Goal: Contribute content: Contribute content

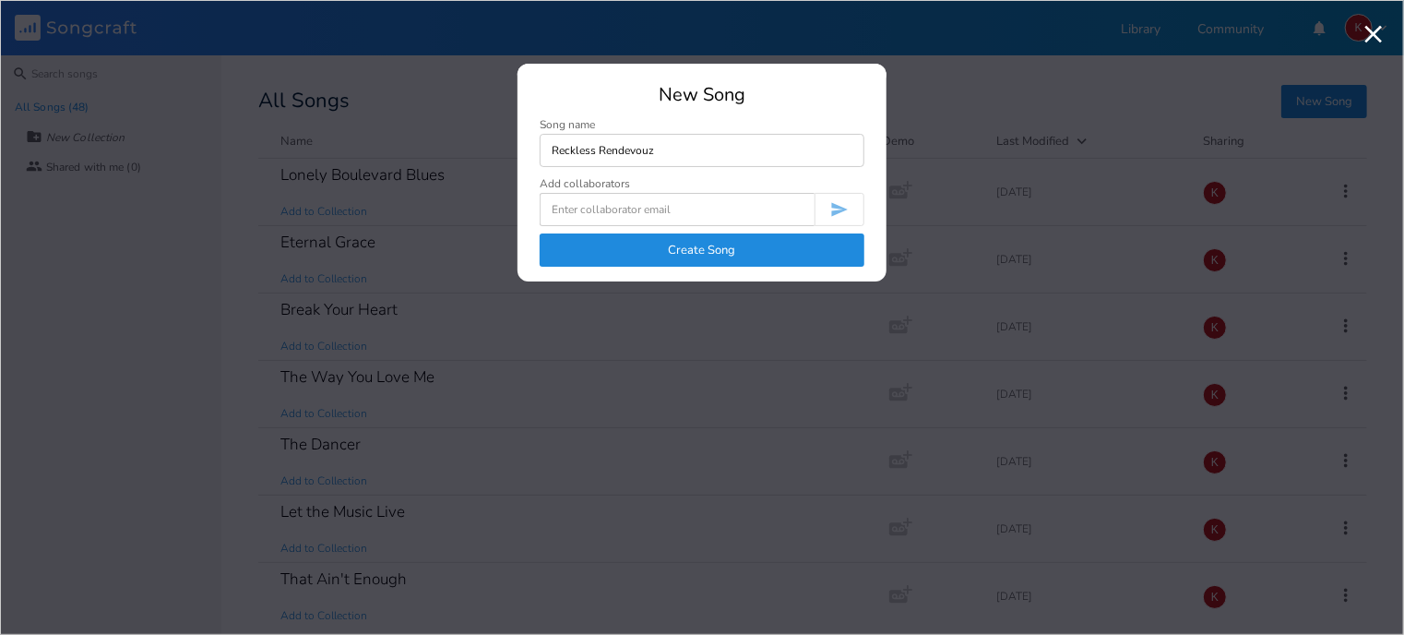
click at [631, 152] on input "Reckless Rendevouz" at bounding box center [702, 150] width 325 height 33
click at [631, 152] on input "Reckless Rendesvouz" at bounding box center [702, 150] width 325 height 33
click at [669, 153] on input "Reckless Rendzsvouz" at bounding box center [702, 150] width 325 height 33
click at [624, 150] on input "Reckless Rendzvous" at bounding box center [702, 150] width 325 height 33
type input "Reckless Rendezvous"
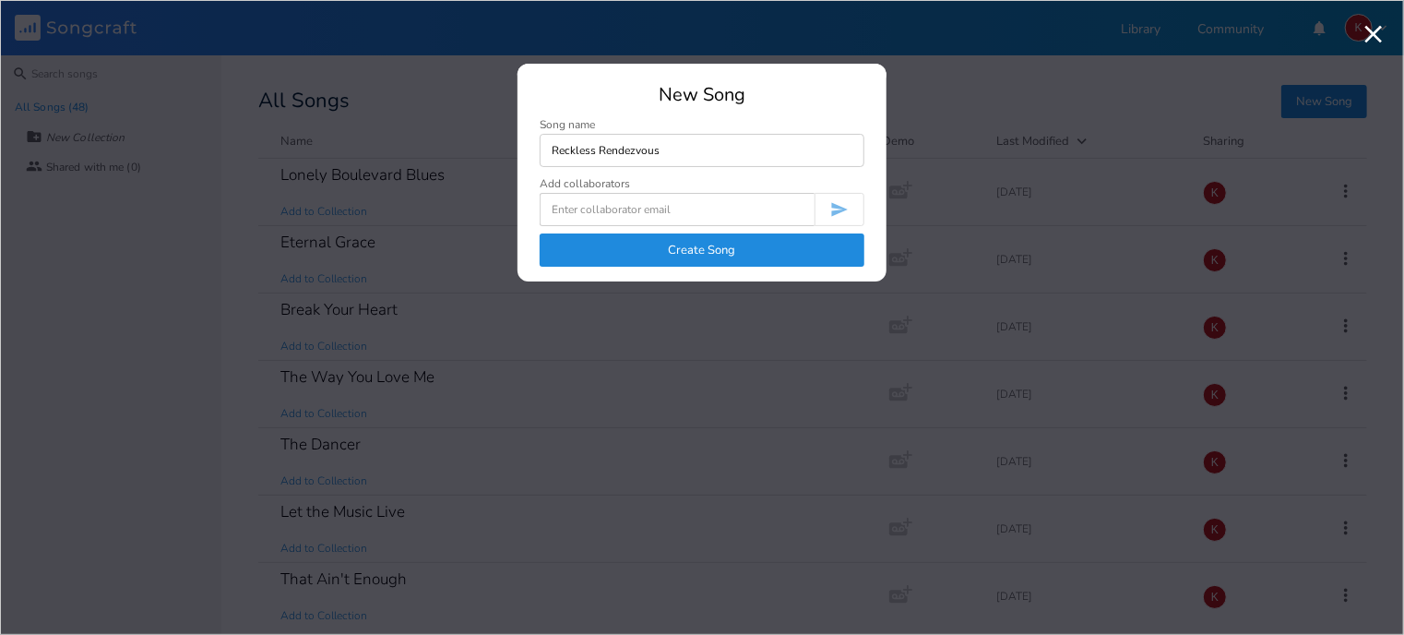
click at [727, 247] on button "Create Song" at bounding box center [702, 249] width 325 height 33
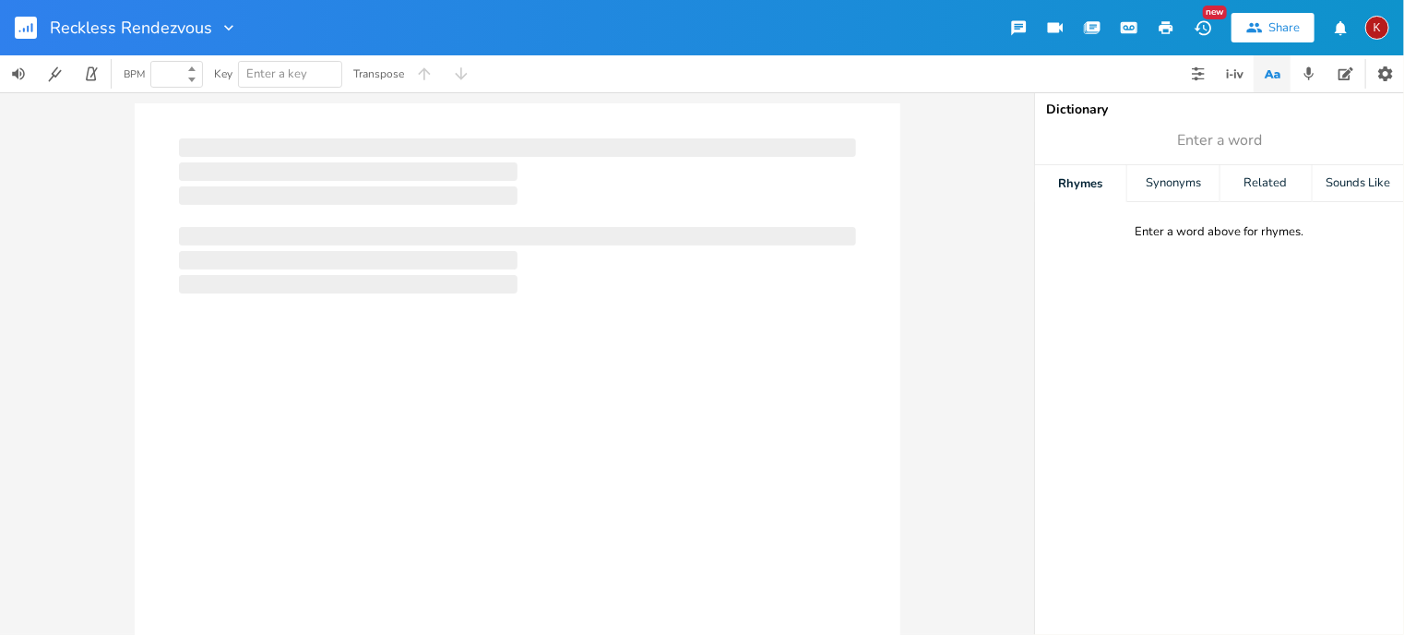
type input "100"
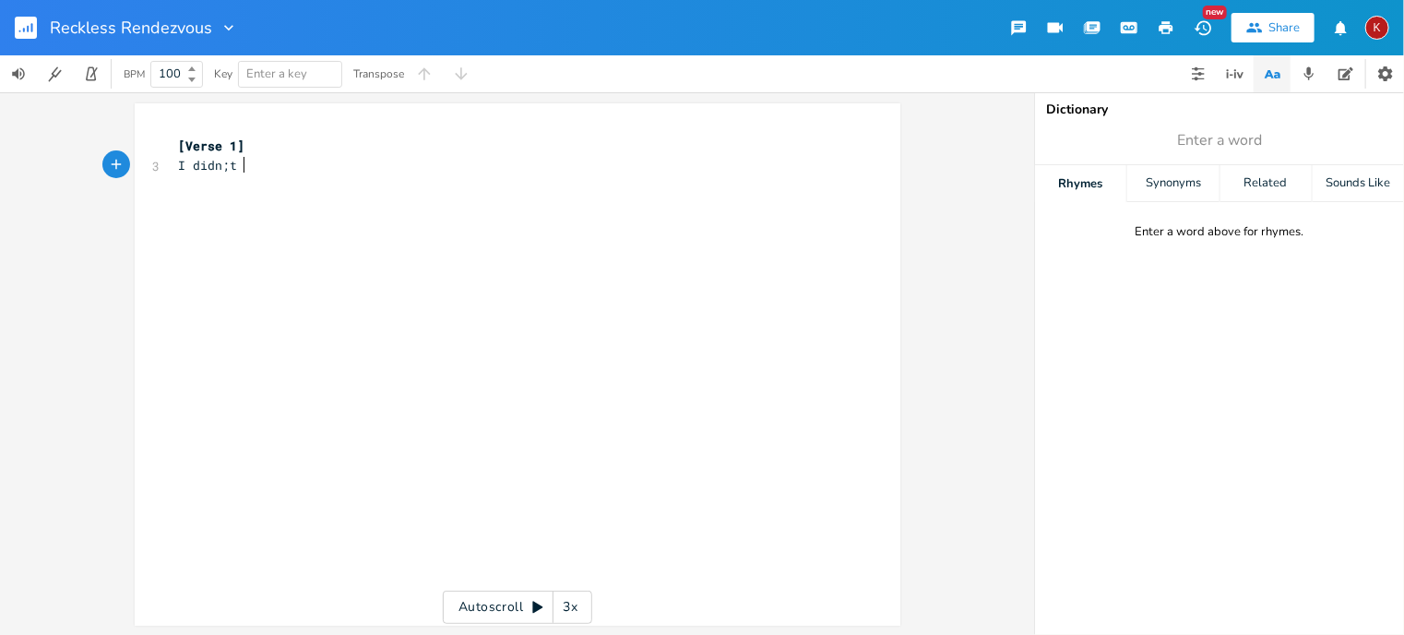
scroll to position [0, 46]
type textarea "I didn;t fi"
type textarea "'t find love in shady hotels"
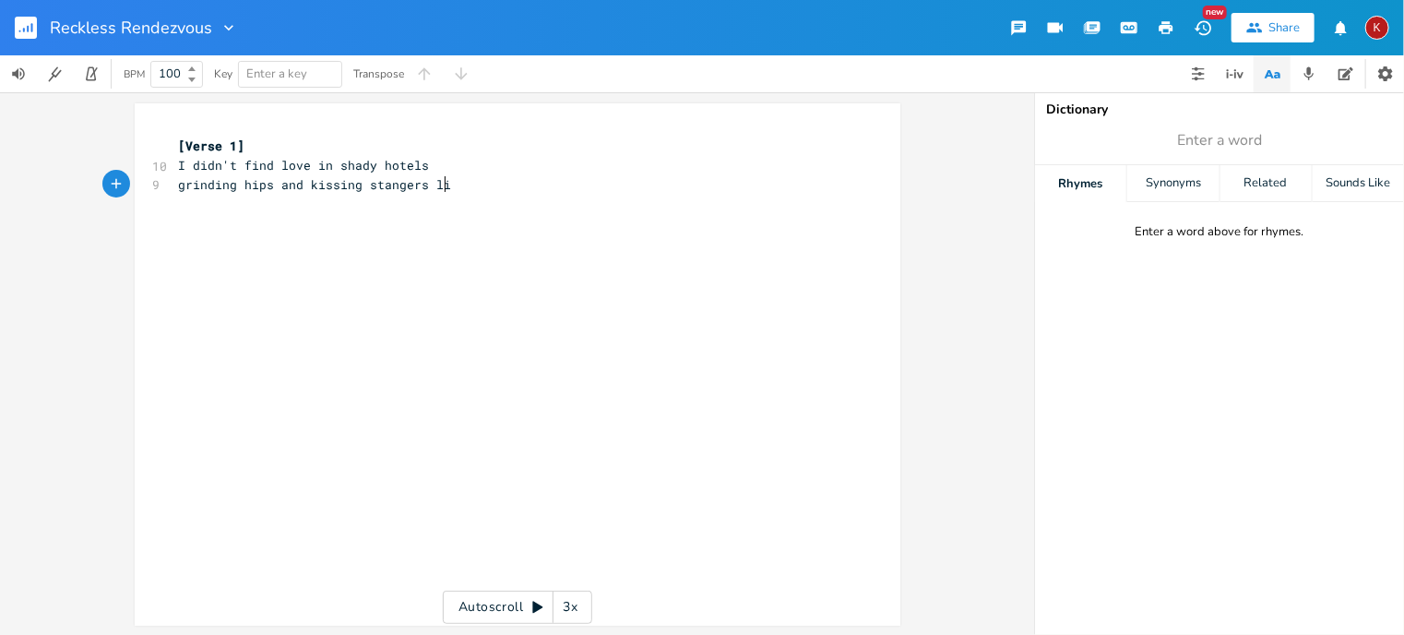
type textarea "grinding hips and kissing stangers lips"
click at [373, 183] on span "grinding hips and kissing stangers lips" at bounding box center [323, 184] width 288 height 17
type textarea "r"
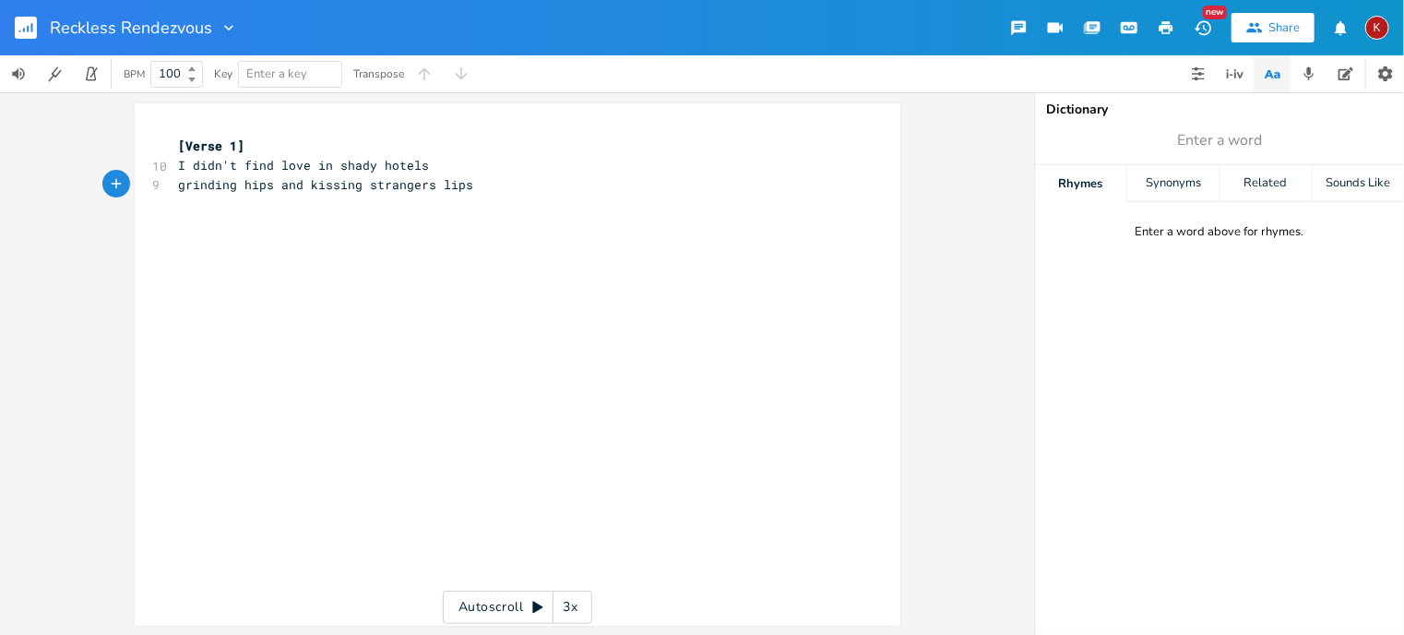
click at [479, 178] on pre "grinding hips and kissing strangers lips" at bounding box center [508, 184] width 666 height 19
type textarea "too many walks of shame"
type textarea "burned my soul"
click at [354, 203] on pre "too many walks of shame" at bounding box center [508, 203] width 666 height 19
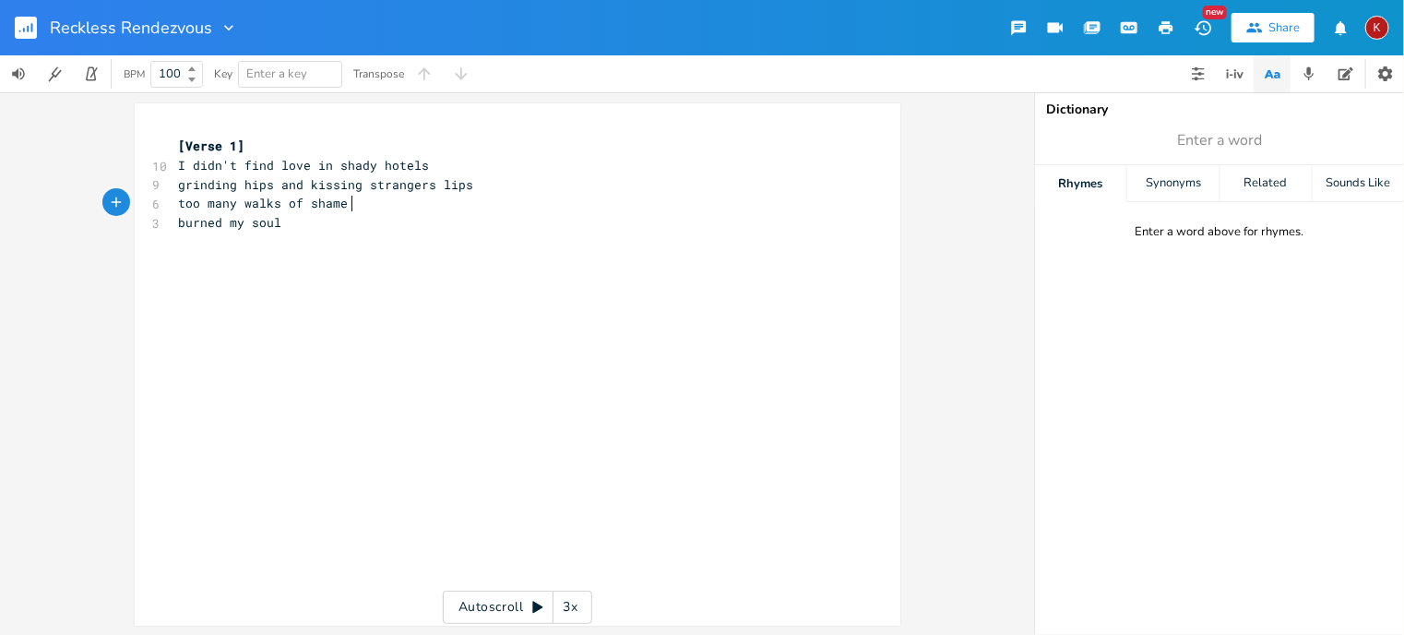
scroll to position [0, 3]
click at [285, 229] on pre "burned my soul" at bounding box center [508, 222] width 666 height 19
type textarea "didn't think I'd ever"
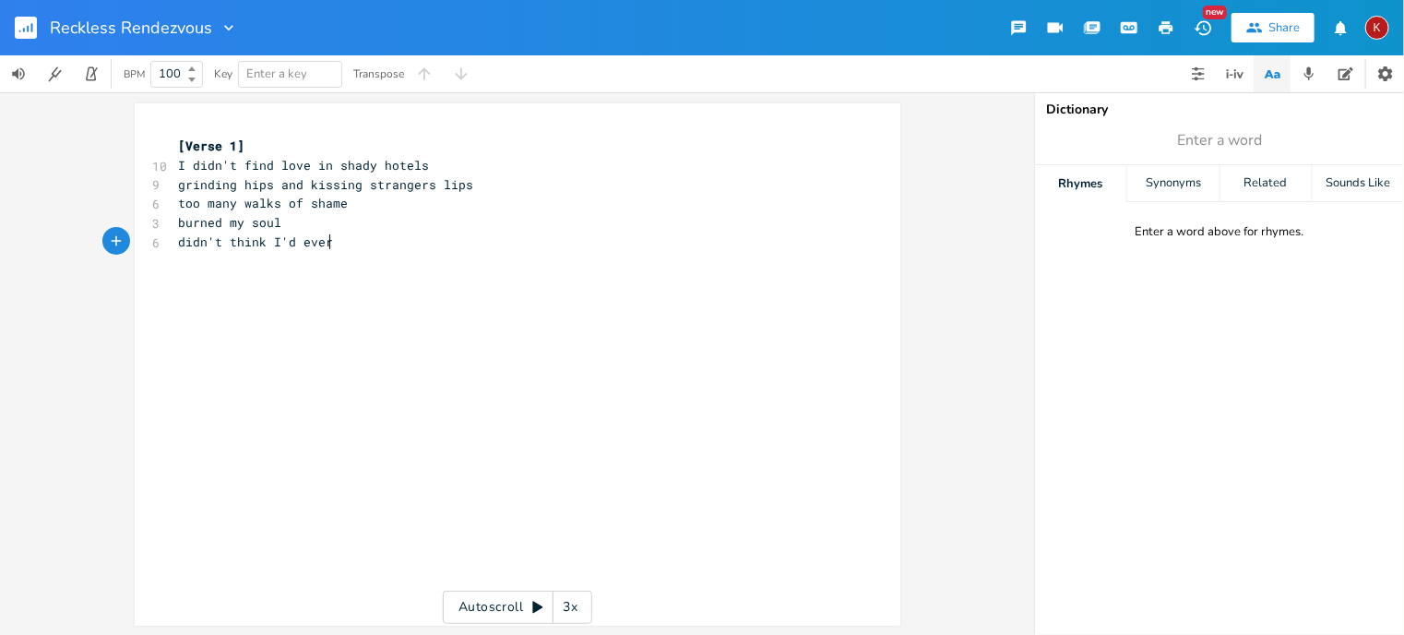
click at [369, 204] on pre "too many walks of shame" at bounding box center [508, 203] width 666 height 19
click at [340, 221] on pre "didn't think I'd ever" at bounding box center [508, 222] width 666 height 19
type input "shame"
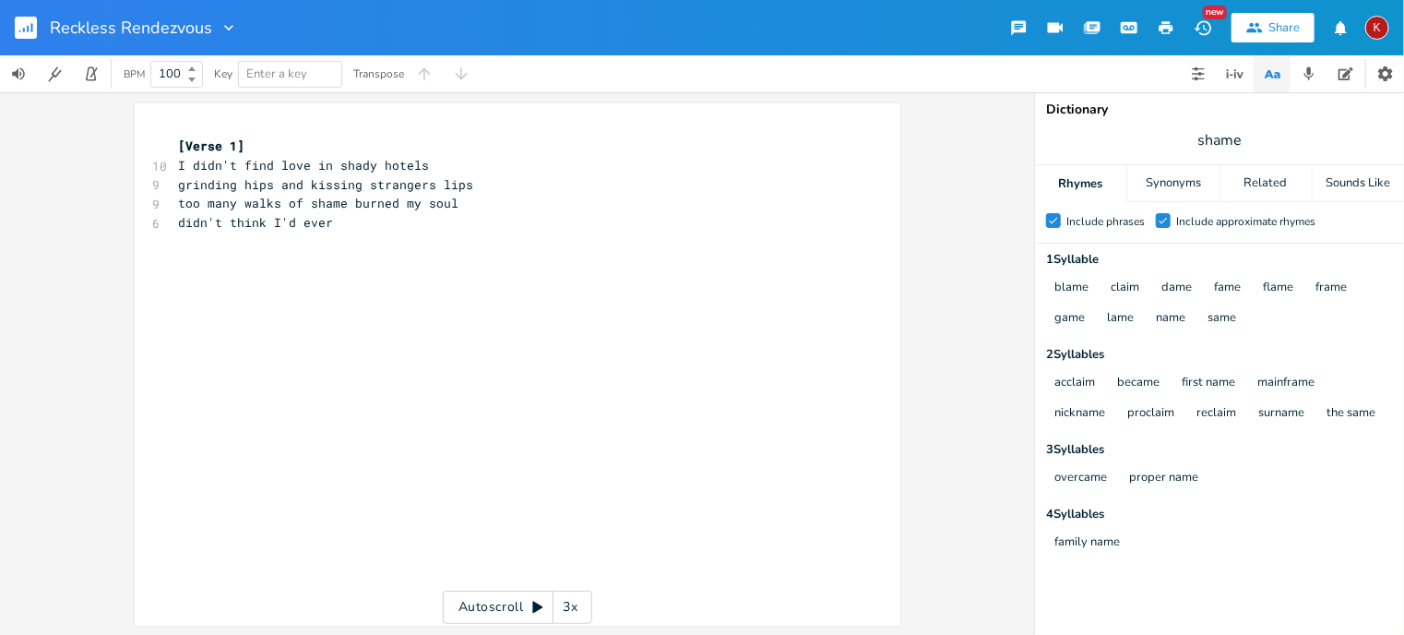
click at [961, 72] on div "BPM 100 Key Enter a key Transpose" at bounding box center [702, 73] width 1404 height 37
click at [394, 203] on span "too many walks of shame burned my soul" at bounding box center [319, 203] width 280 height 17
type textarea "in"
click at [341, 230] on pre "didn't think I'd ever" at bounding box center [508, 222] width 666 height 19
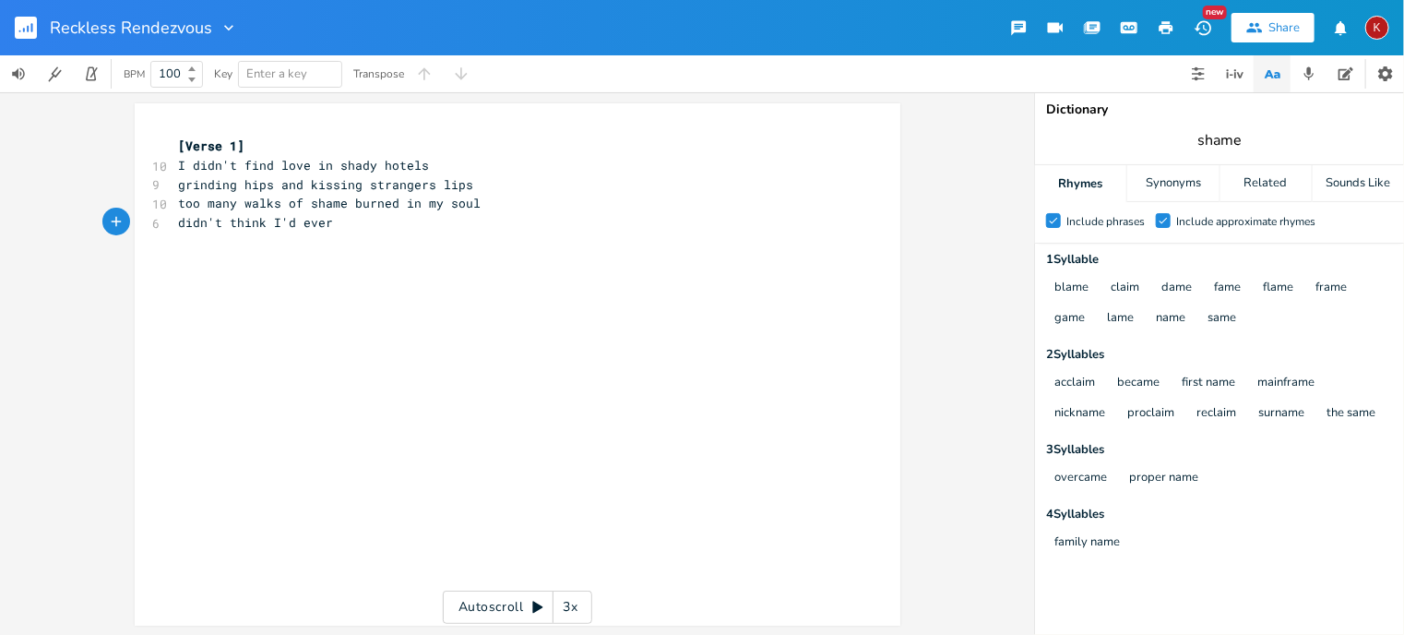
click at [1212, 140] on input "shame" at bounding box center [1219, 140] width 44 height 20
type input "soul"
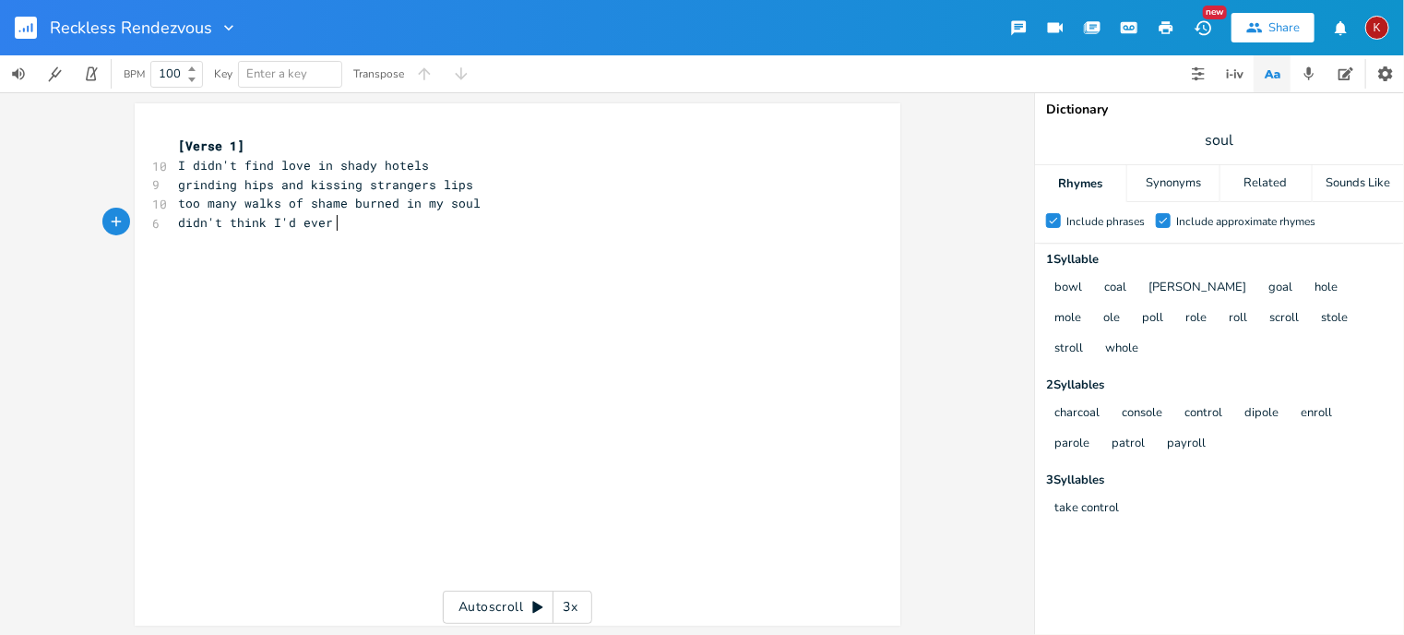
scroll to position [0, 0]
click at [331, 224] on pre "didn't think I'd ever" at bounding box center [508, 222] width 666 height 19
type textarea "be the same"
type textarea ", oh no no"
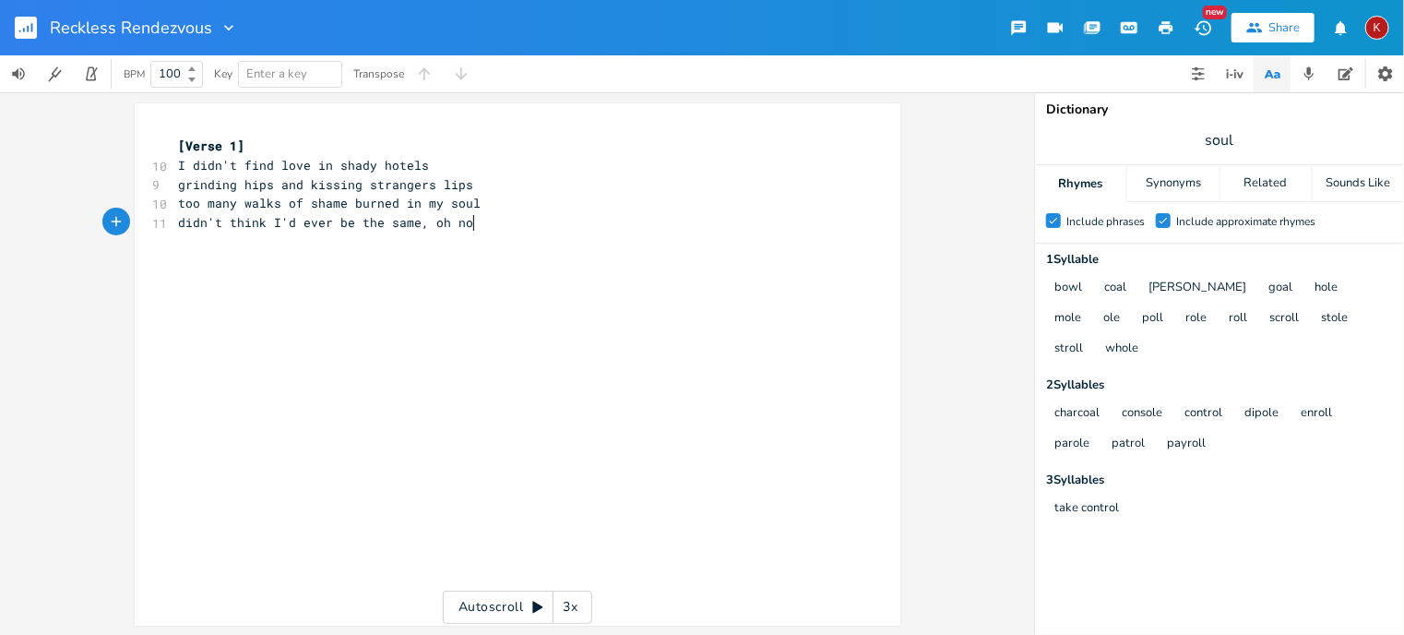
scroll to position [0, 52]
click at [309, 168] on span "I didn't find love in shady hotels" at bounding box center [304, 165] width 251 height 17
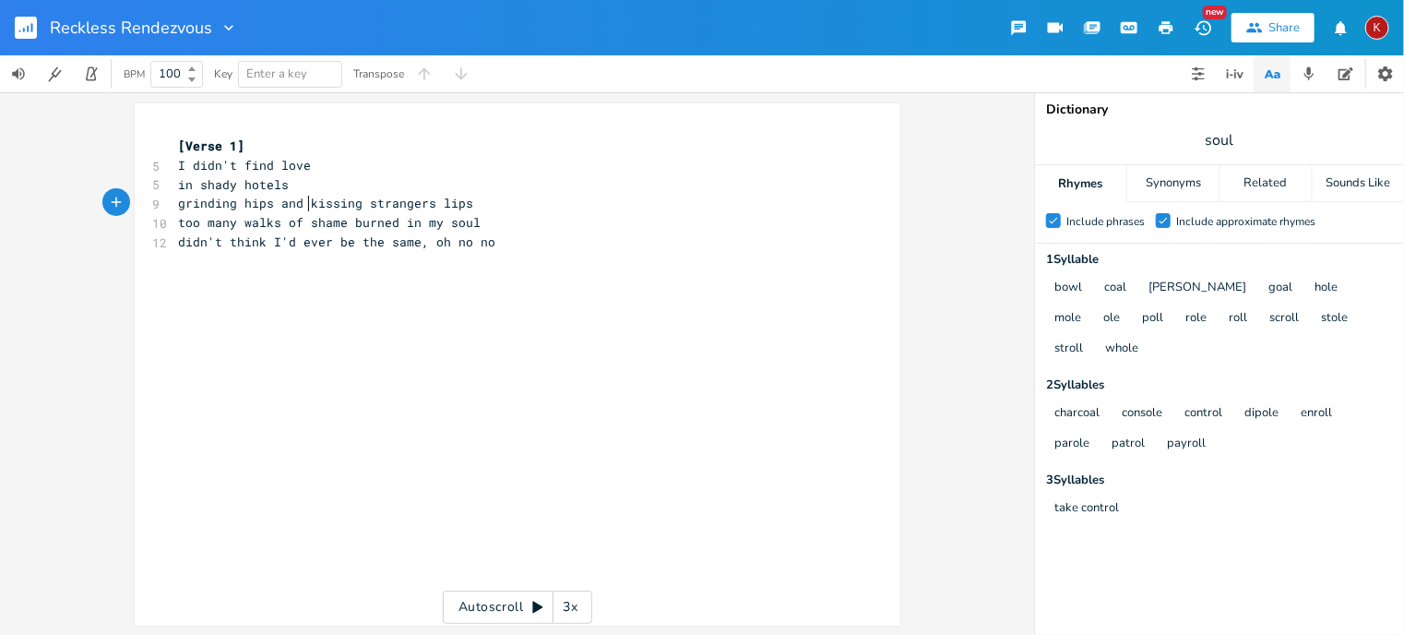
click at [302, 202] on span "grinding hips and kissing strangers lips" at bounding box center [326, 203] width 295 height 17
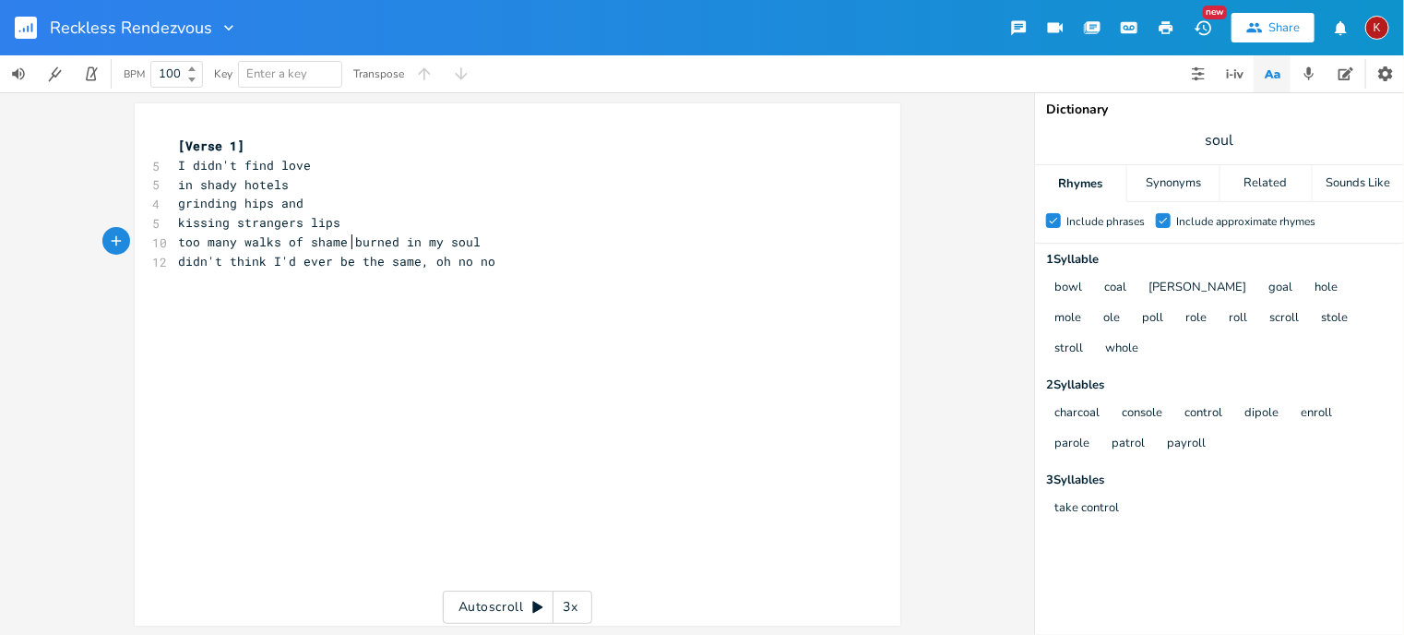
click at [344, 239] on span "too many walks of shame burned in my soul" at bounding box center [330, 241] width 303 height 17
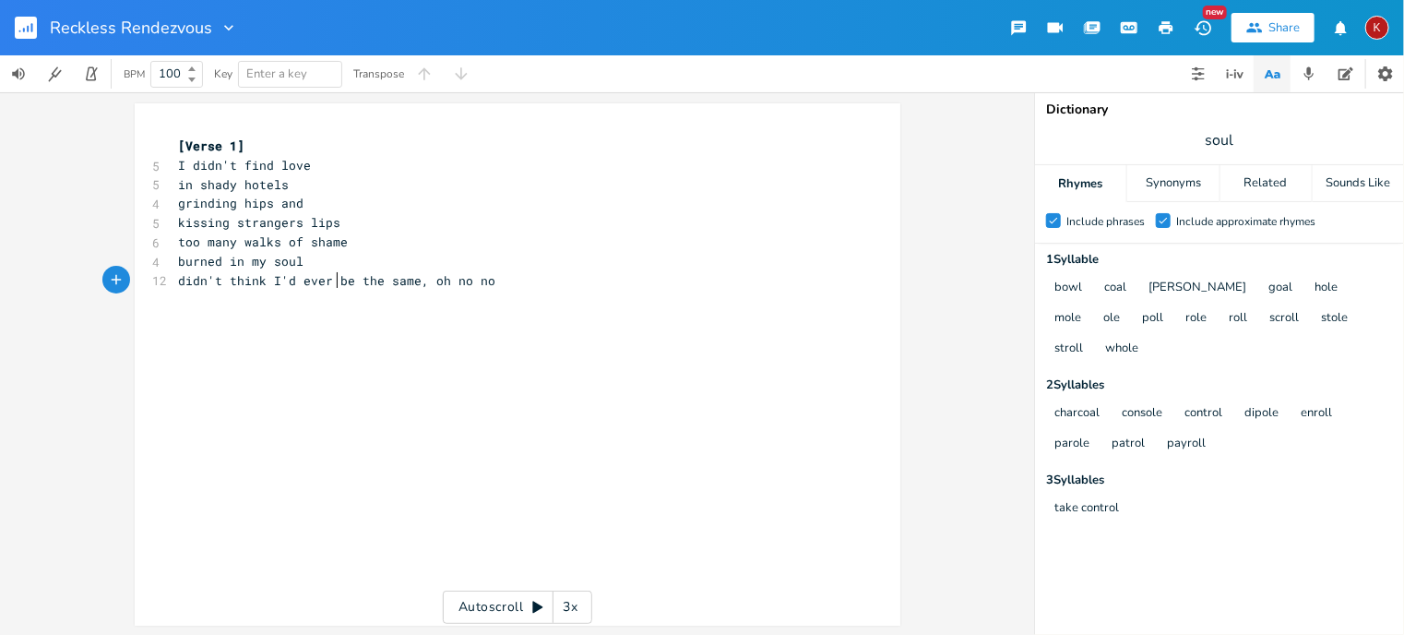
click at [330, 279] on span "didn't think I'd ever be the same, oh no no" at bounding box center [337, 280] width 317 height 17
click at [336, 303] on pre "be the same, oh no no" at bounding box center [508, 299] width 666 height 19
type textarea "[Chorus]4"
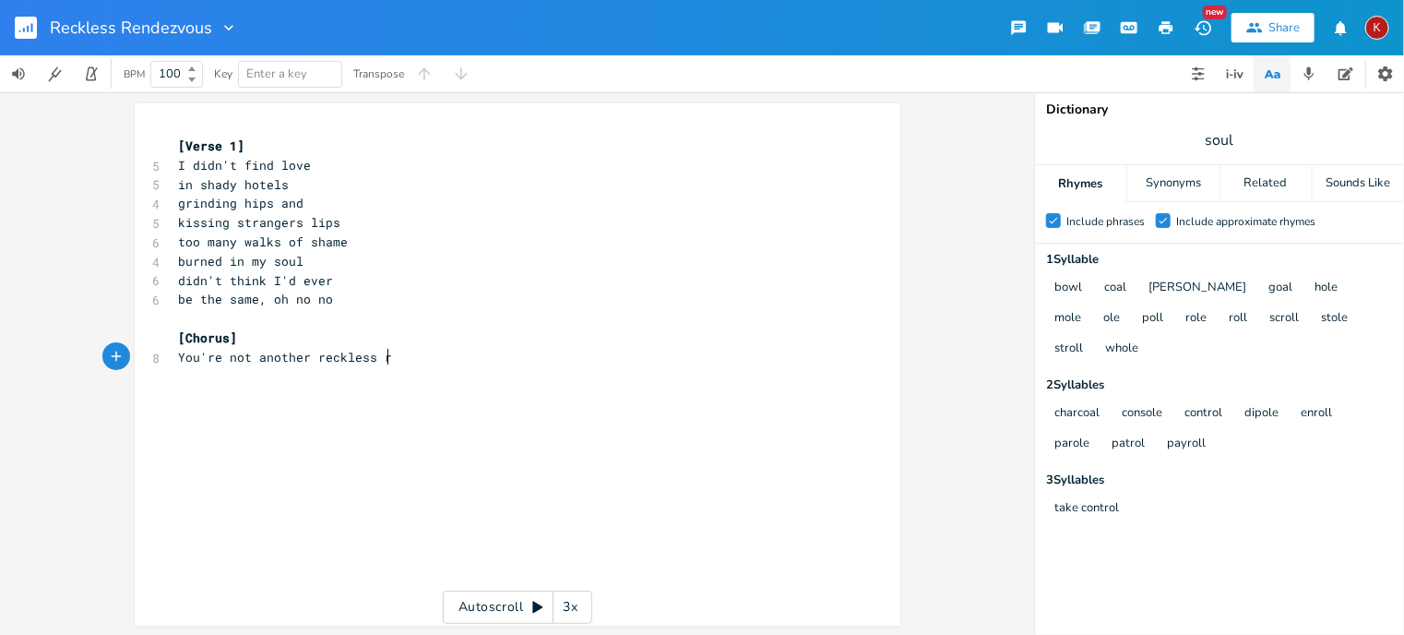
scroll to position [0, 168]
type textarea "You're not another reckless rendezvous"
click at [307, 360] on span "You're not another reckless rendezvous" at bounding box center [319, 357] width 280 height 17
click at [321, 381] on pre "reckless rendezvous" at bounding box center [508, 376] width 666 height 19
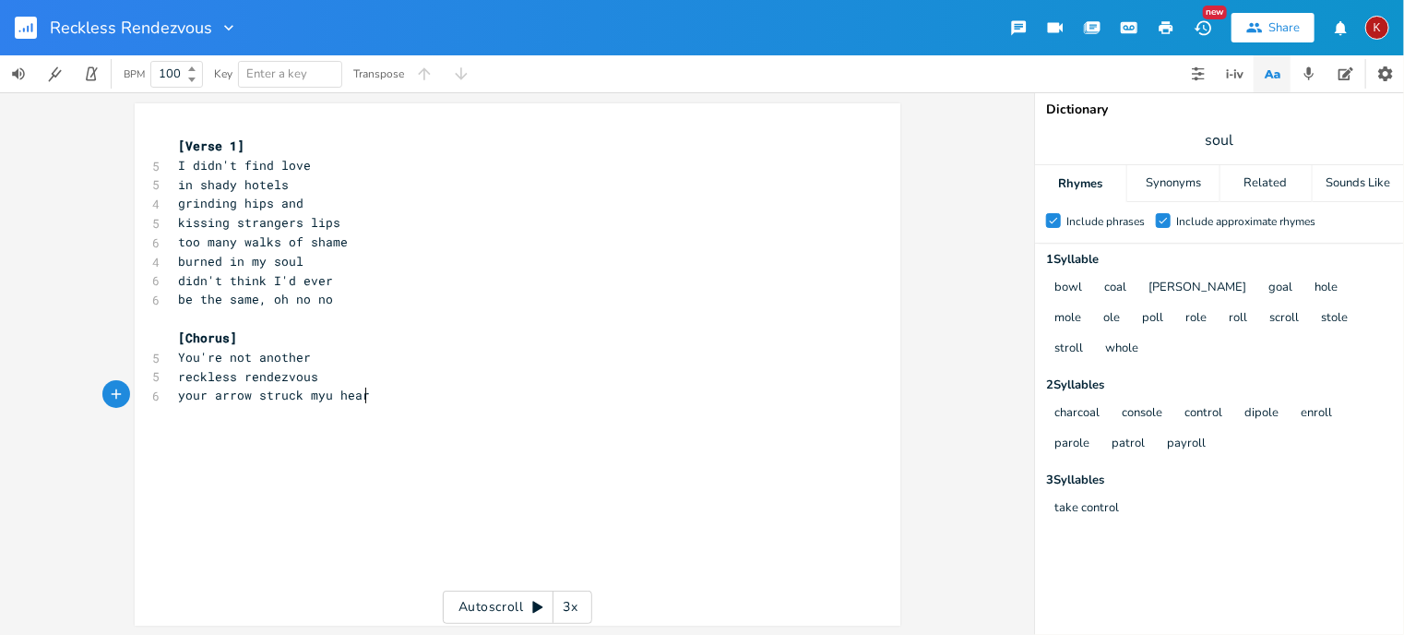
type textarea "your arrow struck myu heart"
type textarea "syty"
type textarea "traight and true"
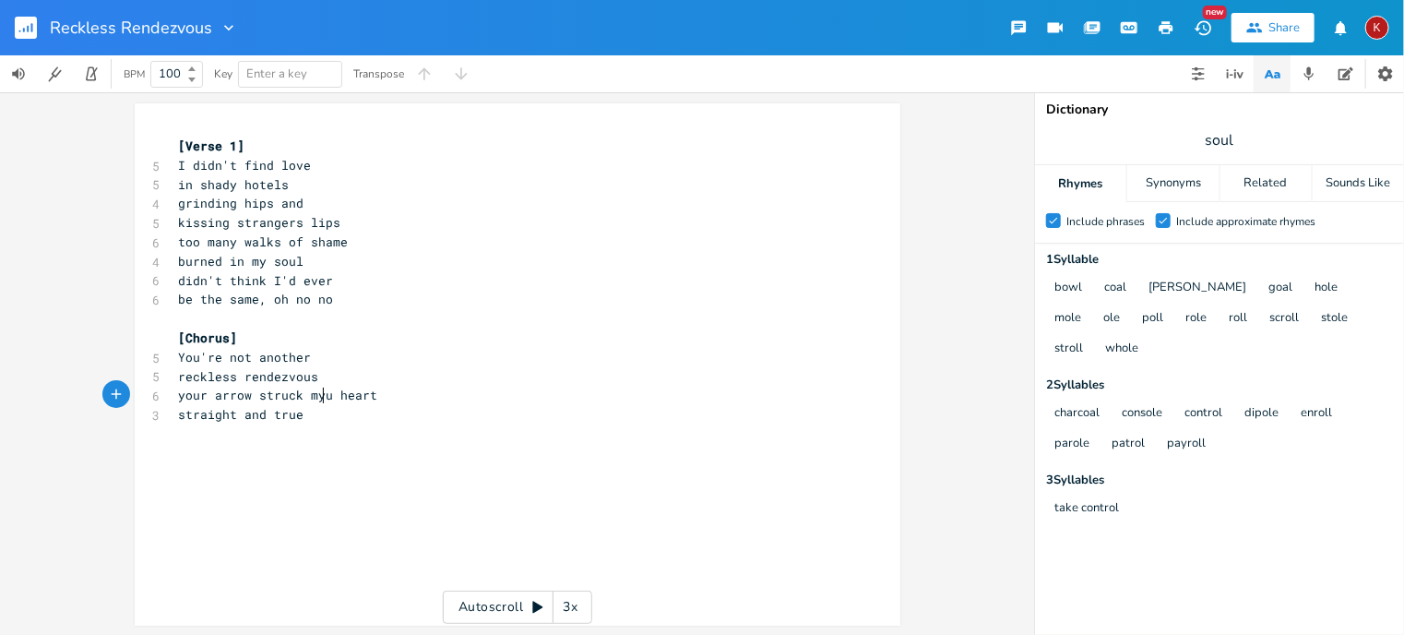
click at [316, 398] on span "your arrow struck myu heart" at bounding box center [278, 394] width 199 height 17
type textarea "y"
click at [306, 414] on pre "straight and true" at bounding box center [508, 414] width 666 height 19
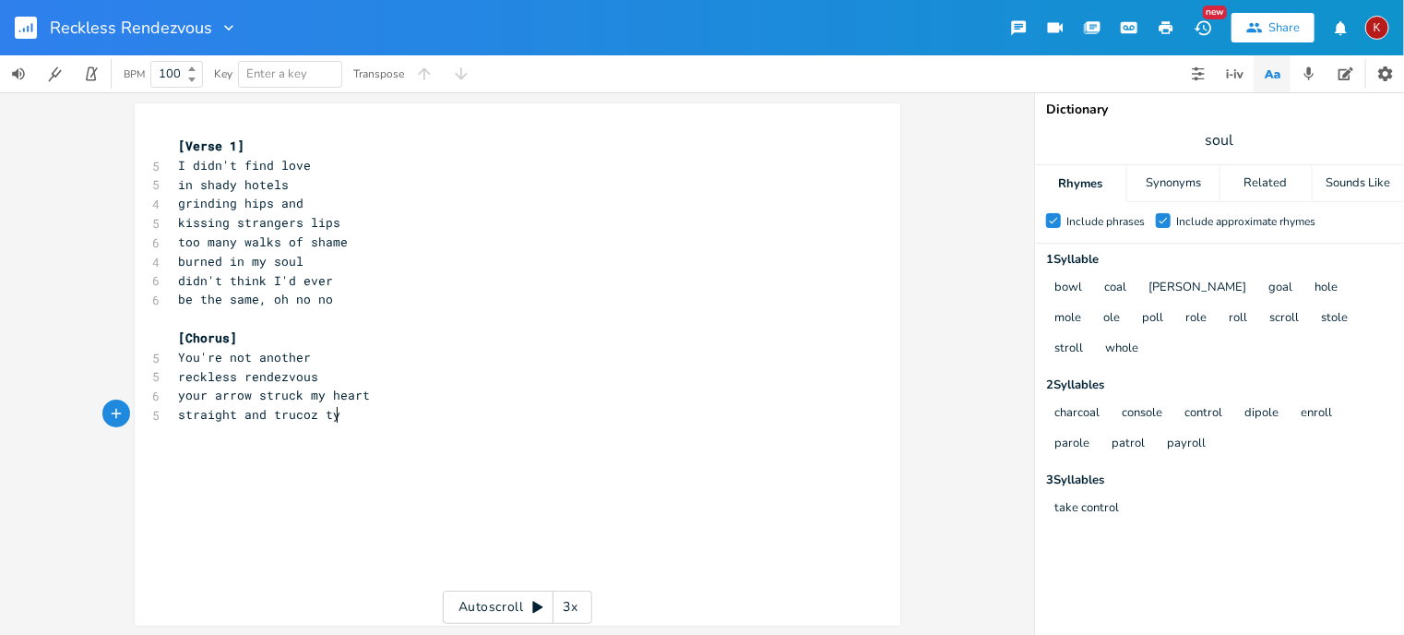
type textarea "coz tyu"
type textarea "e"
type textarea "coz you saw through the pain"
type textarea "made me whole again"
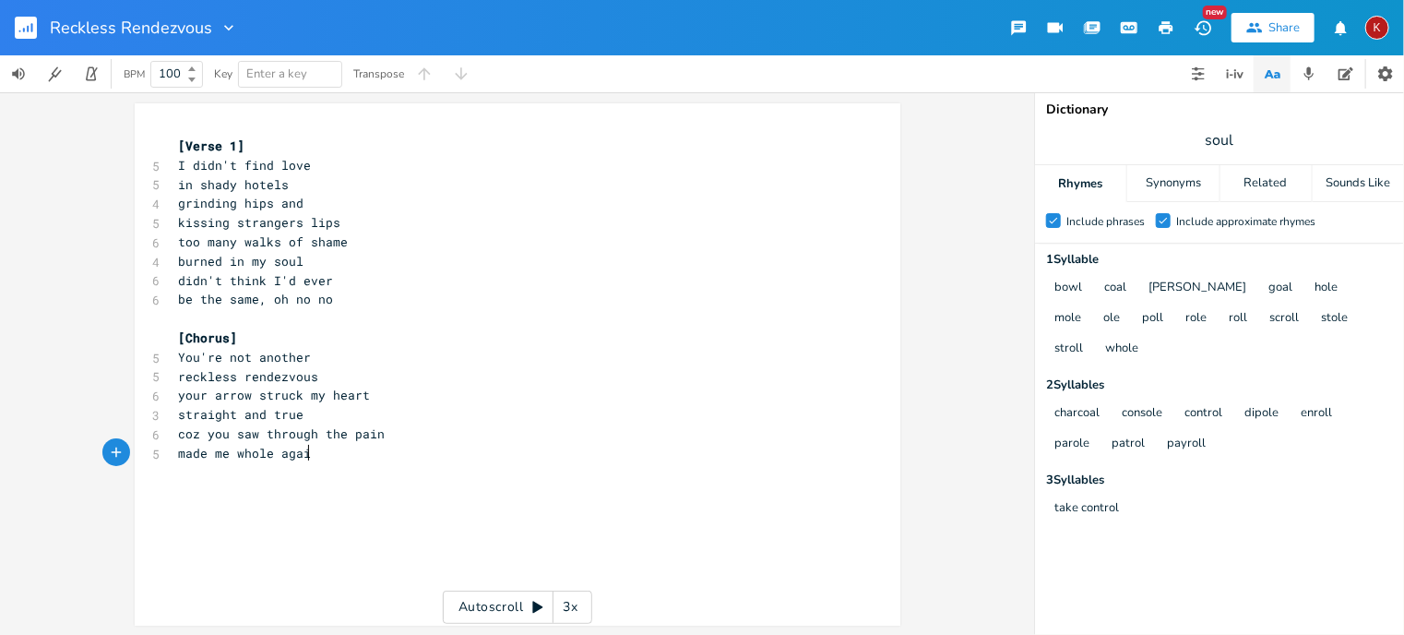
scroll to position [0, 120]
click at [341, 301] on pre "be the same, oh no no" at bounding box center [508, 299] width 666 height 19
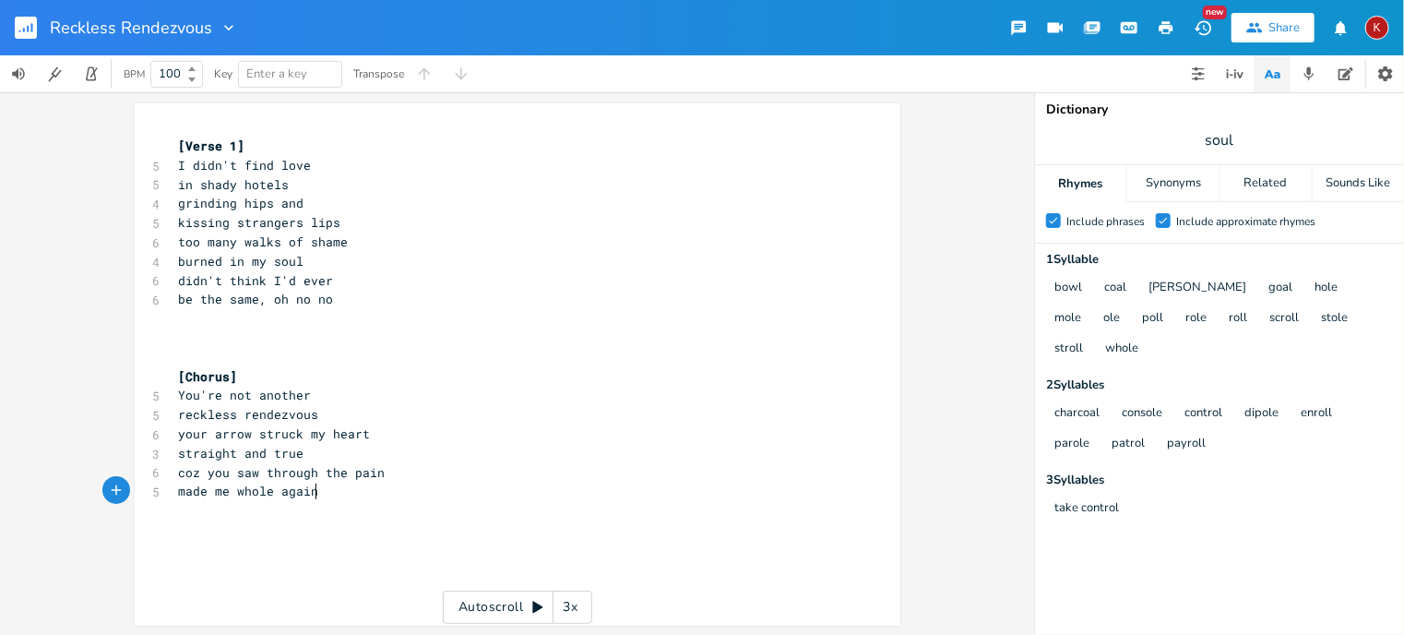
click at [317, 493] on pre "made me whole again" at bounding box center [508, 490] width 666 height 19
click at [178, 335] on pre "​" at bounding box center [508, 337] width 666 height 19
type textarea "You can't find love"
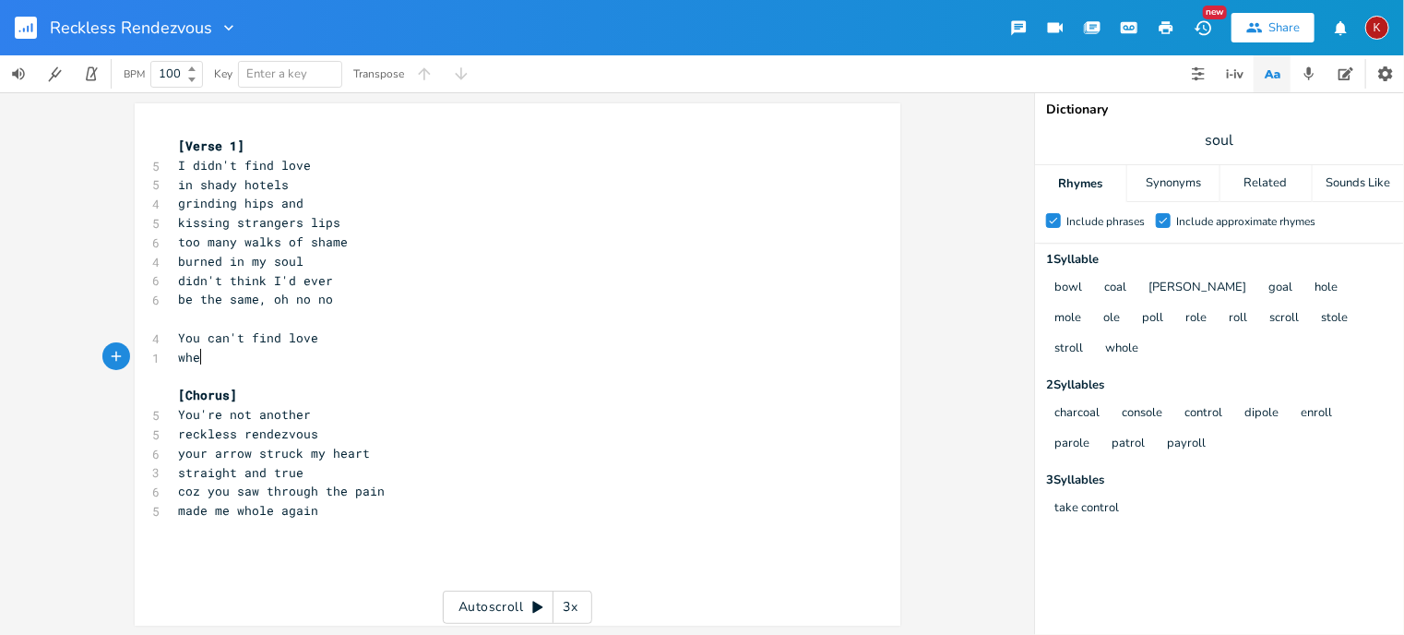
scroll to position [0, 30]
type textarea "when your"
type textarea "you drink the"
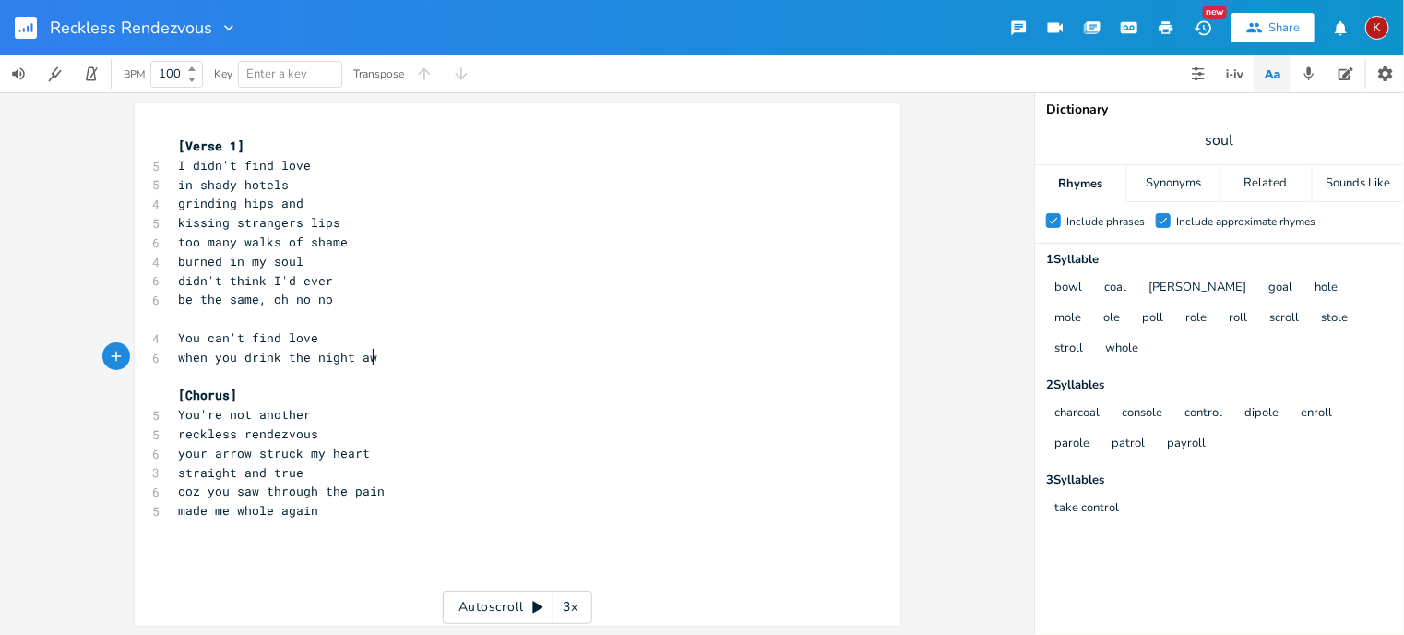
type textarea "night away"
click at [236, 358] on span "when you drink the night away" at bounding box center [286, 357] width 214 height 17
click at [197, 358] on span "drink the night away" at bounding box center [253, 357] width 148 height 17
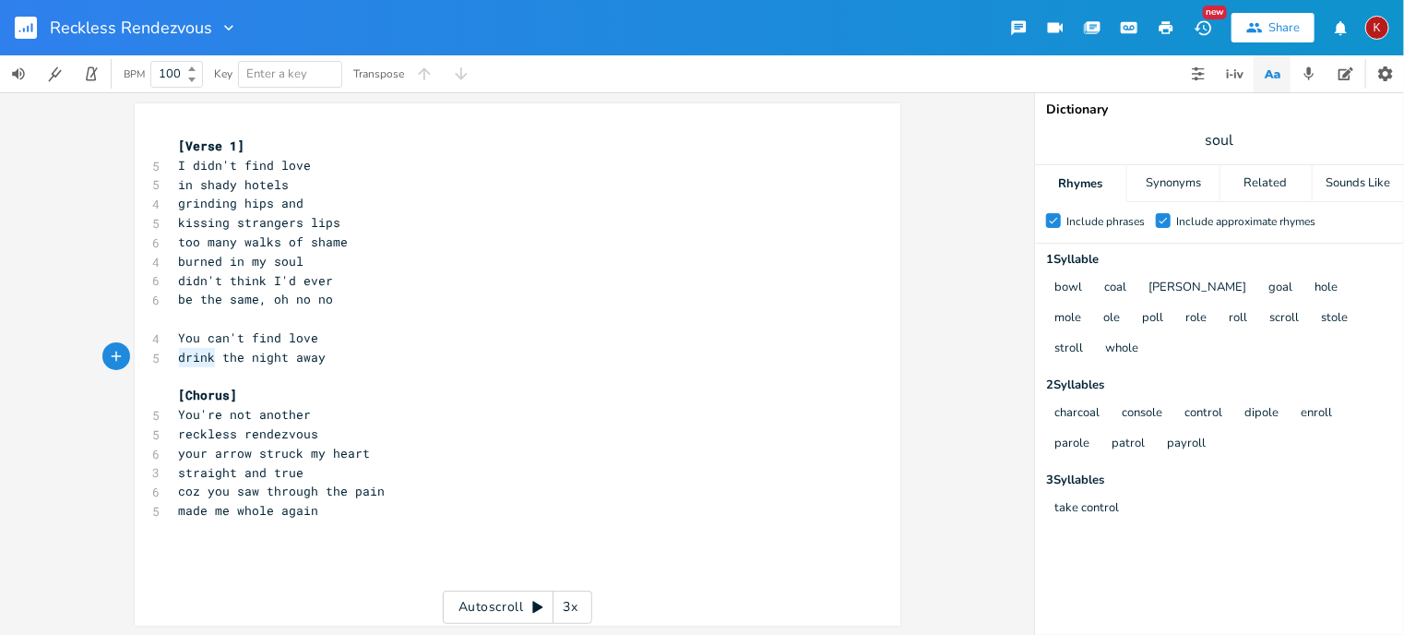
click at [197, 358] on span "drink the night away" at bounding box center [253, 357] width 148 height 17
type textarea "soaking your sorrows"
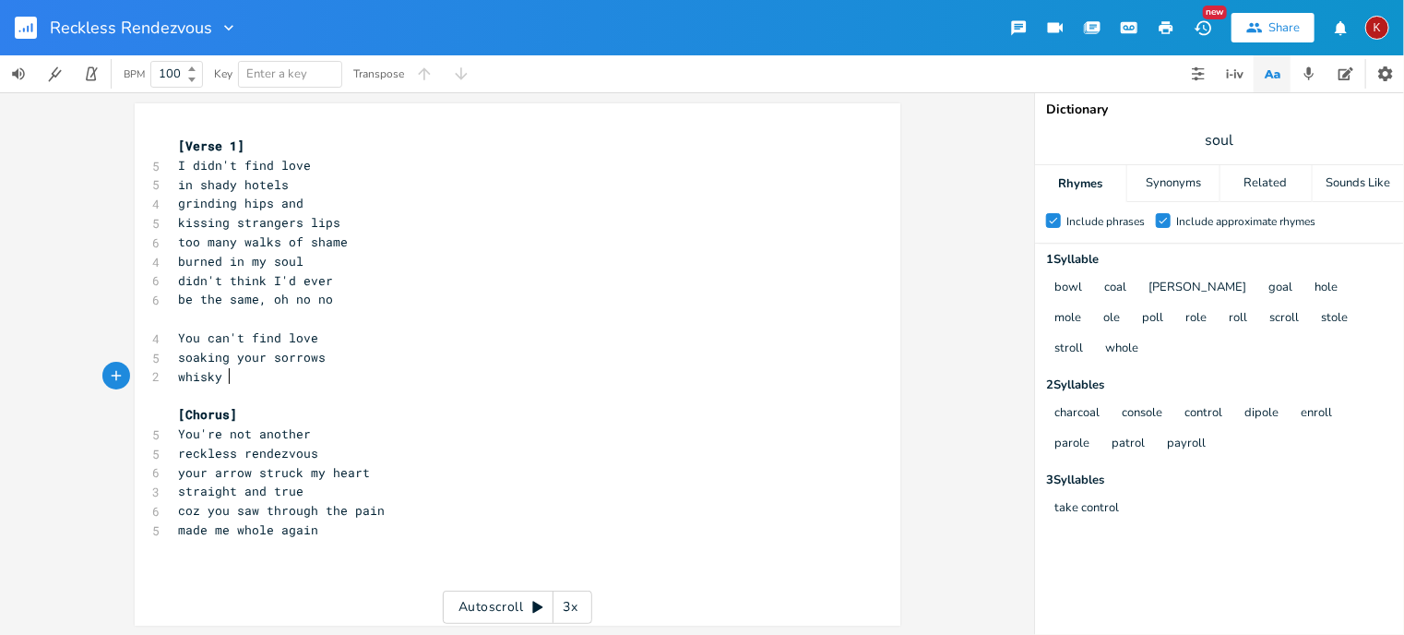
scroll to position [0, 41]
type textarea "whisky mouth and"
click at [179, 375] on span "whisky mouth and" at bounding box center [238, 376] width 118 height 17
type textarea "your"
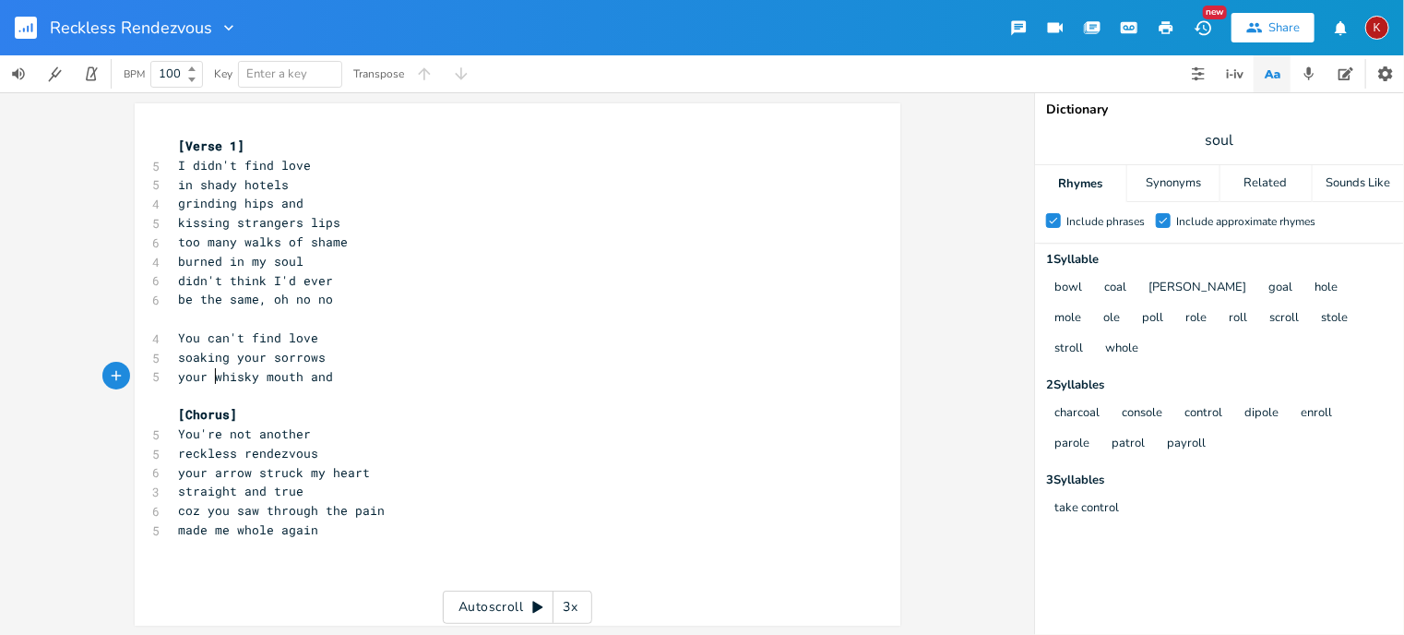
scroll to position [0, 26]
click at [241, 381] on span "your whisky mouth and" at bounding box center [256, 376] width 155 height 17
type textarea "e"
click at [343, 379] on pre "your whiskey mouth and" at bounding box center [508, 376] width 666 height 19
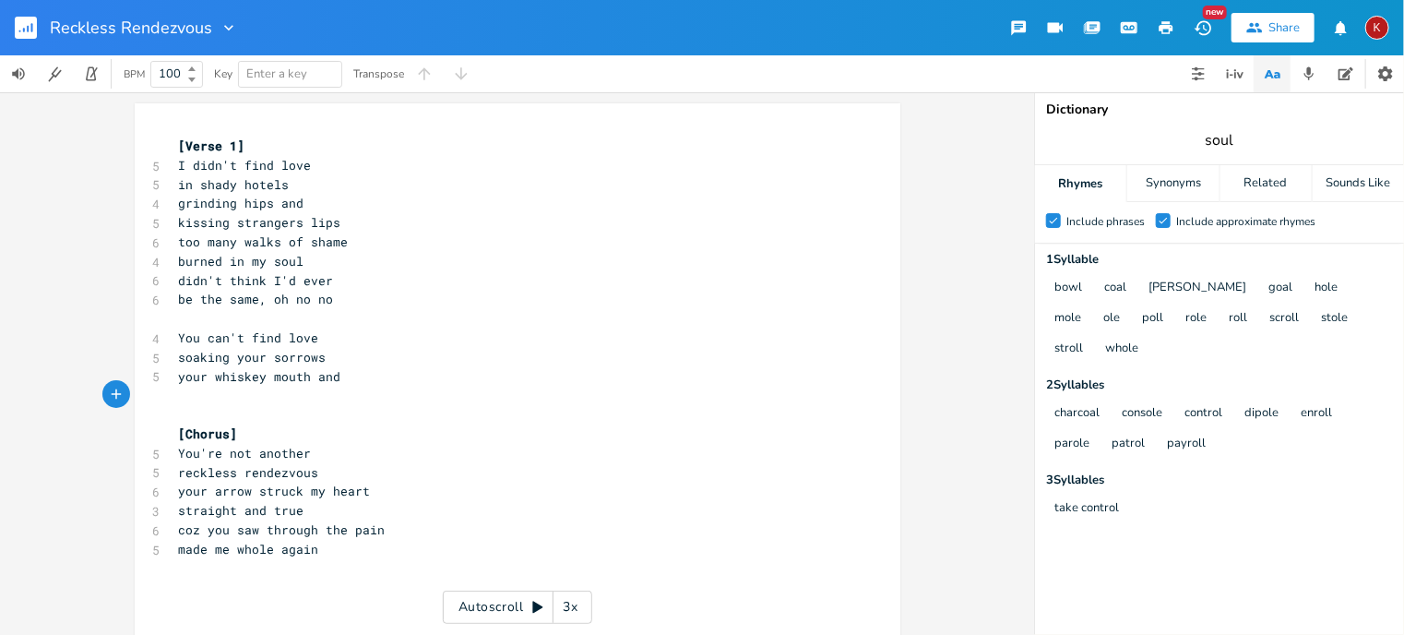
click at [1214, 143] on input "soul" at bounding box center [1220, 140] width 29 height 20
type input "mouth"
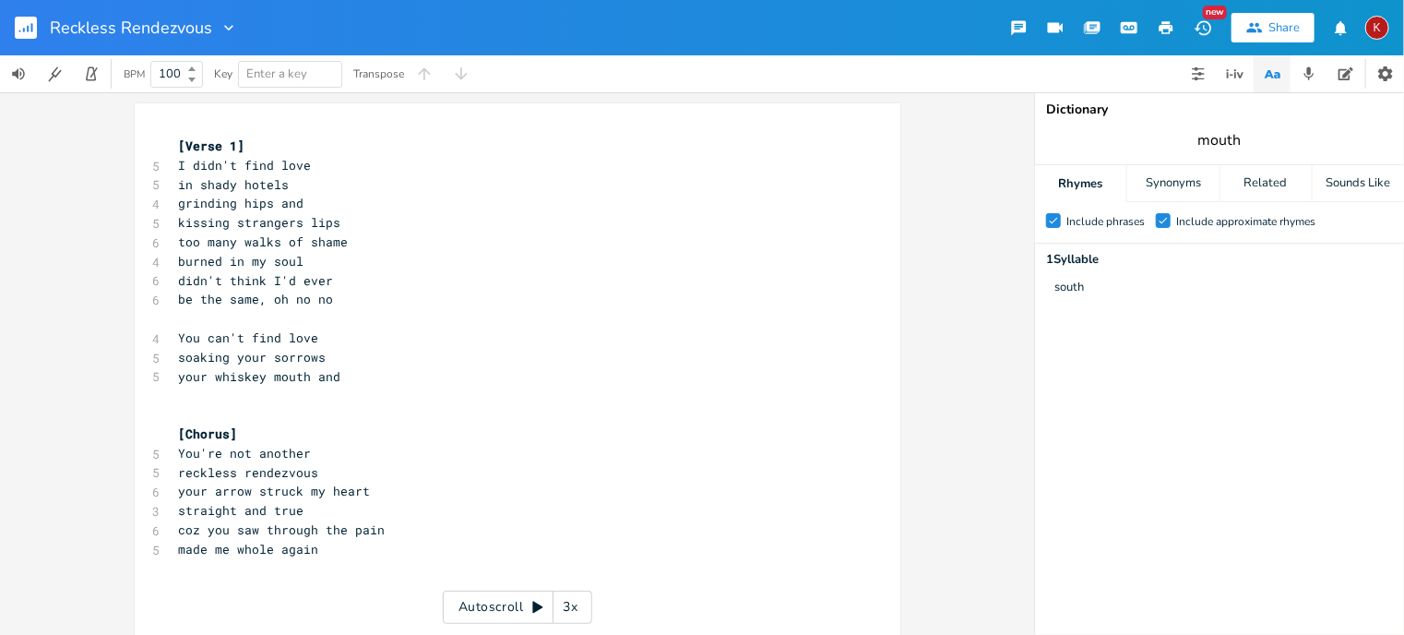
click at [1229, 136] on input "mouth" at bounding box center [1219, 140] width 43 height 20
type input "how"
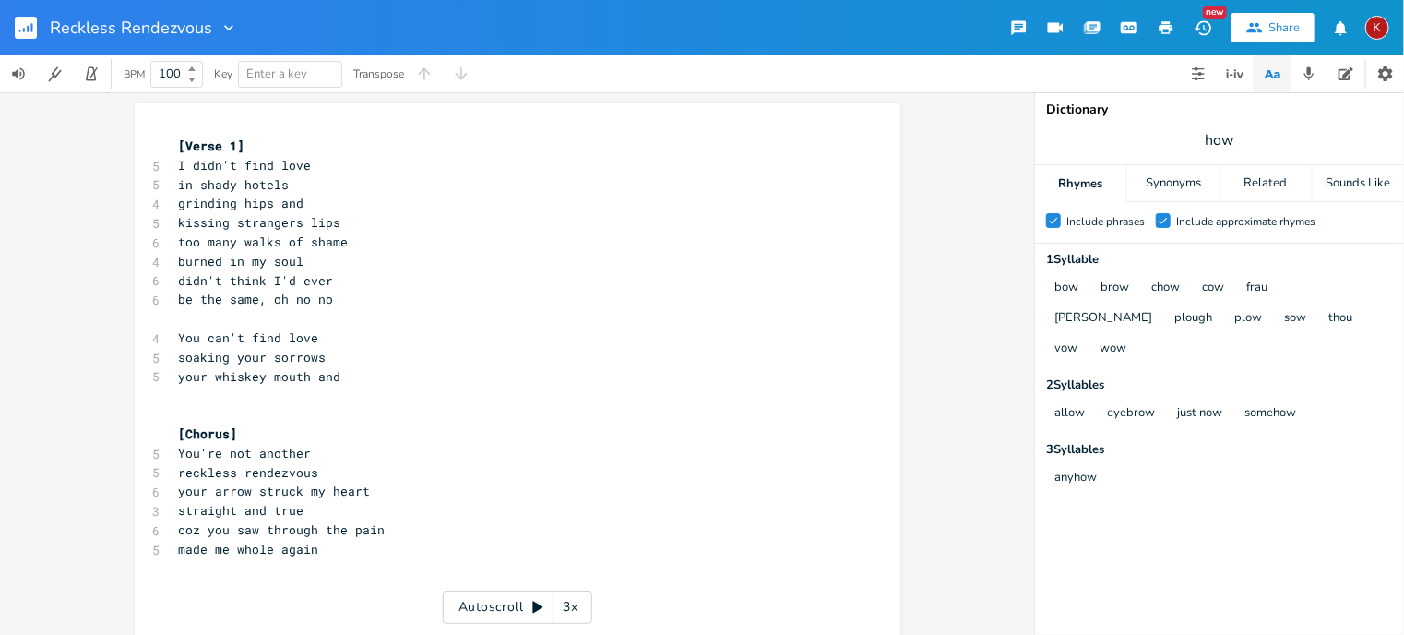
scroll to position [0, 0]
click at [337, 378] on span "your whiskey mouth and" at bounding box center [260, 376] width 162 height 17
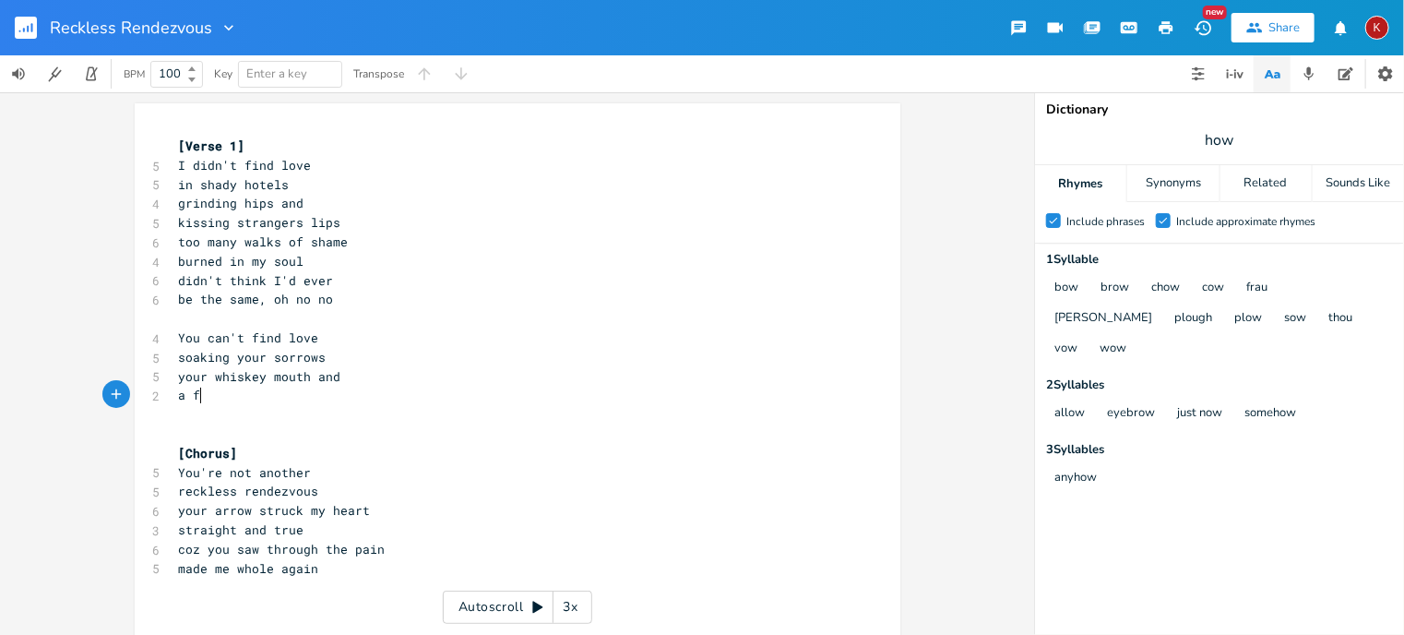
scroll to position [0, 12]
type textarea "a furrowd"
type textarea "[PERSON_NAME]"
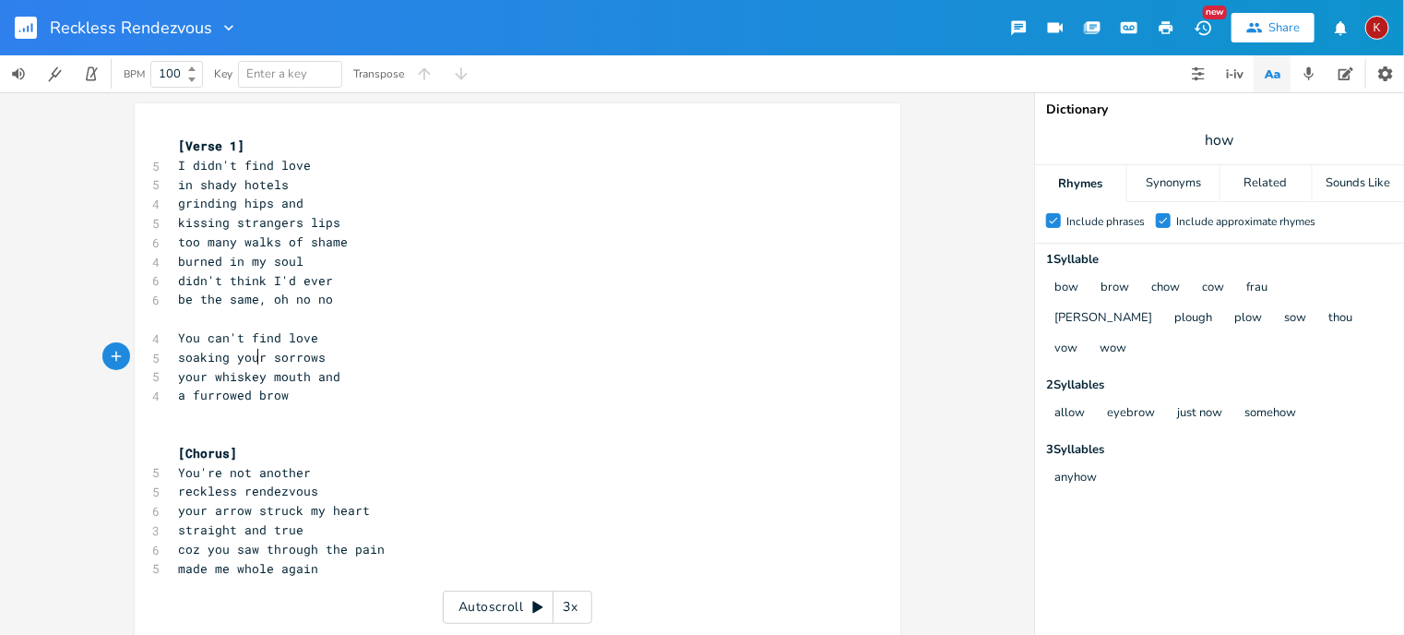
click at [250, 350] on span "soaking your sorrows" at bounding box center [253, 357] width 148 height 17
type textarea "your"
click at [250, 350] on span "soaking your sorrows" at bounding box center [253, 357] width 148 height 17
click at [175, 357] on pre "soaking sorrows" at bounding box center [508, 357] width 666 height 19
type textarea "j"
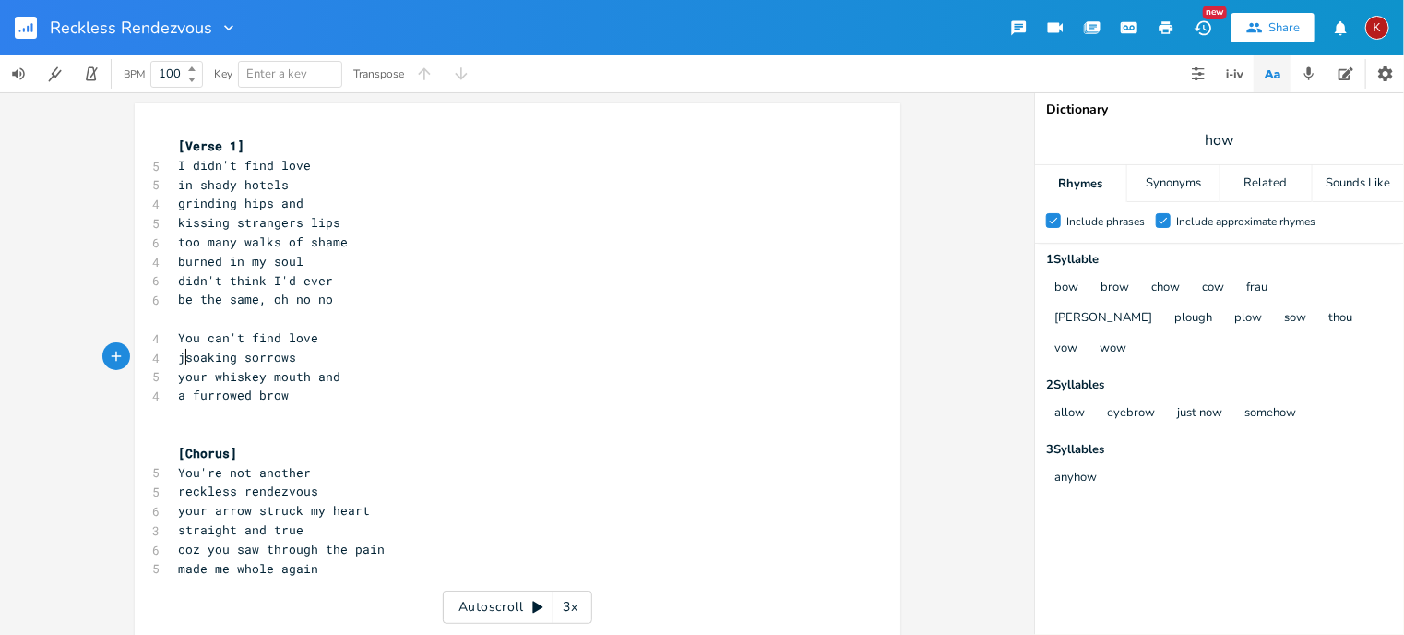
scroll to position [0, 3]
type textarea "when"
click at [187, 374] on span "your whiskey mouth and" at bounding box center [260, 376] width 162 height 17
type textarea "your"
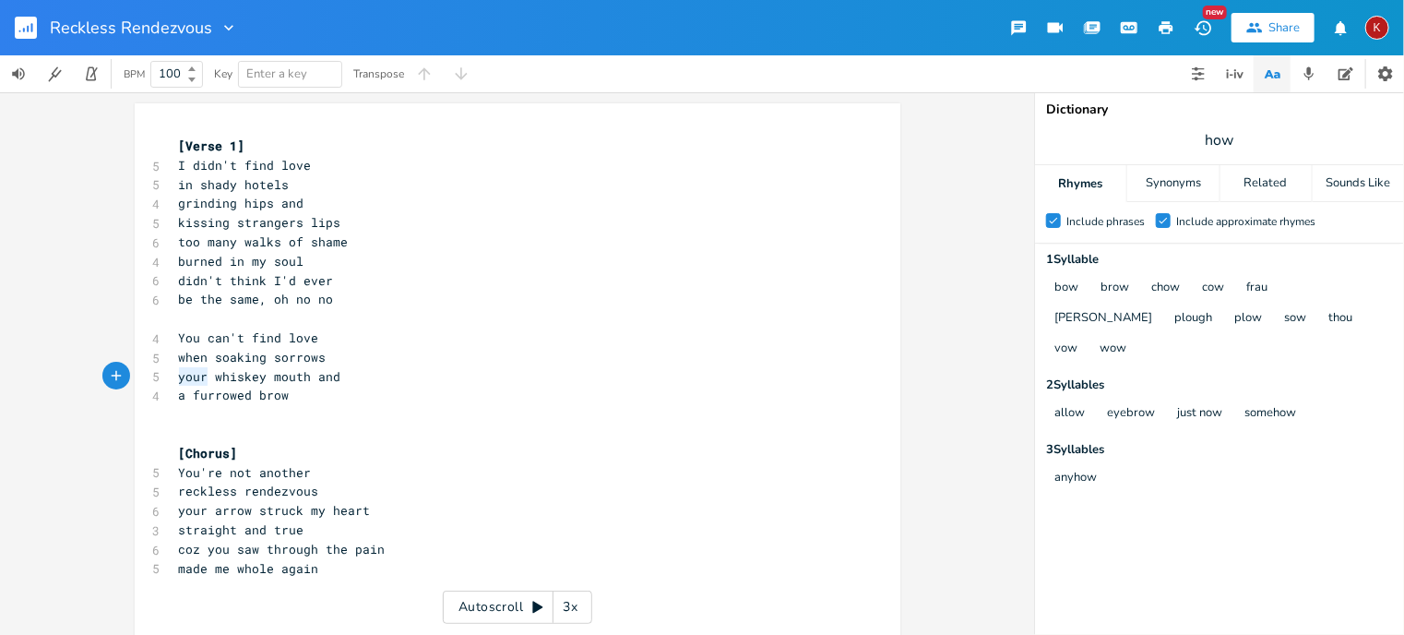
click at [187, 374] on span "your whiskey mouth and" at bounding box center [260, 376] width 162 height 17
click at [1210, 139] on input "how" at bounding box center [1220, 140] width 30 height 20
type input "taste"
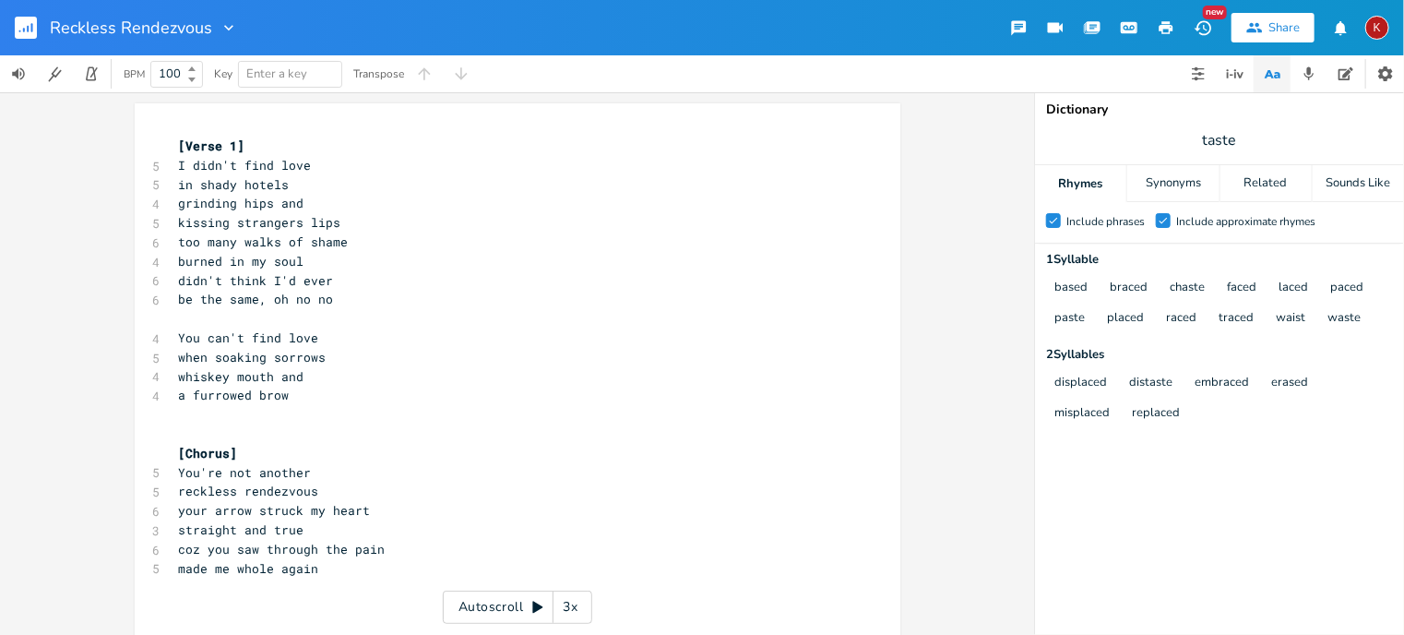
scroll to position [0, 0]
click at [264, 383] on span "whiskey mouth and" at bounding box center [241, 376] width 125 height 17
type textarea "s"
click at [1213, 143] on input "taste" at bounding box center [1219, 140] width 33 height 20
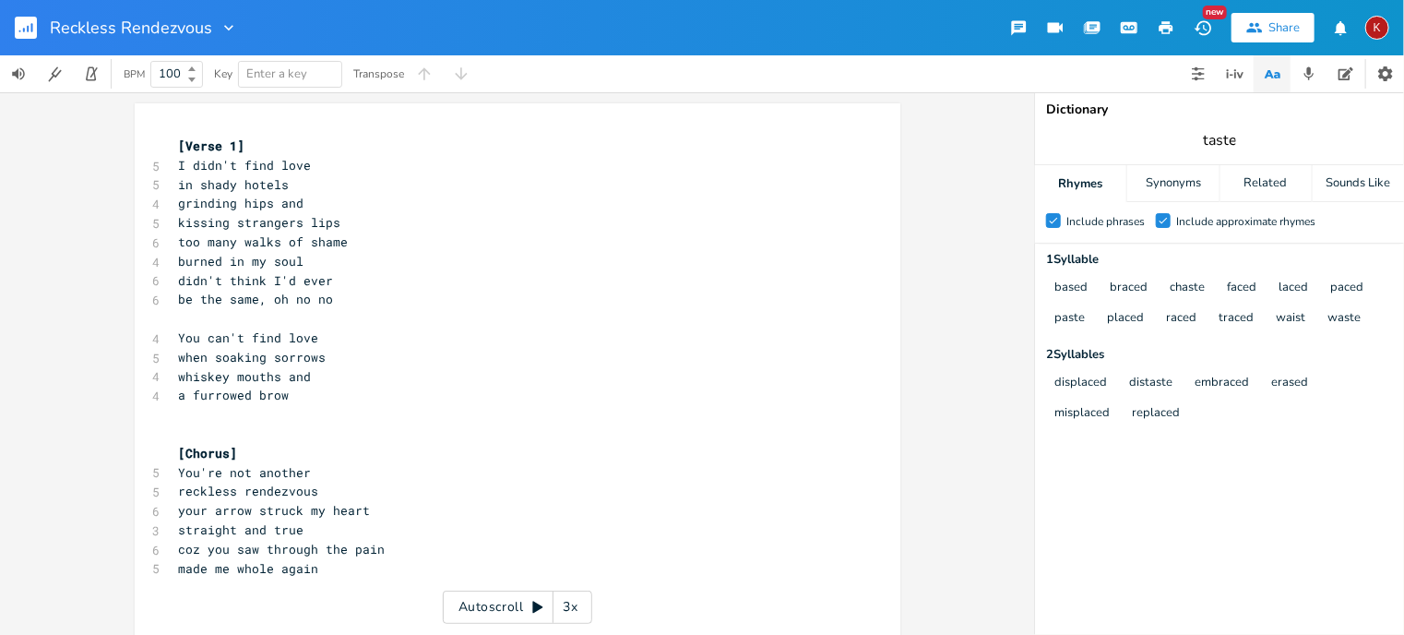
type input "o"
type input "house"
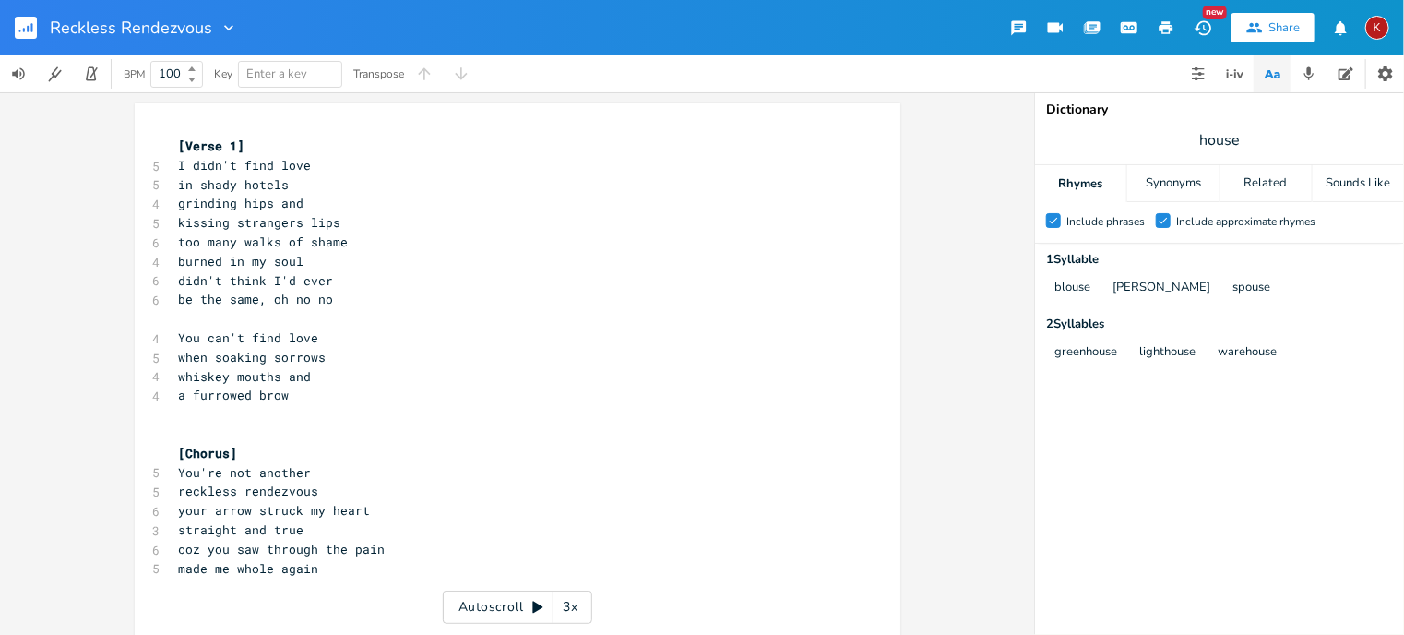
click at [294, 394] on pre "a furrowed brow" at bounding box center [508, 395] width 666 height 19
type textarea "s"
click at [179, 401] on span "a furrowed brows" at bounding box center [238, 394] width 118 height 17
click at [1232, 139] on input "house" at bounding box center [1219, 140] width 41 height 20
type input "drunk"
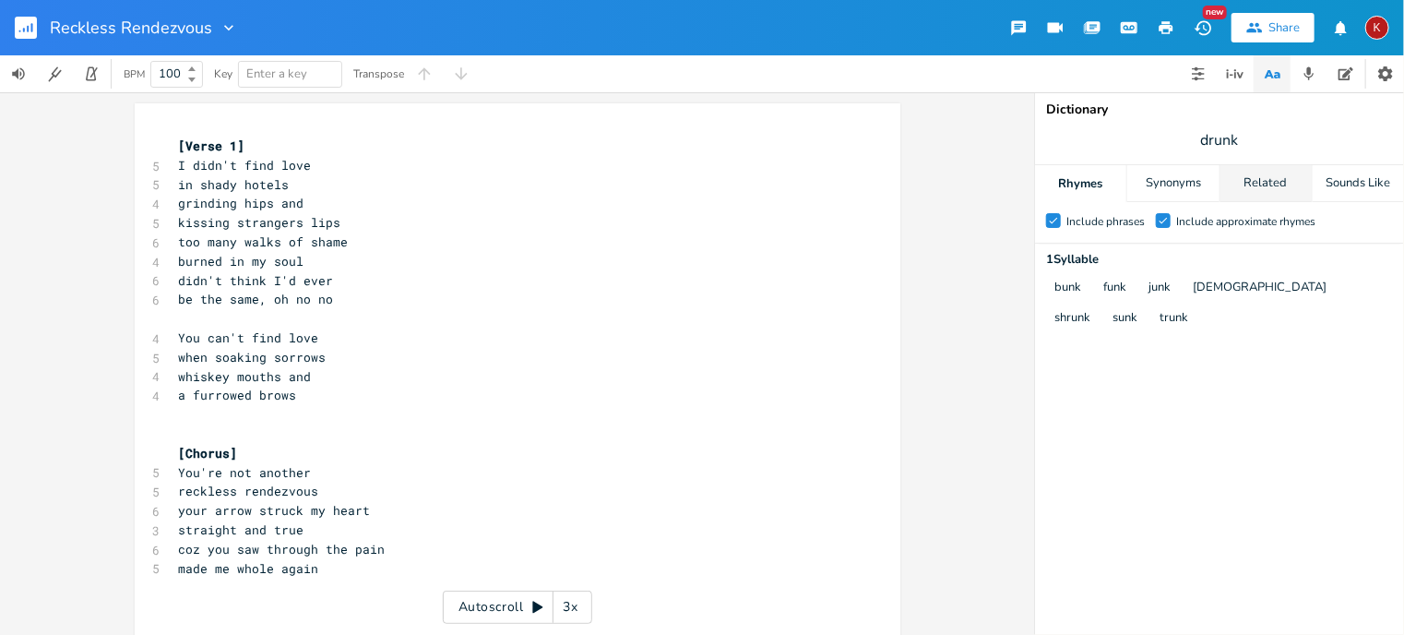
click at [1269, 176] on div "Related" at bounding box center [1265, 183] width 91 height 37
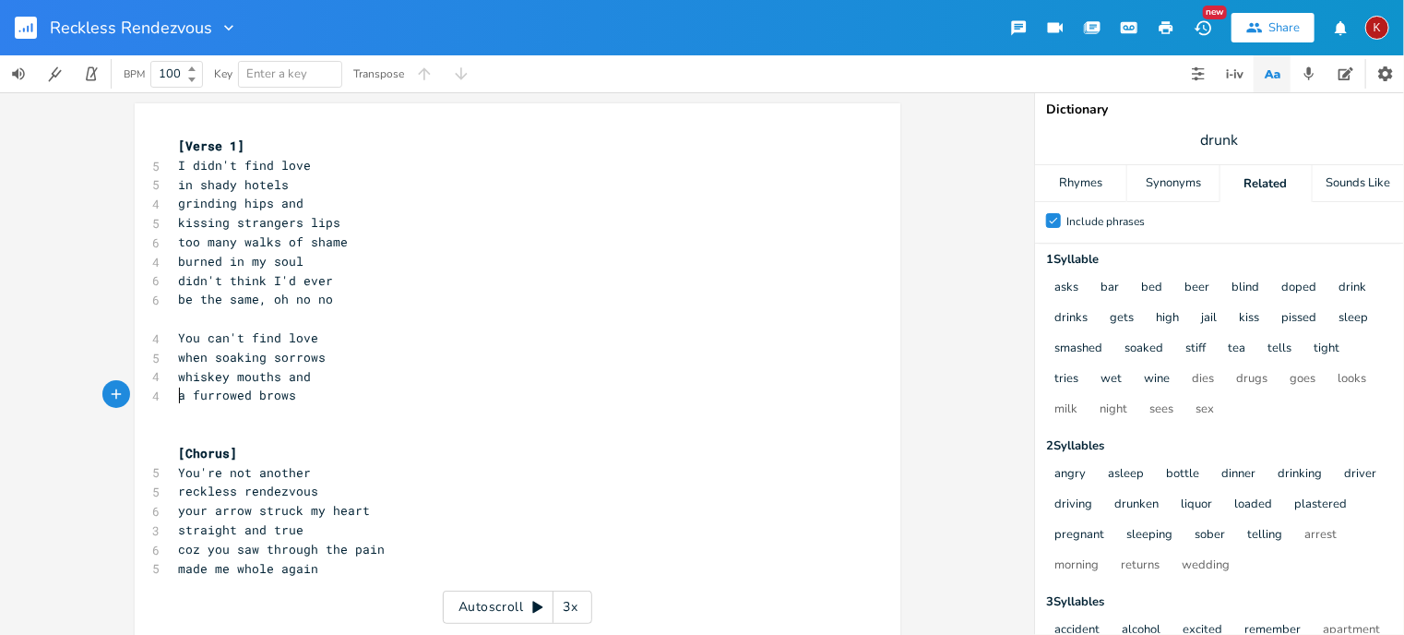
scroll to position [0, 0]
click at [179, 398] on span "a furrowed brows" at bounding box center [238, 394] width 118 height 17
type textarea "drunken gaze"
click at [1218, 143] on input "drunk" at bounding box center [1219, 140] width 39 height 20
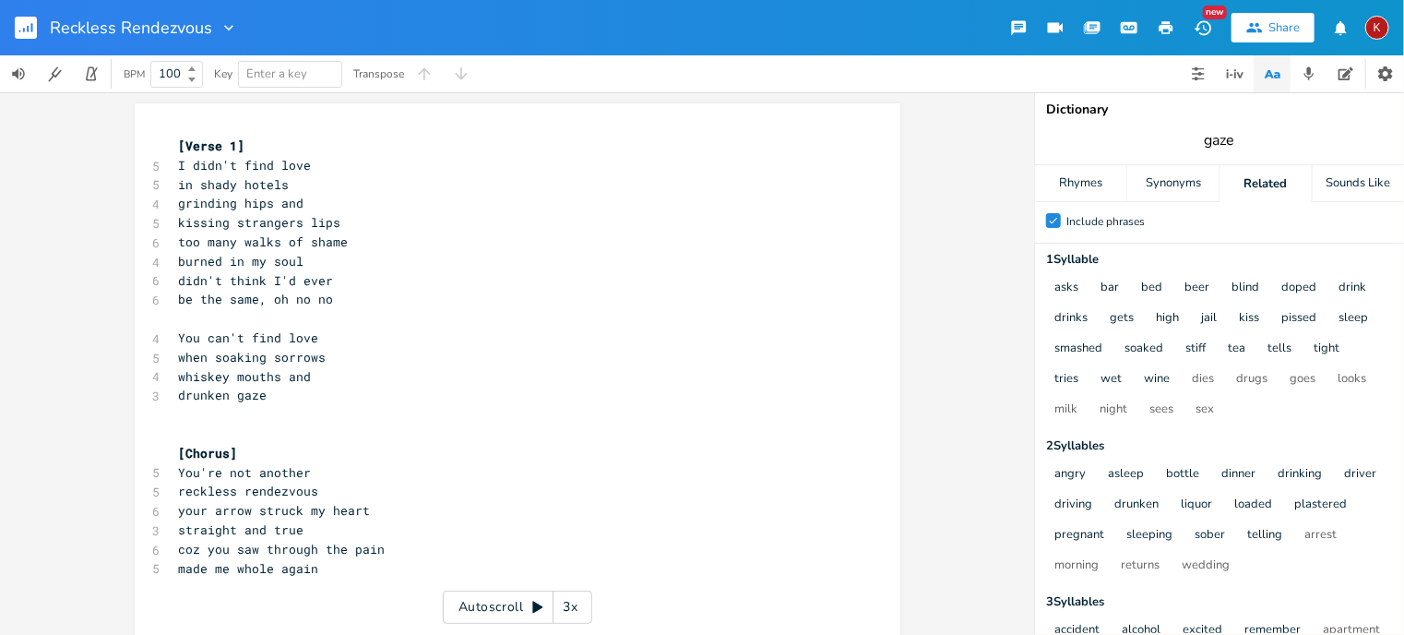
type input "gaze"
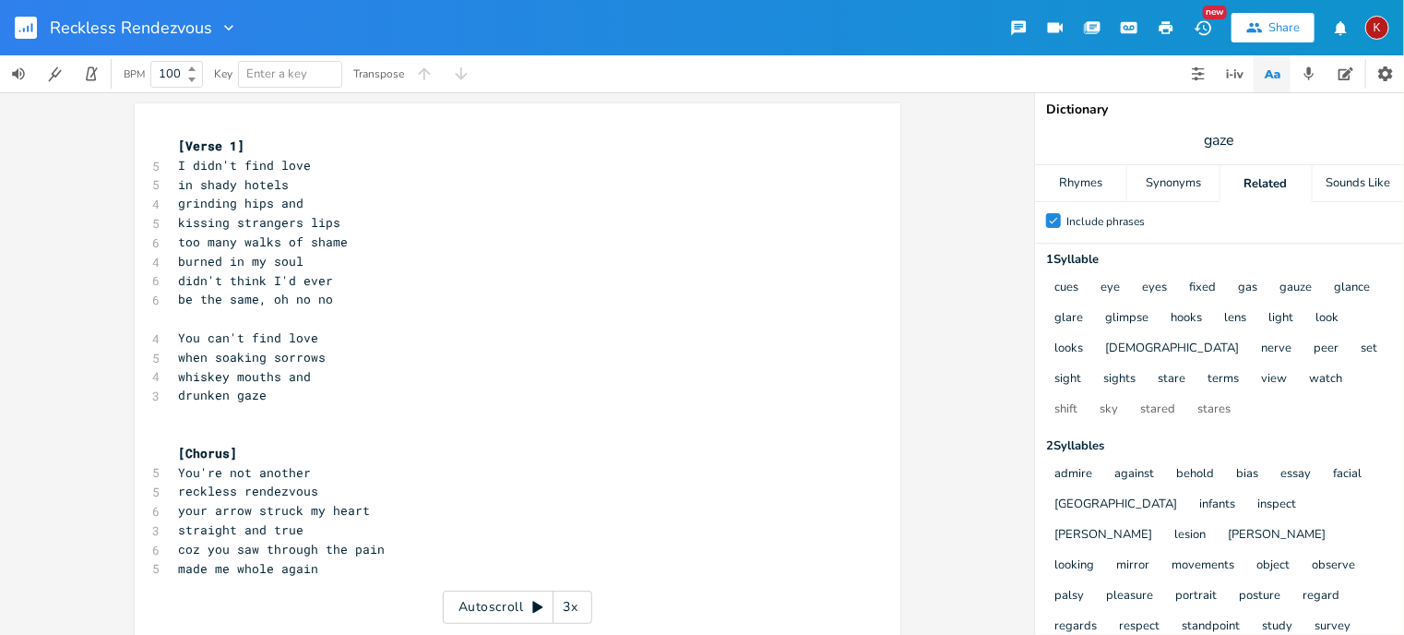
click at [243, 399] on span "drunken gaze" at bounding box center [223, 394] width 89 height 17
type textarea "eyes"
click at [175, 401] on pre "drunken eyes" at bounding box center [508, 395] width 666 height 19
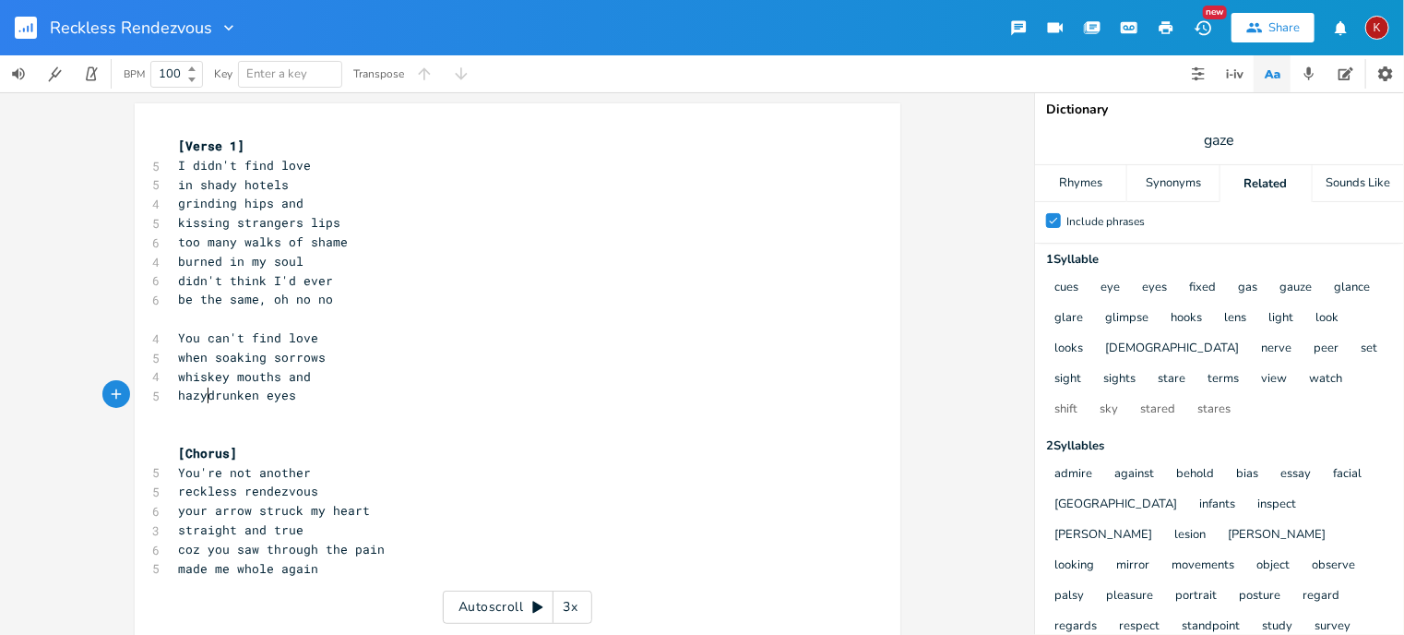
type textarea "hazy"
click at [304, 392] on pre "hazy drunken eyes" at bounding box center [508, 395] width 666 height 19
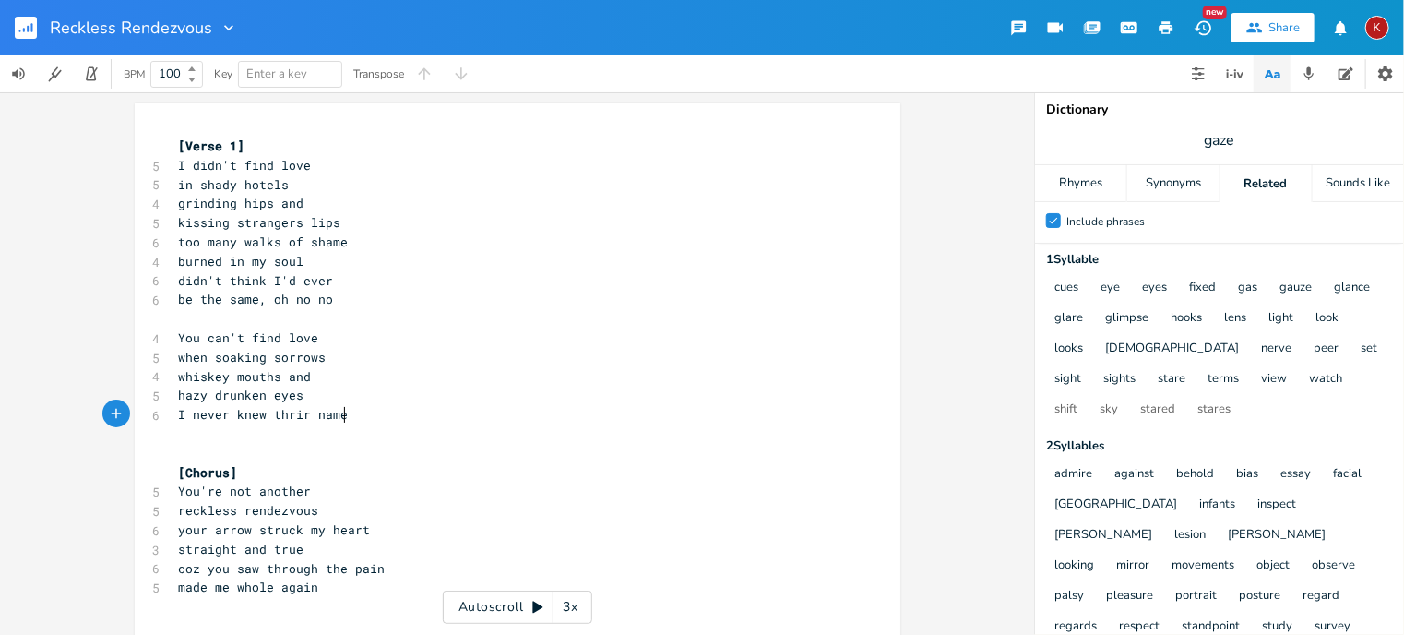
type textarea "I never knew thrir names"
click at [288, 414] on span "I never knew thrir names" at bounding box center [267, 414] width 177 height 17
type textarea "thrie"
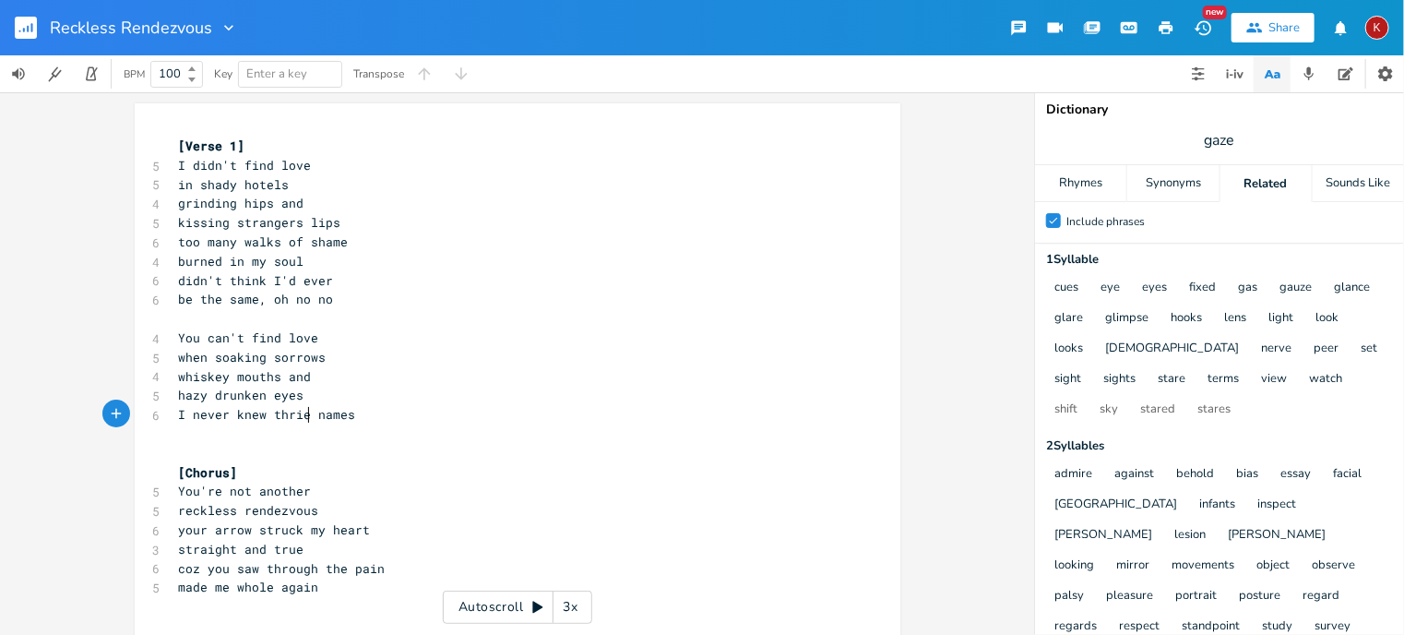
scroll to position [0, 23]
type textarea "eir"
click at [355, 416] on pre "I never knew their names" at bounding box center [508, 414] width 666 height 19
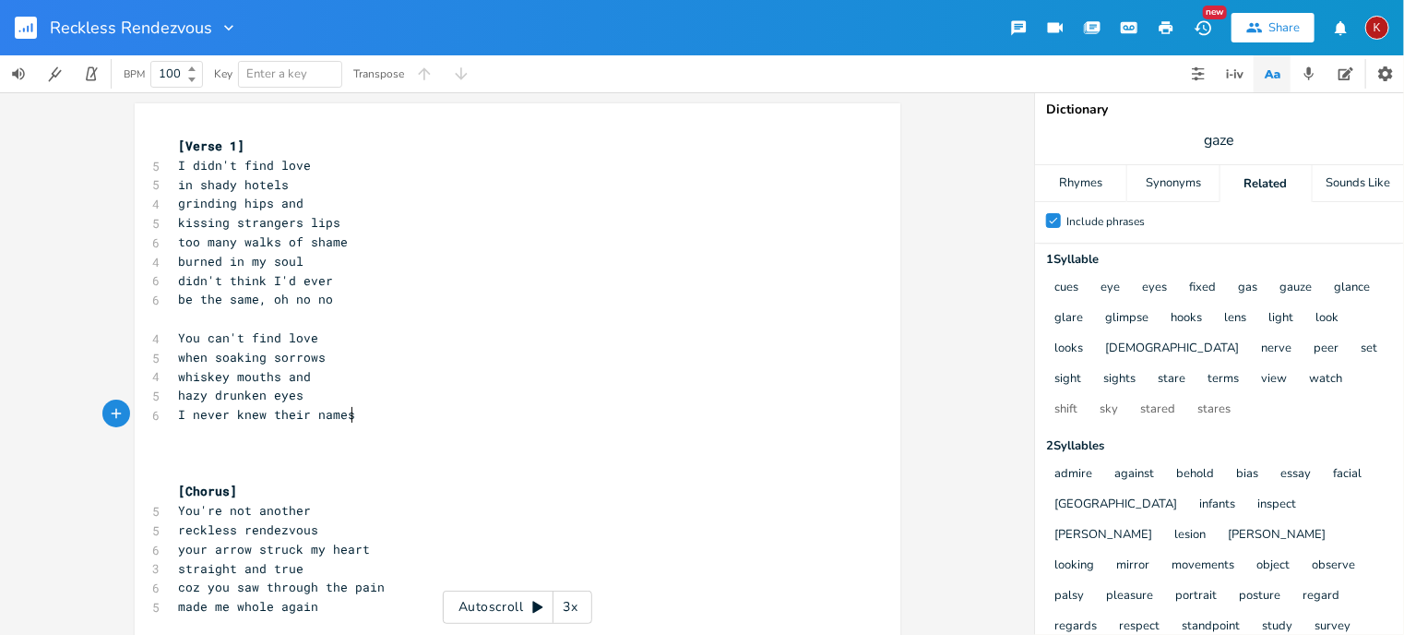
click at [354, 413] on pre "I never knew their names" at bounding box center [508, 414] width 666 height 19
click at [175, 437] on pre "​" at bounding box center [508, 433] width 666 height 19
click at [1218, 134] on input "gaze" at bounding box center [1219, 140] width 31 height 20
type input "name"
click at [1088, 180] on div "Rhymes" at bounding box center [1080, 183] width 91 height 37
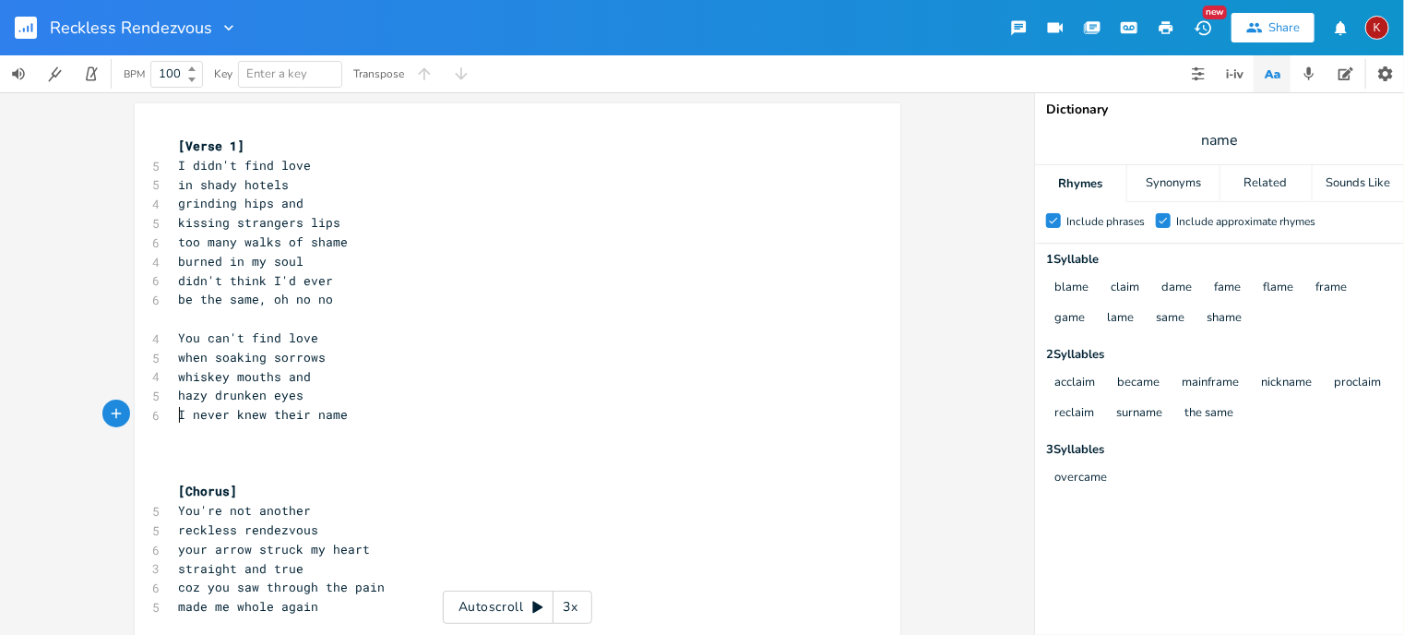
scroll to position [0, 0]
click at [179, 416] on span "I never knew their name" at bounding box center [264, 414] width 170 height 17
click at [244, 421] on span "I never knew their name" at bounding box center [264, 414] width 170 height 17
type textarea "gave my"
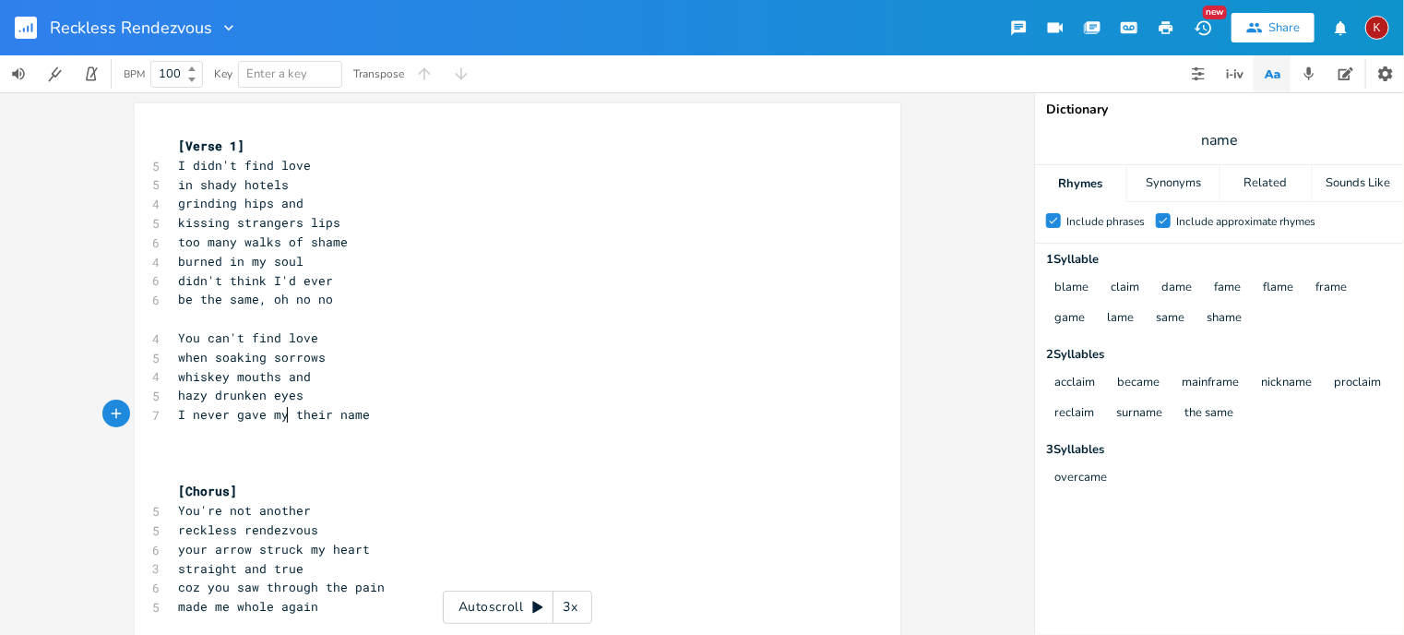
scroll to position [0, 48]
click at [326, 413] on pre "I never gave my name" at bounding box center [508, 414] width 666 height 19
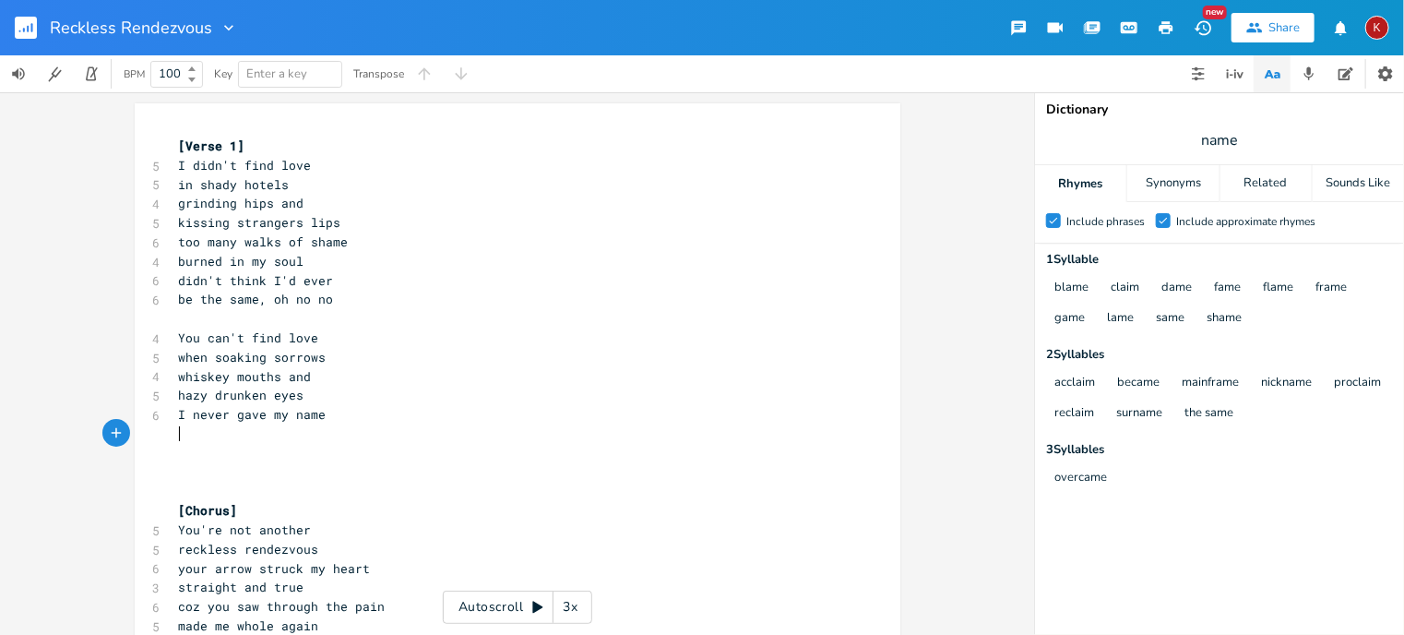
click at [240, 414] on span "I never gave my name" at bounding box center [253, 414] width 148 height 17
type textarea "knew their"
click at [352, 415] on pre "I never knew their name" at bounding box center [508, 414] width 666 height 19
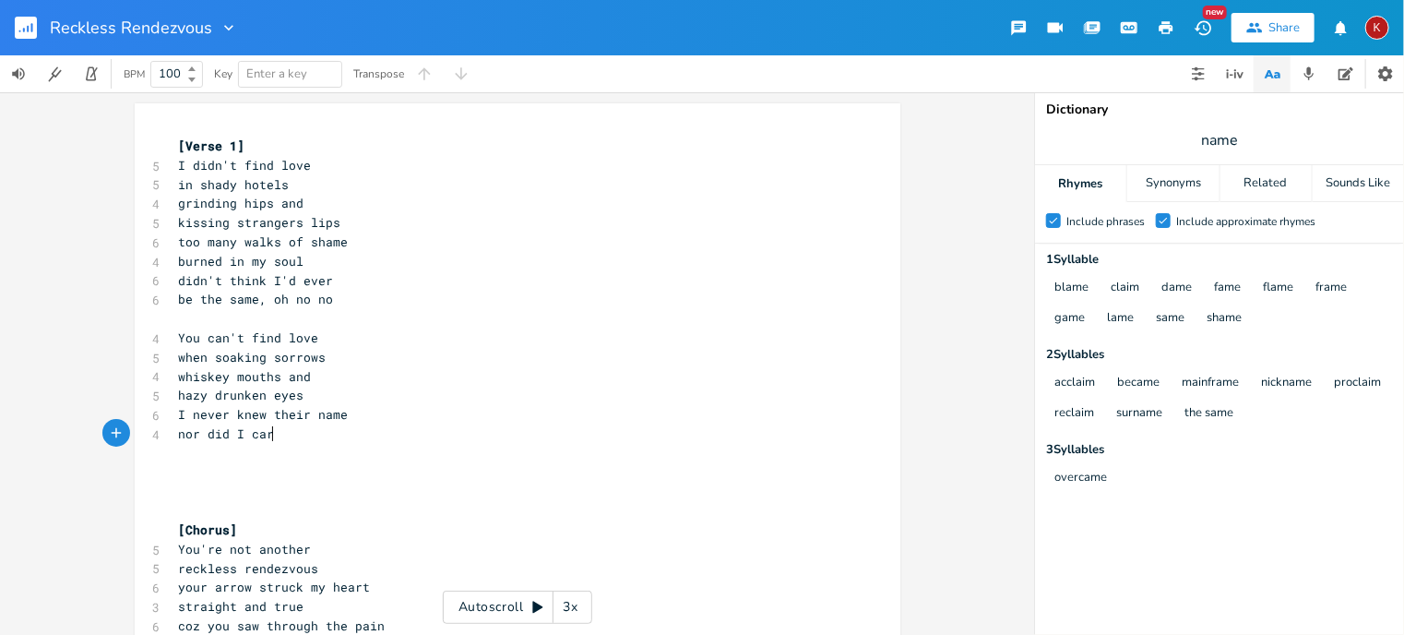
type textarea "nor did I care"
click at [352, 415] on pre "I never knew their name" at bounding box center [508, 414] width 666 height 19
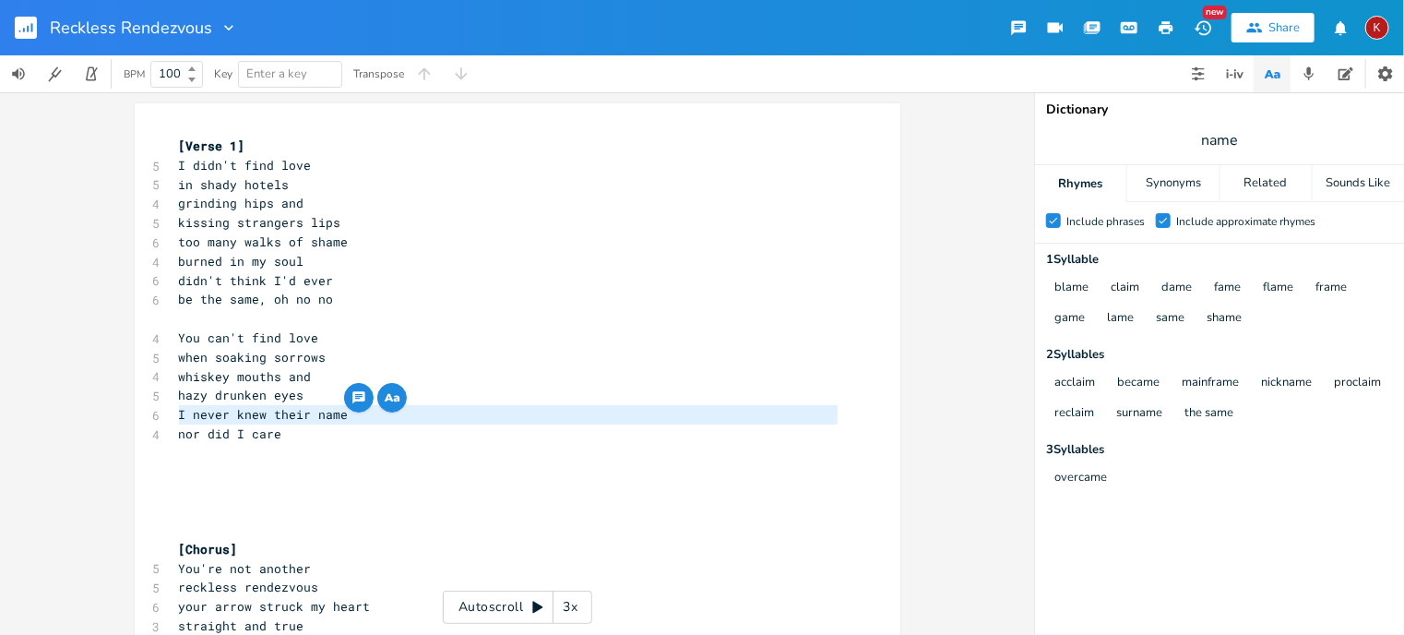
click at [352, 415] on pre "I never knew their name" at bounding box center [508, 414] width 666 height 19
type textarea "I never knew their name"
click at [352, 415] on pre "I never knew their name" at bounding box center [508, 414] width 666 height 19
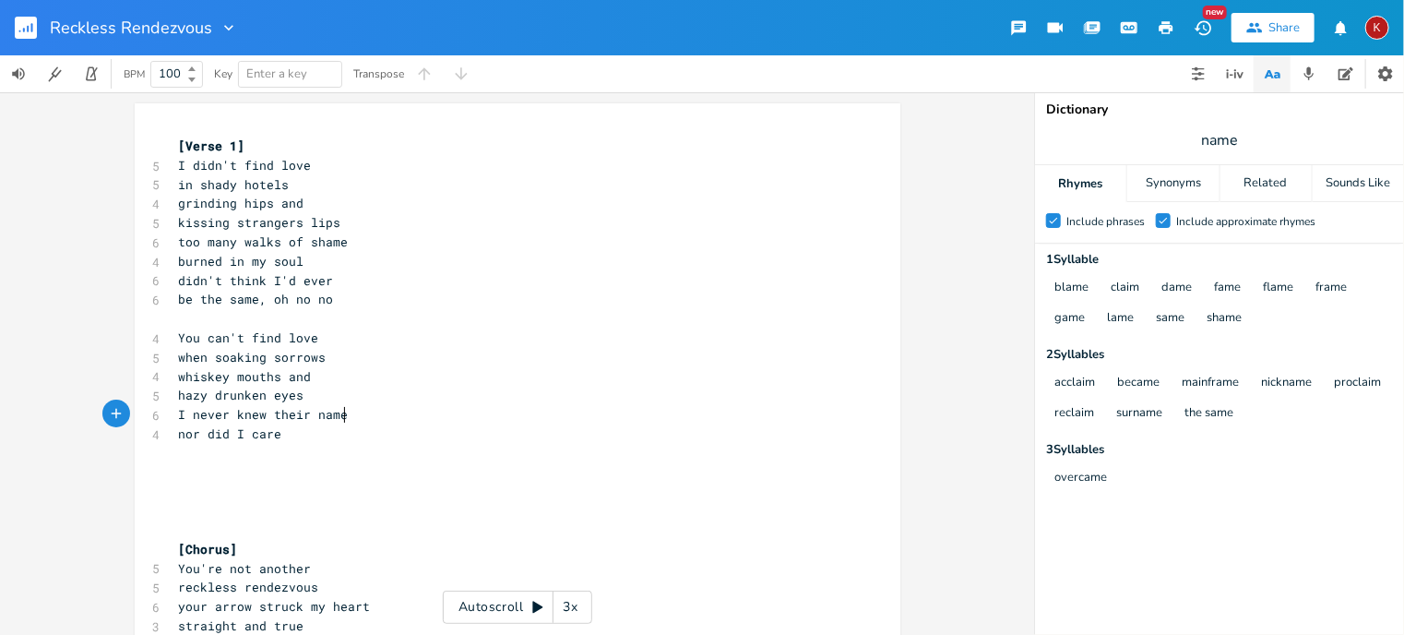
type textarea "name"
click at [352, 415] on pre "I never knew their name" at bounding box center [508, 414] width 666 height 19
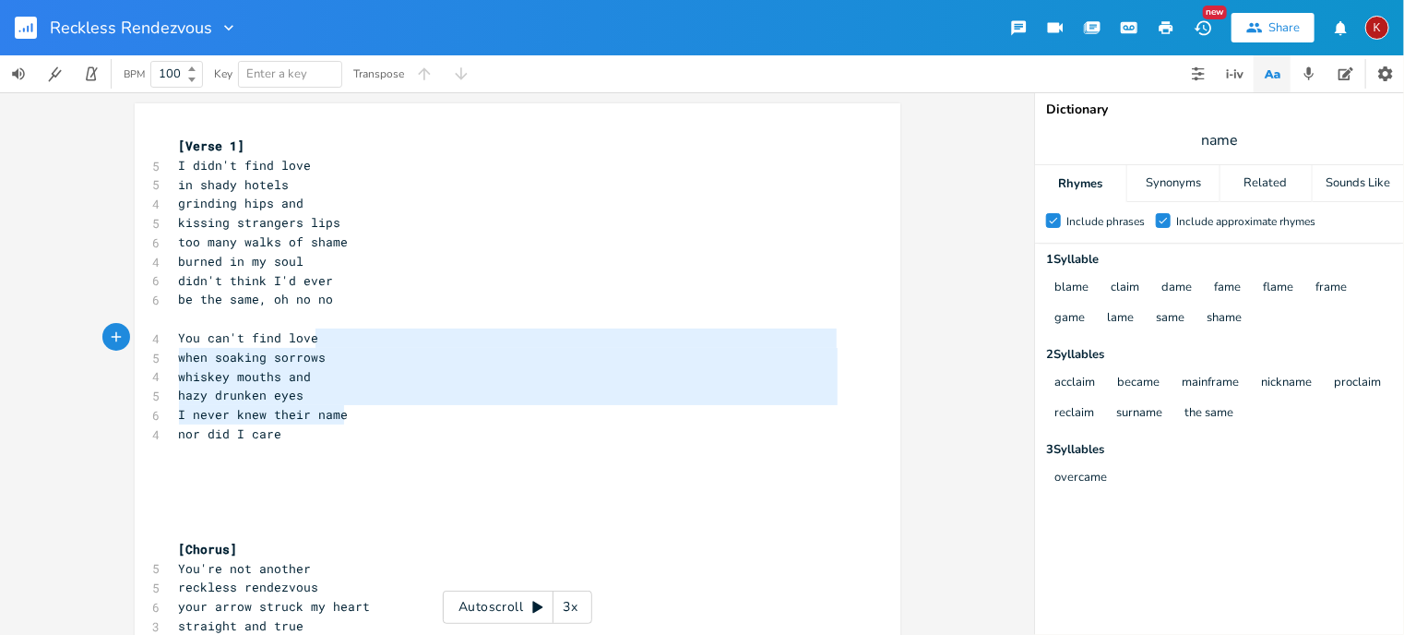
type textarea "hazy drunken eyes I never knew their name"
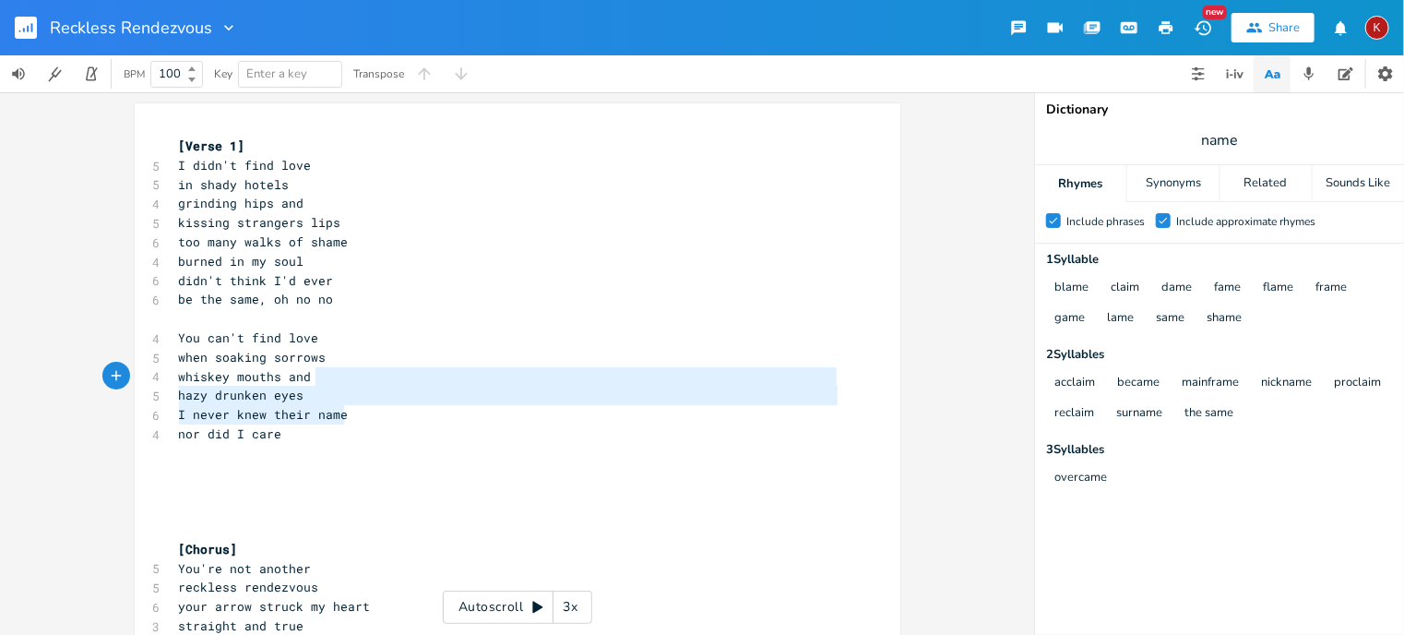
drag, startPoint x: 352, startPoint y: 415, endPoint x: 401, endPoint y: 375, distance: 63.0
click at [401, 375] on div "[Verse 1] 5 I didn't find love 5 in shady hotels 4 grinding hips and 5 kissing …" at bounding box center [508, 434] width 666 height 595
click at [513, 405] on pre "I never knew their name" at bounding box center [508, 414] width 666 height 19
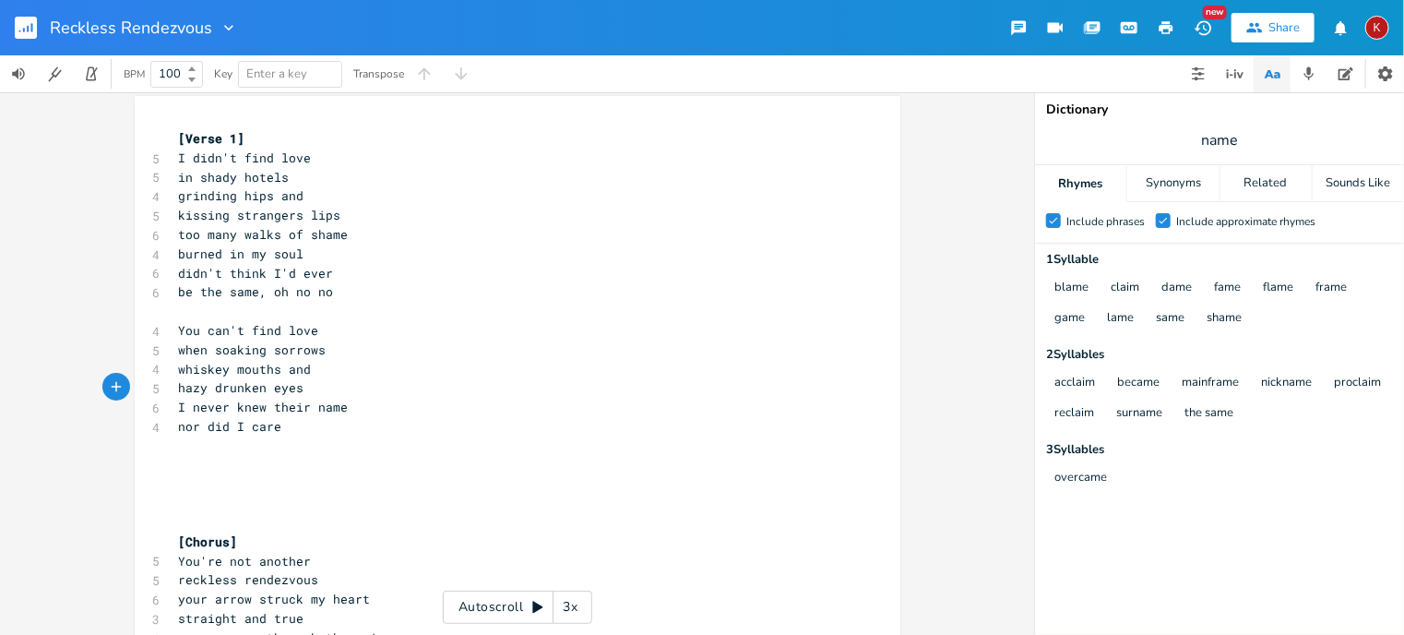
scroll to position [0, 0]
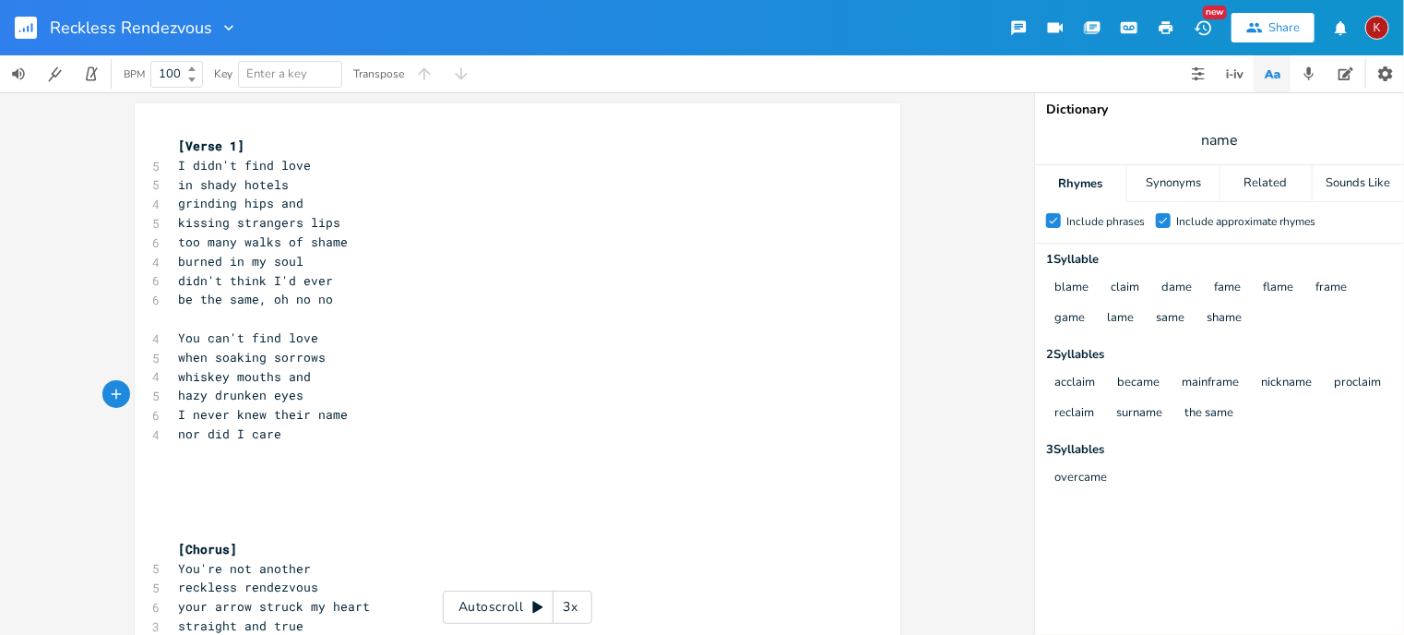
click at [327, 165] on pre "I didn't find love" at bounding box center [508, 165] width 666 height 19
type textarea ","
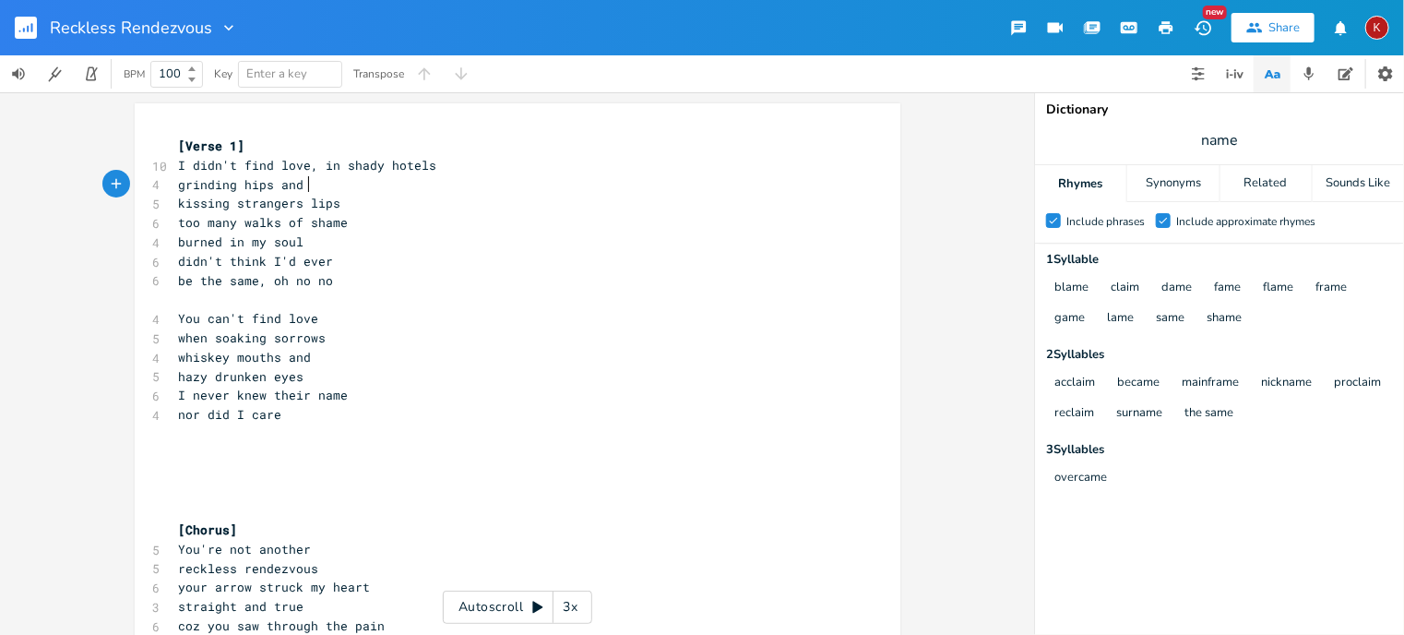
click at [303, 187] on pre "grinding hips and" at bounding box center [508, 184] width 666 height 19
type textarea "="
type textarea ","
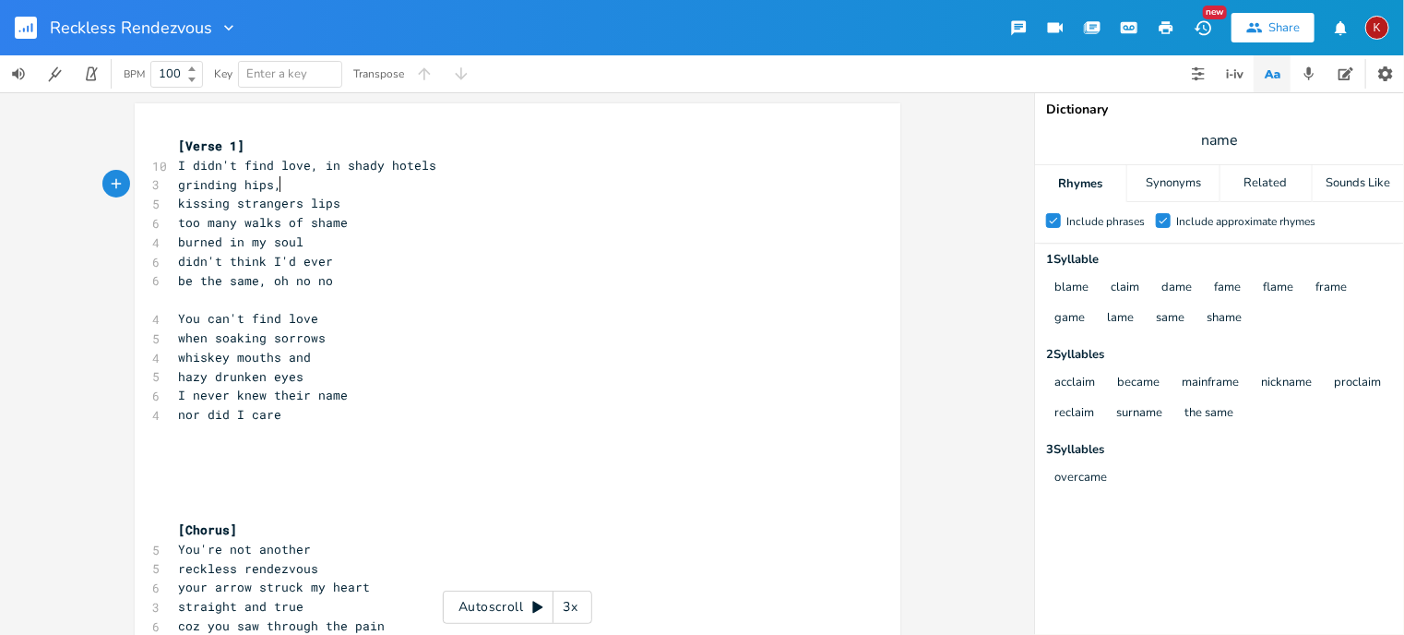
scroll to position [0, 4]
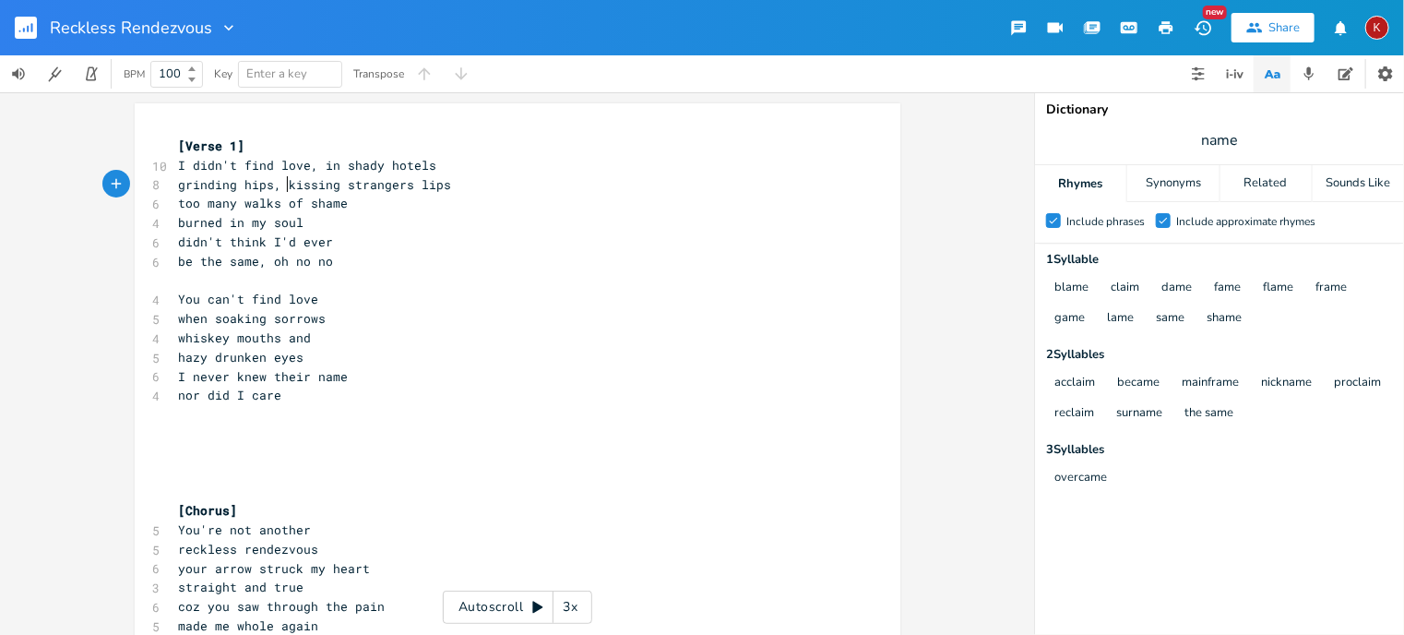
click at [354, 199] on pre "too many walks of shame" at bounding box center [508, 203] width 666 height 19
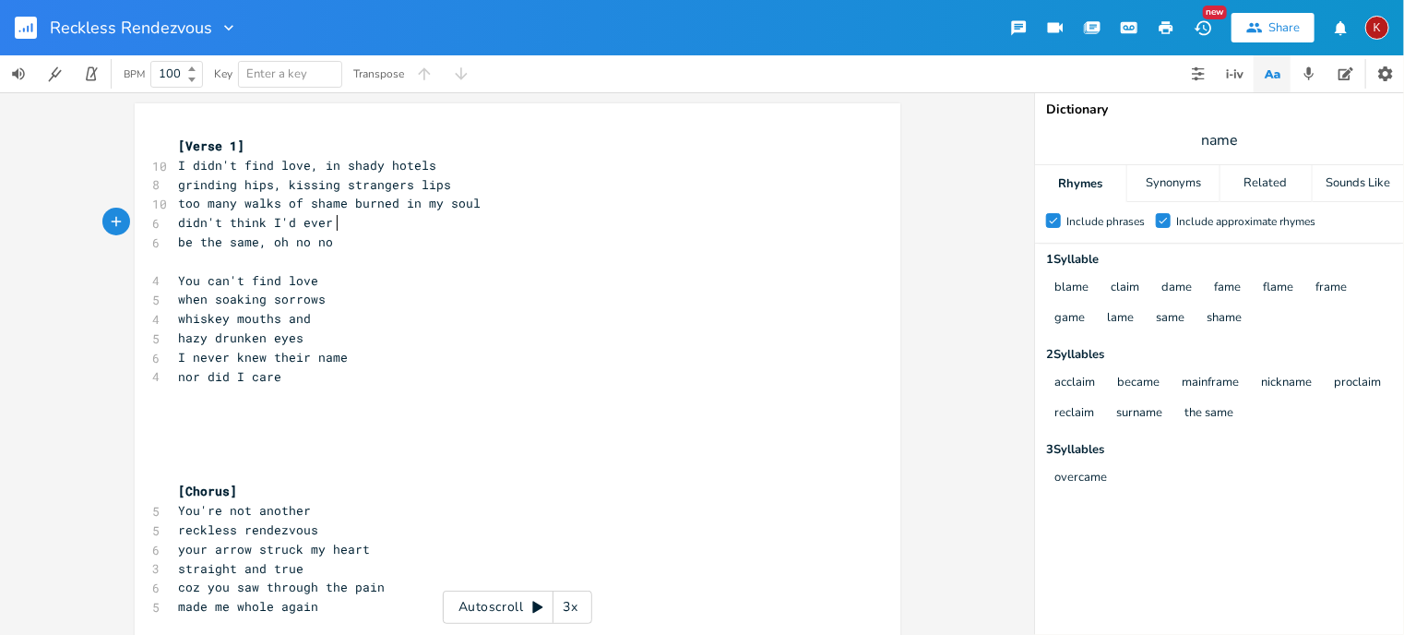
click at [329, 224] on span "didn't think I'd ever" at bounding box center [256, 222] width 155 height 17
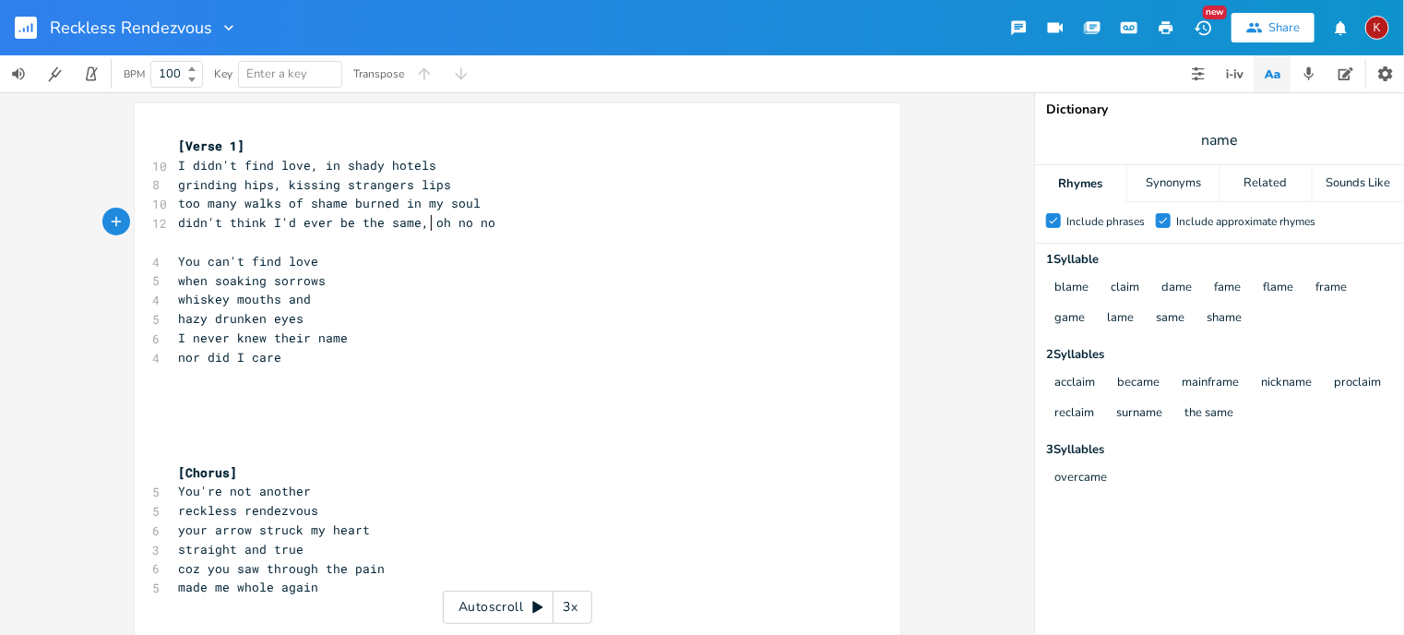
click at [422, 228] on span "didn't think I'd ever be the same, oh no no" at bounding box center [337, 222] width 317 height 17
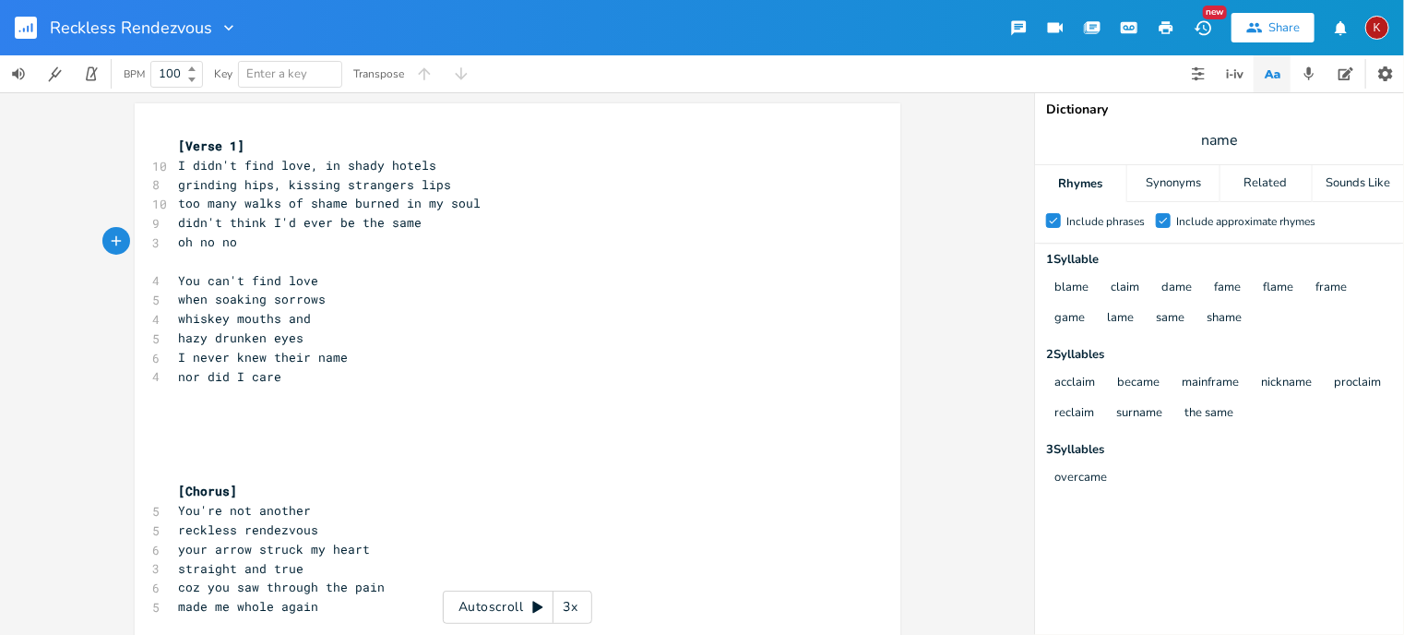
click at [327, 284] on pre "You can't find love" at bounding box center [508, 280] width 666 height 19
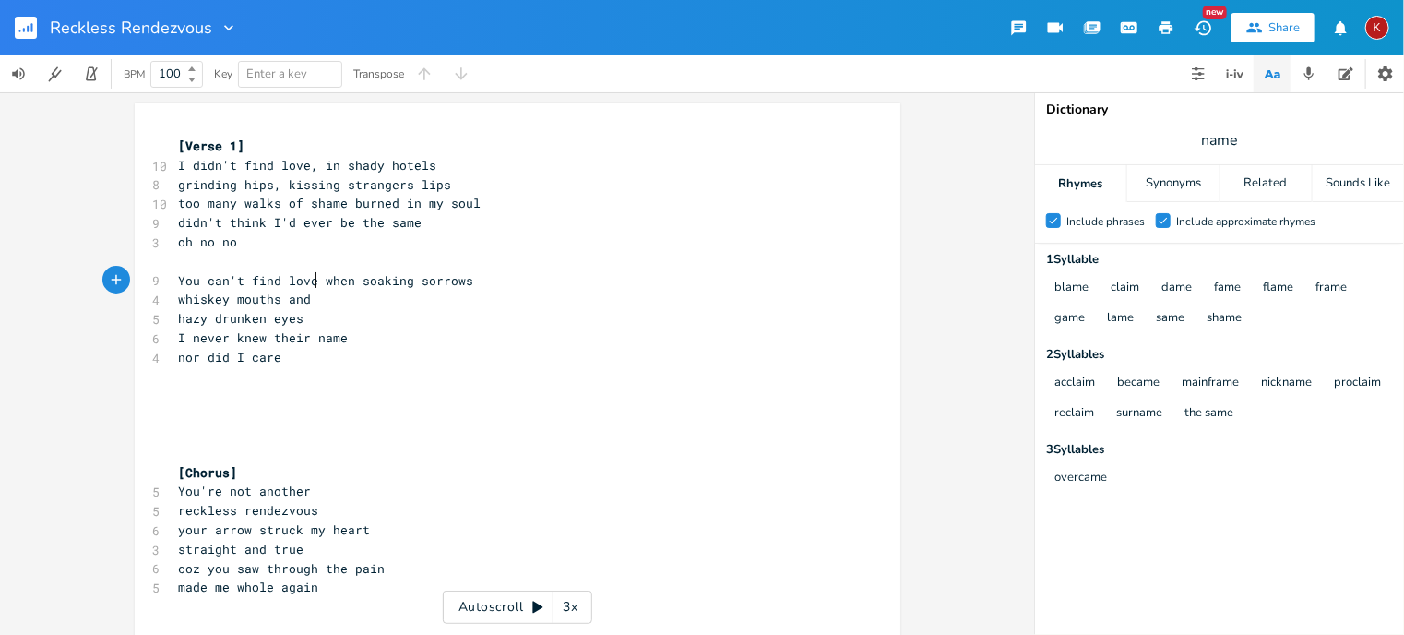
click at [310, 283] on span "You can't find love when soaking sorrows" at bounding box center [326, 280] width 295 height 17
type textarea ","
click at [335, 282] on span "You can't find love, when soaking sorrows" at bounding box center [330, 280] width 303 height 17
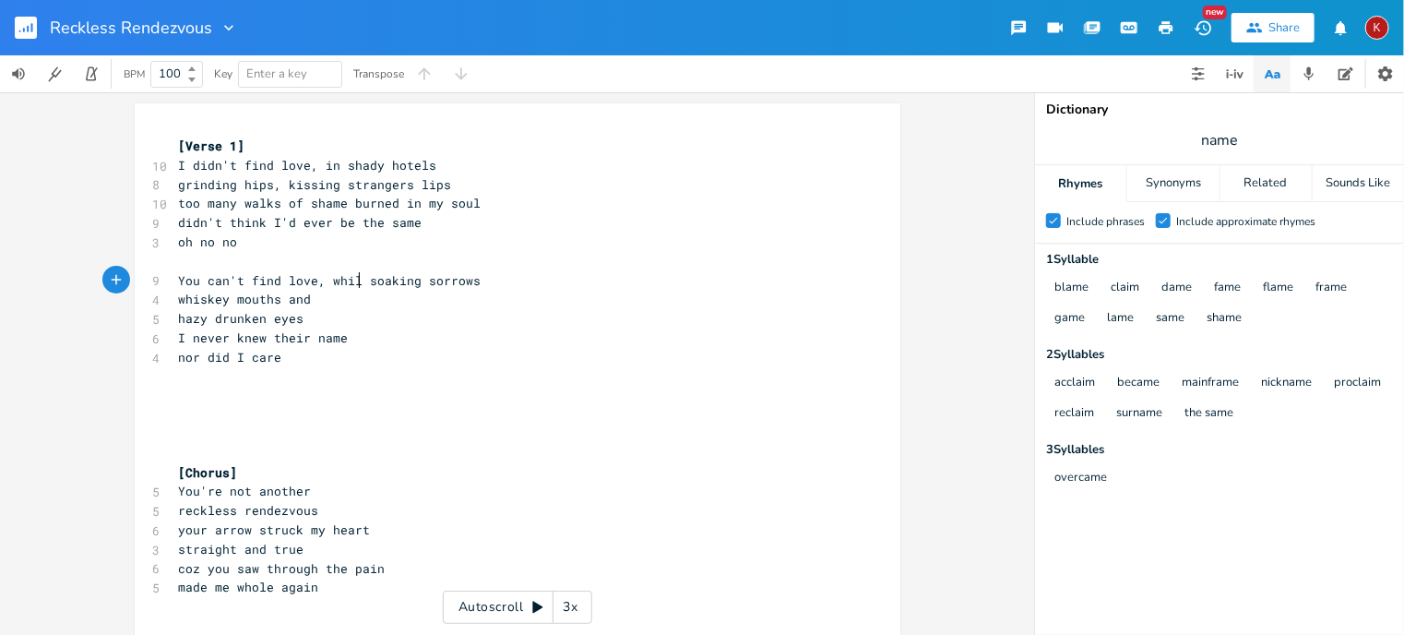
scroll to position [0, 29]
type textarea "while"
click at [317, 301] on pre "whiskey mouths and" at bounding box center [508, 299] width 666 height 19
type textarea ","
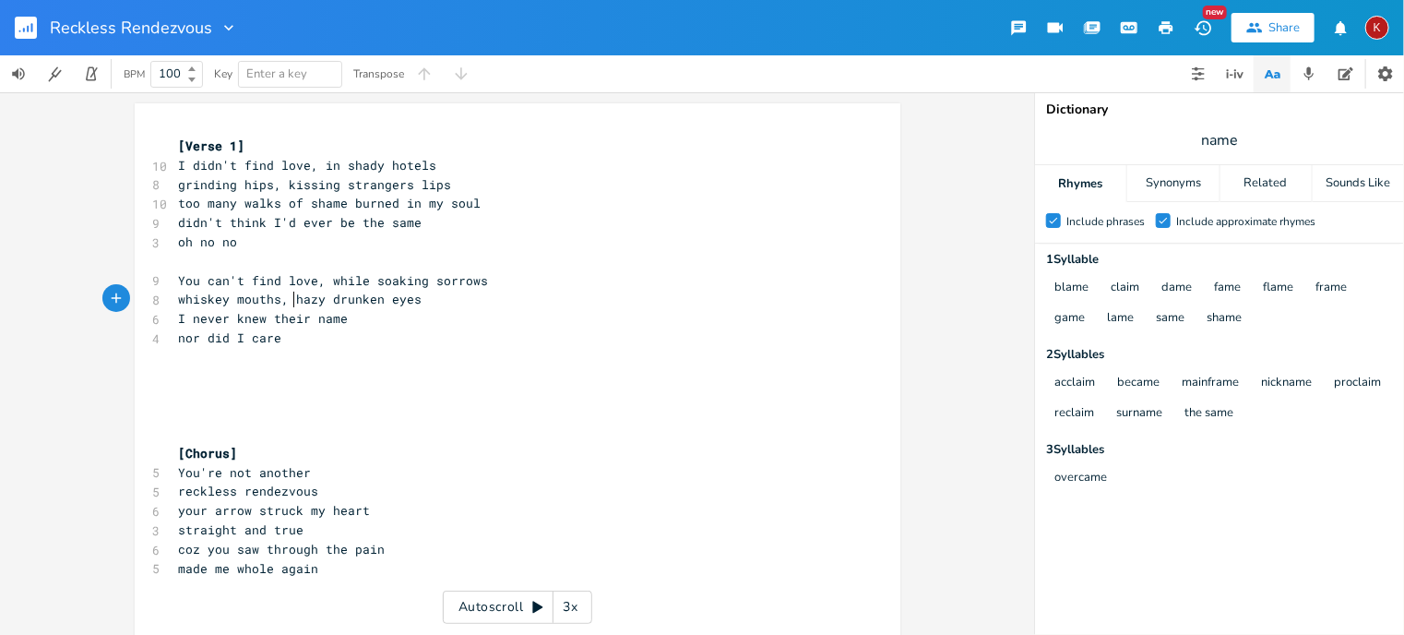
click at [358, 321] on pre "I never knew their name" at bounding box center [508, 318] width 666 height 19
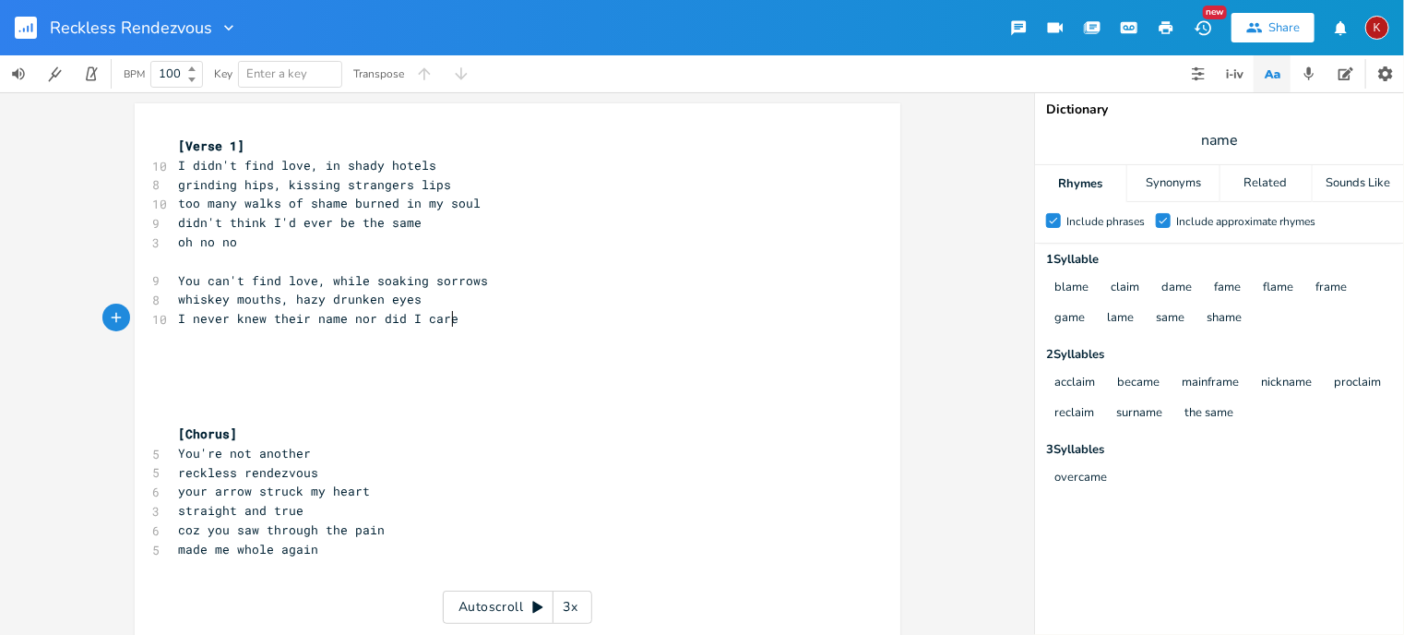
click at [461, 323] on pre "I never knew their name nor did I care" at bounding box center [508, 318] width 666 height 19
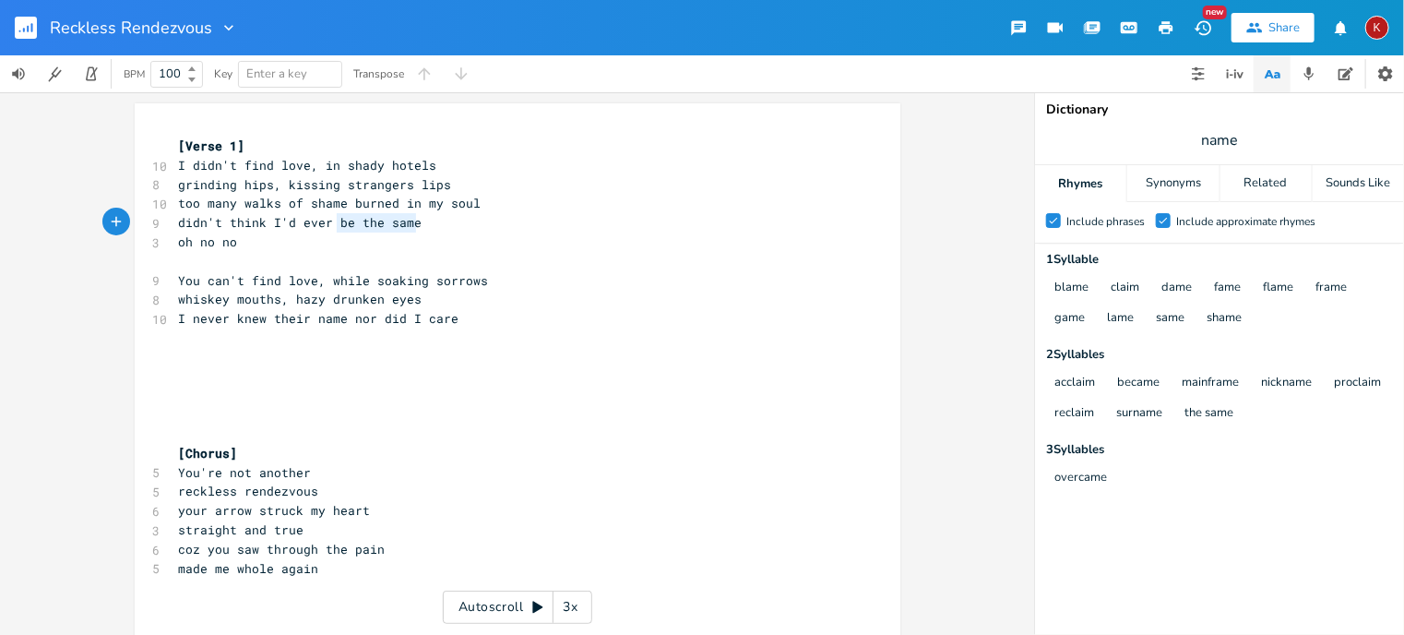
drag, startPoint x: 415, startPoint y: 220, endPoint x: 333, endPoint y: 217, distance: 82.2
click at [333, 217] on pre "didn't think I'd ever be the same" at bounding box center [508, 222] width 666 height 19
type textarea "make it home"
click at [255, 325] on span "I never knew their name nor did I care" at bounding box center [319, 318] width 280 height 17
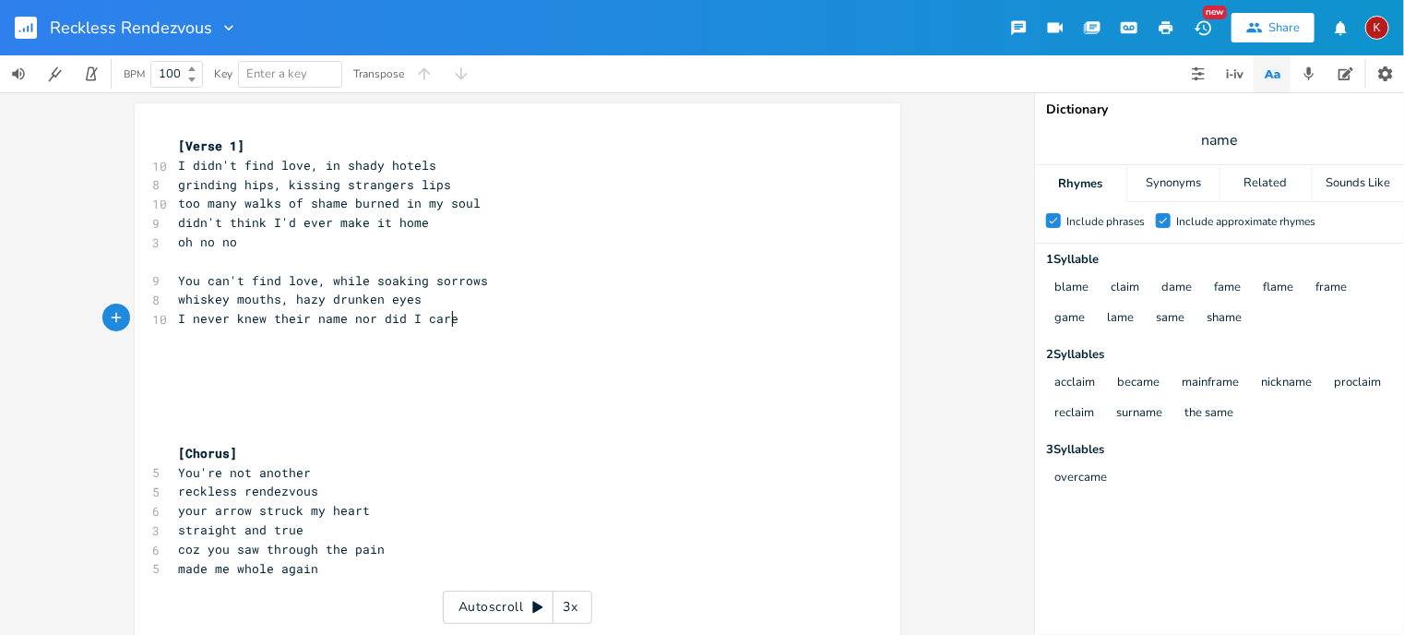
click at [466, 318] on pre "I never knew their name nor did I care" at bounding box center [508, 318] width 666 height 19
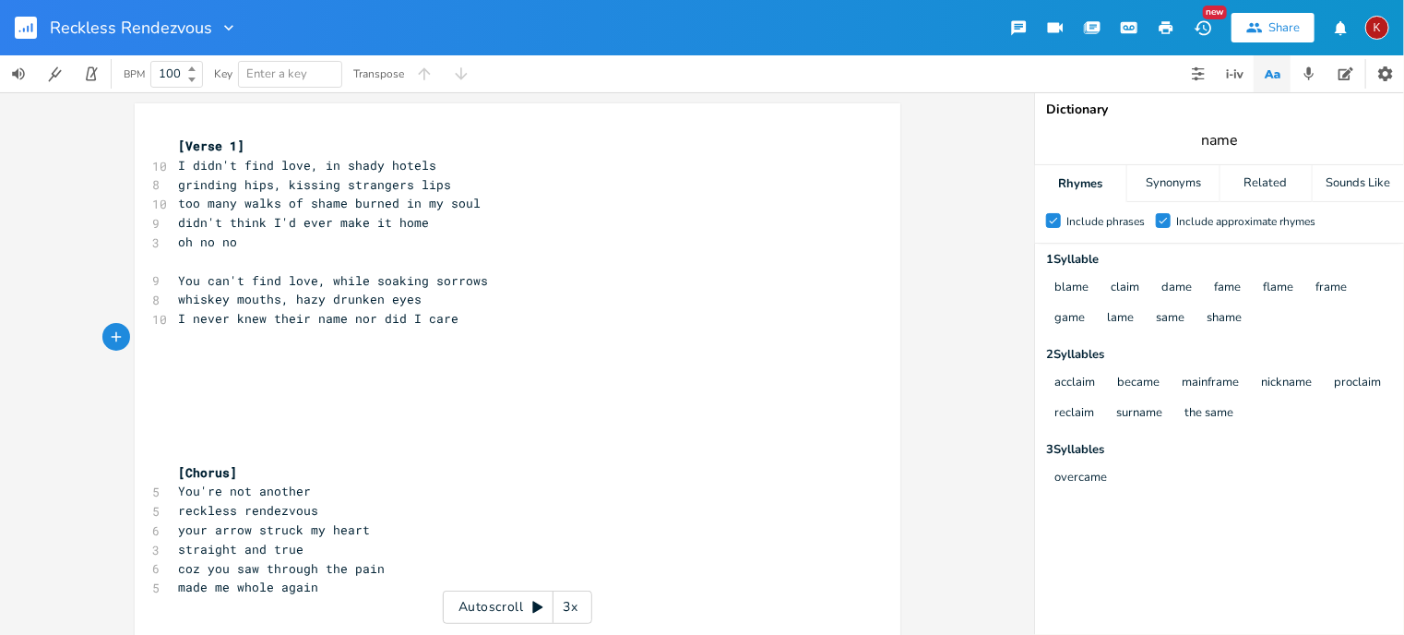
click at [1225, 146] on input "name" at bounding box center [1219, 140] width 37 height 20
type input "care"
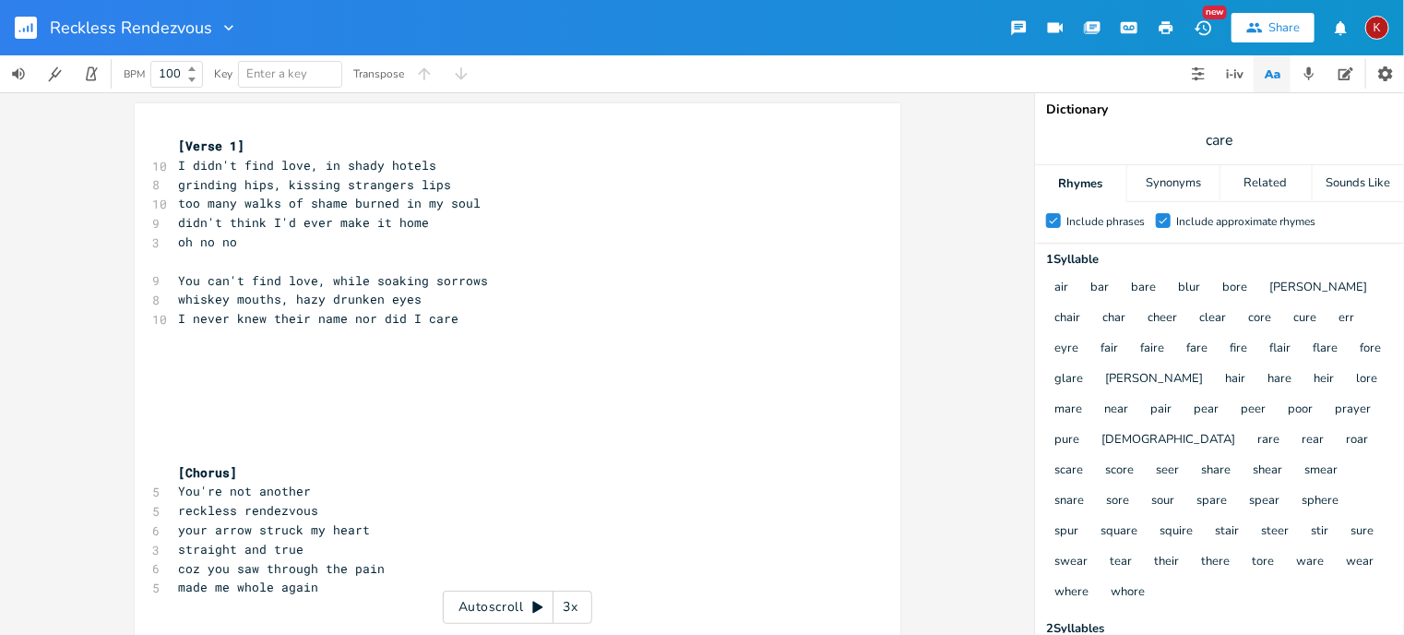
scroll to position [0, 0]
click at [452, 318] on pre "I never knew their name nor did I care" at bounding box center [508, 318] width 666 height 19
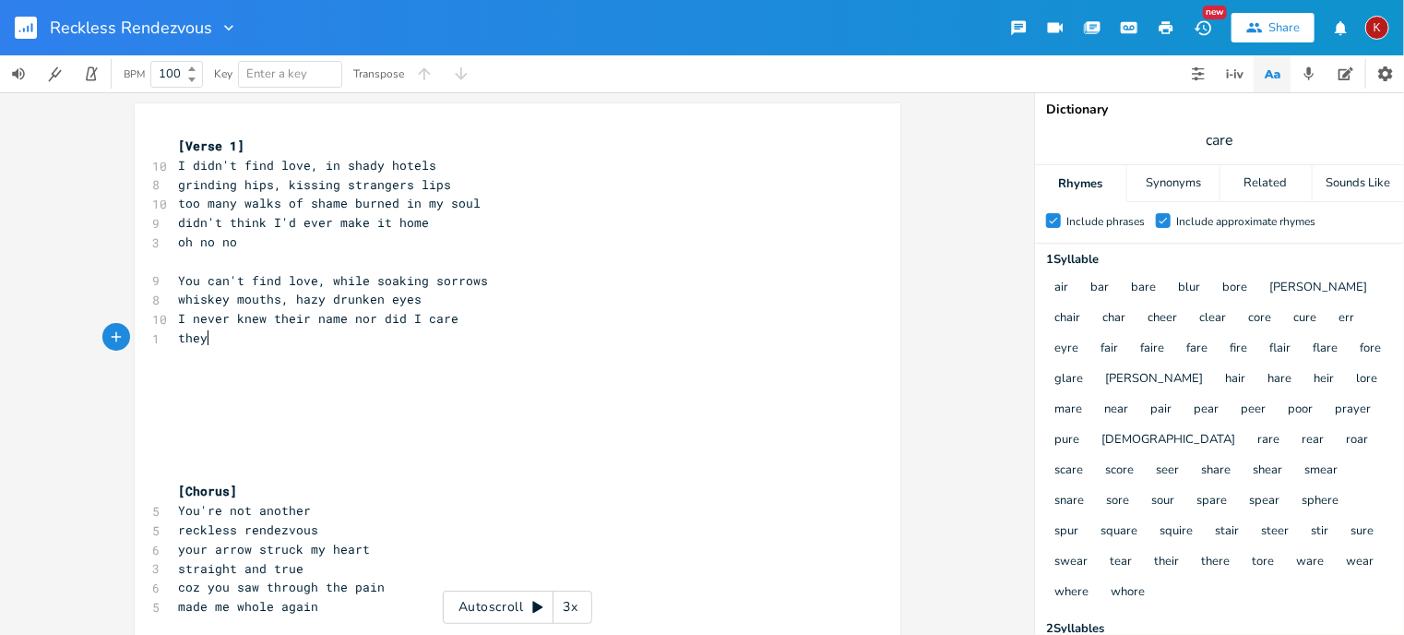
scroll to position [0, 26]
type textarea "they didnt"
type textarea "'t know my private depairs"
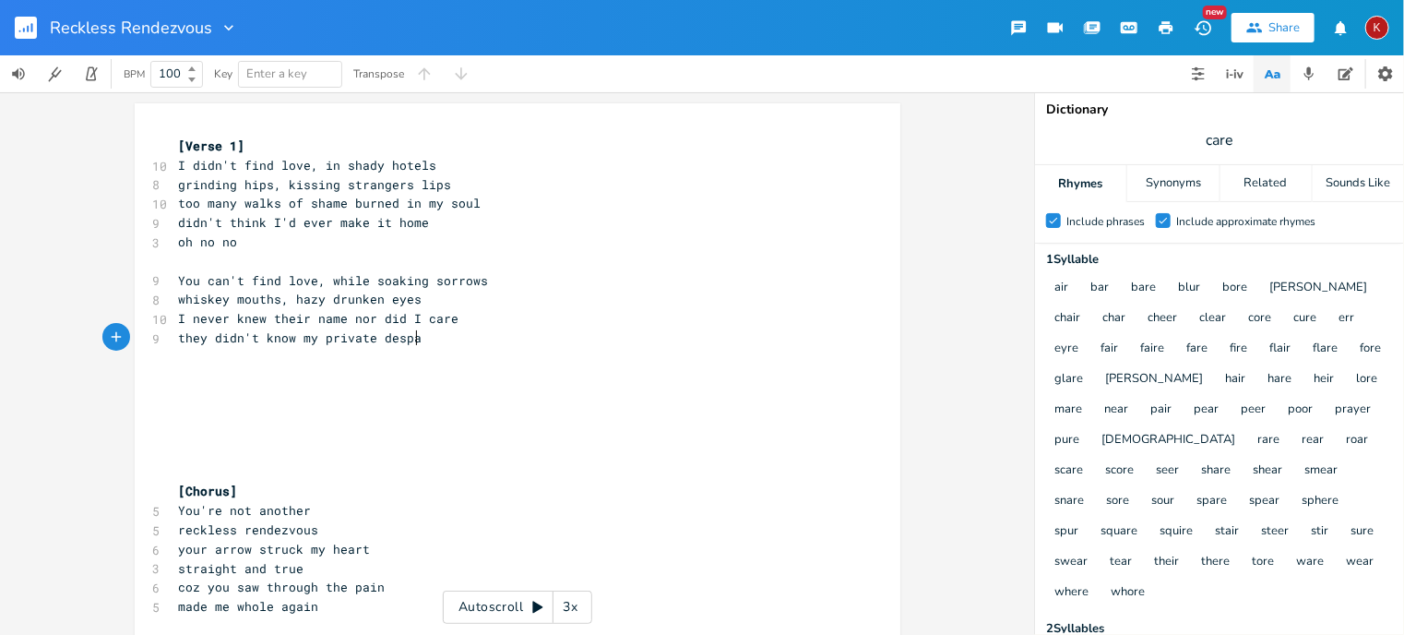
type textarea "espair"
click at [207, 340] on span "they didn't know my private despair" at bounding box center [308, 337] width 258 height 17
click at [235, 335] on span "didn't know my private despair" at bounding box center [289, 337] width 221 height 17
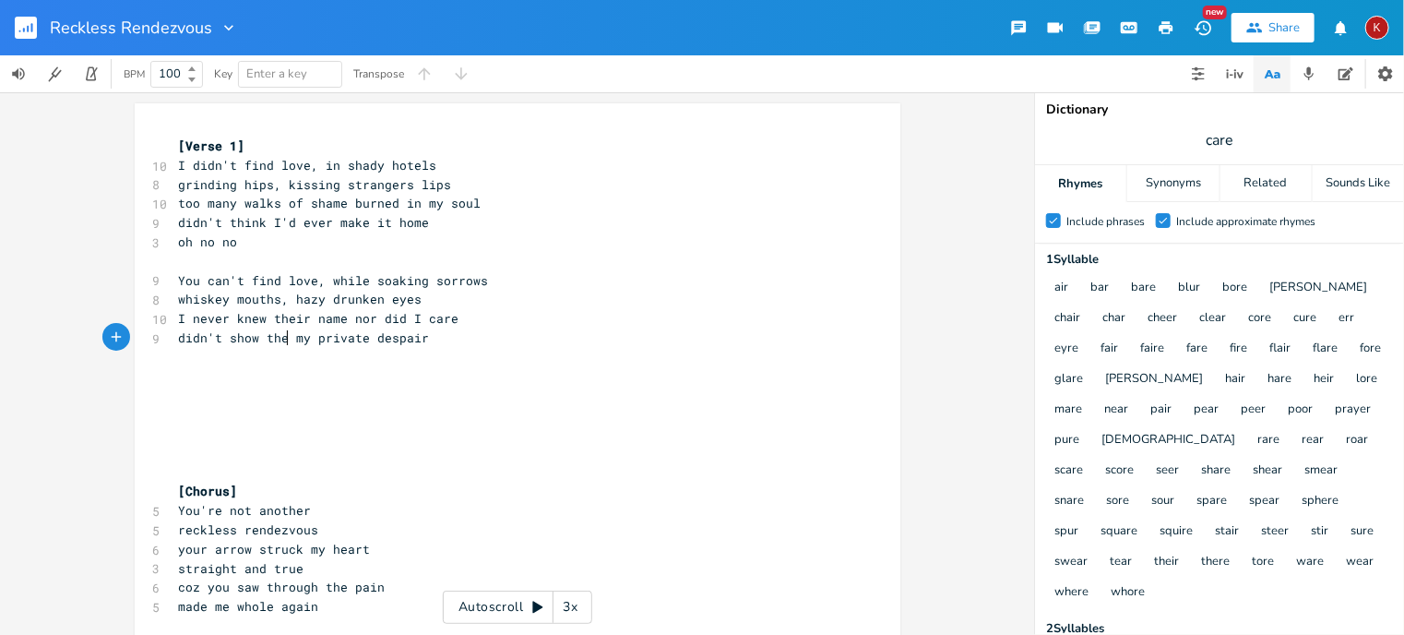
scroll to position [0, 60]
type textarea "show them"
click at [300, 339] on span "didn't show my private despair" at bounding box center [289, 337] width 221 height 17
type textarea "-i"
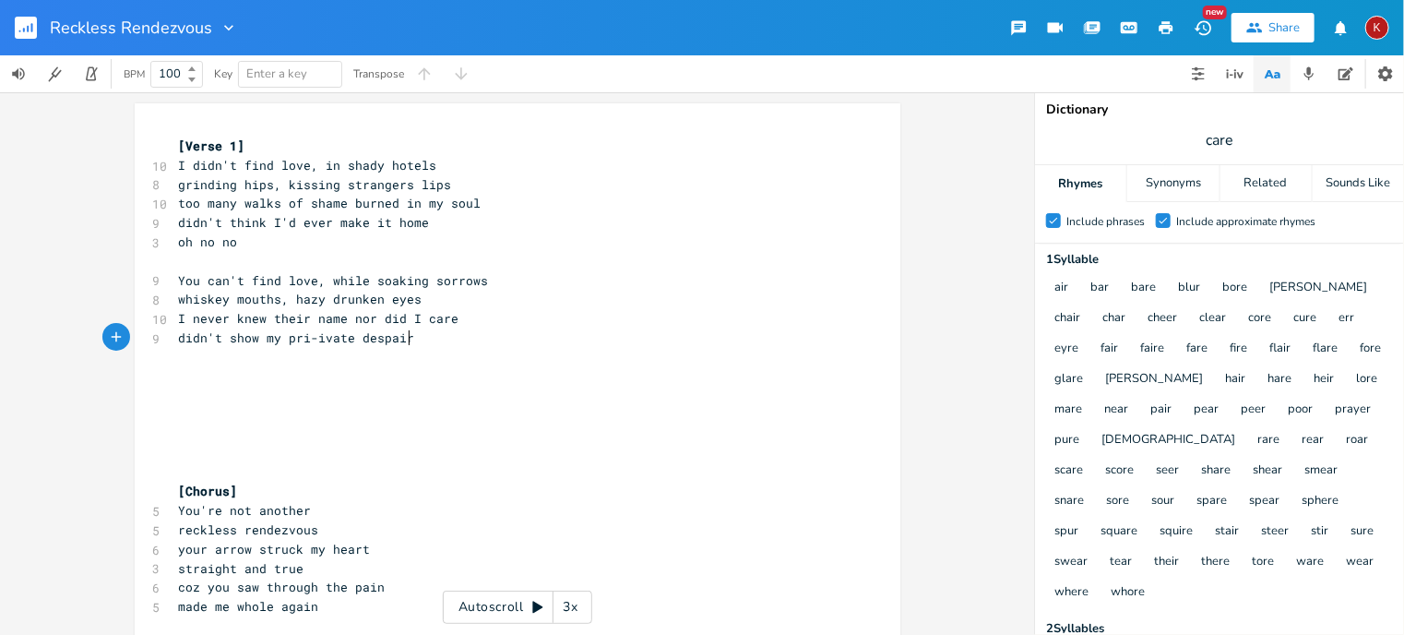
click at [413, 339] on pre "didn't show my pri-ivate despair" at bounding box center [508, 337] width 666 height 19
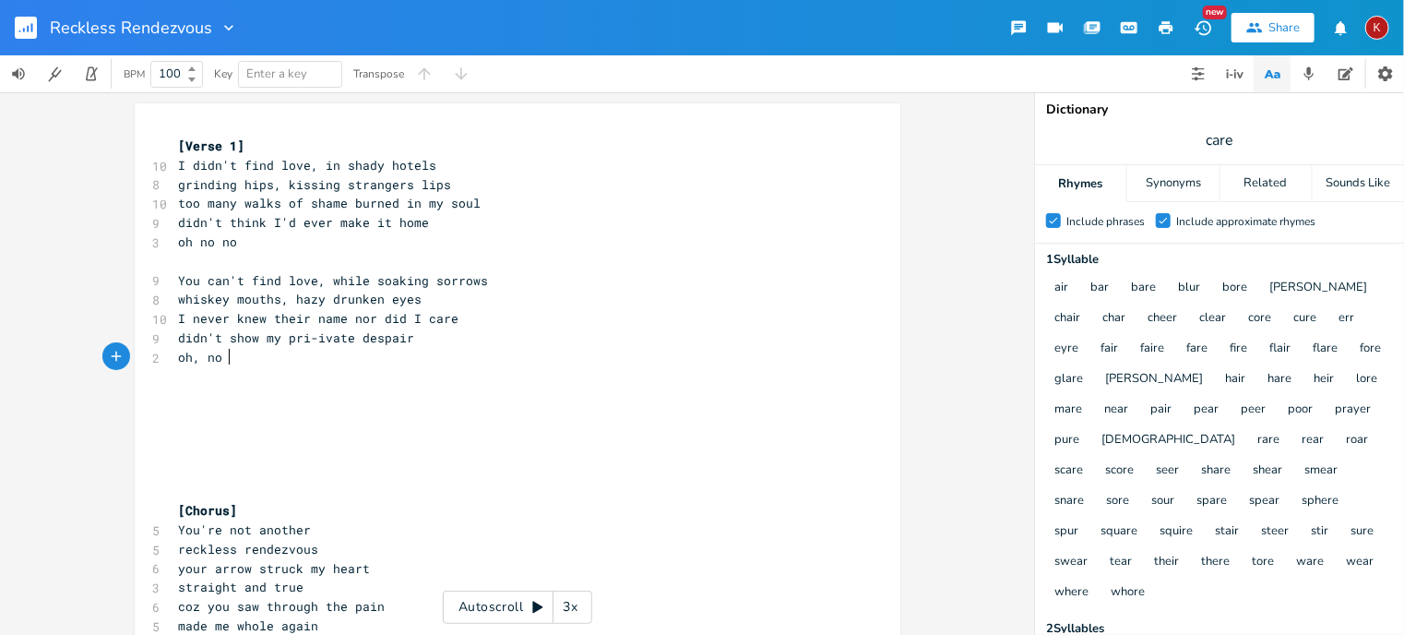
scroll to position [0, 49]
type textarea "oh, no no"
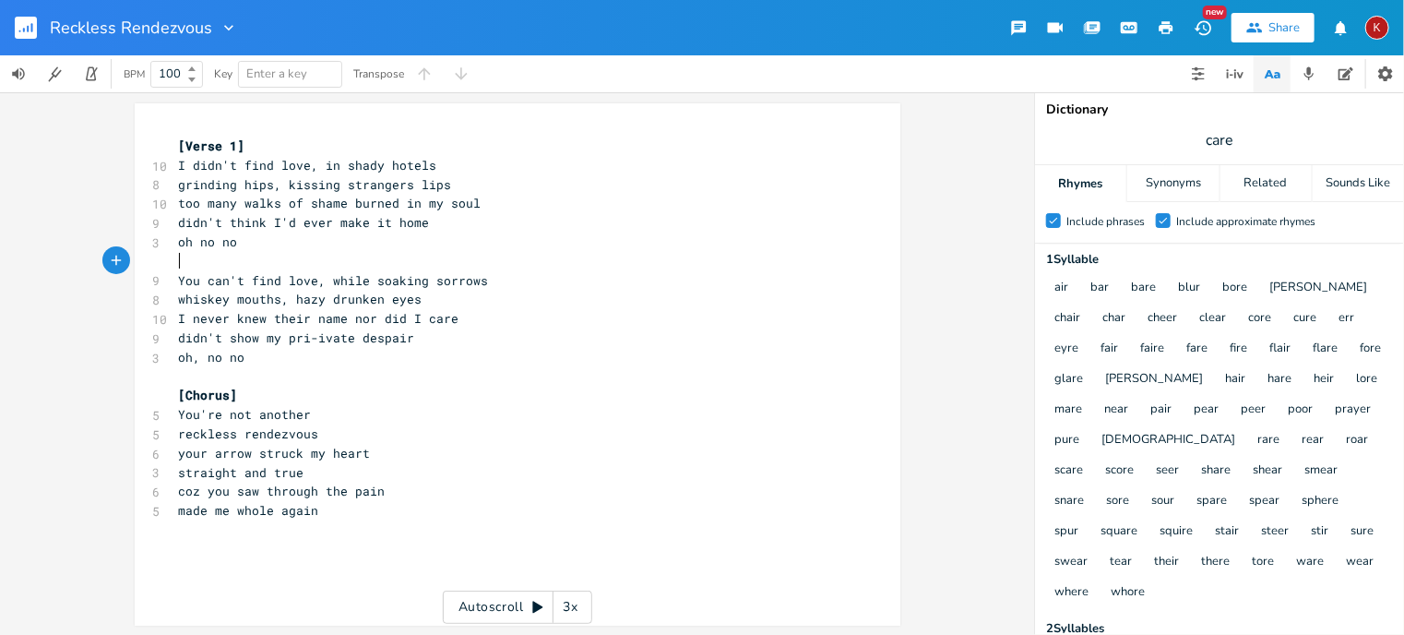
click at [198, 260] on pre "​" at bounding box center [508, 261] width 666 height 19
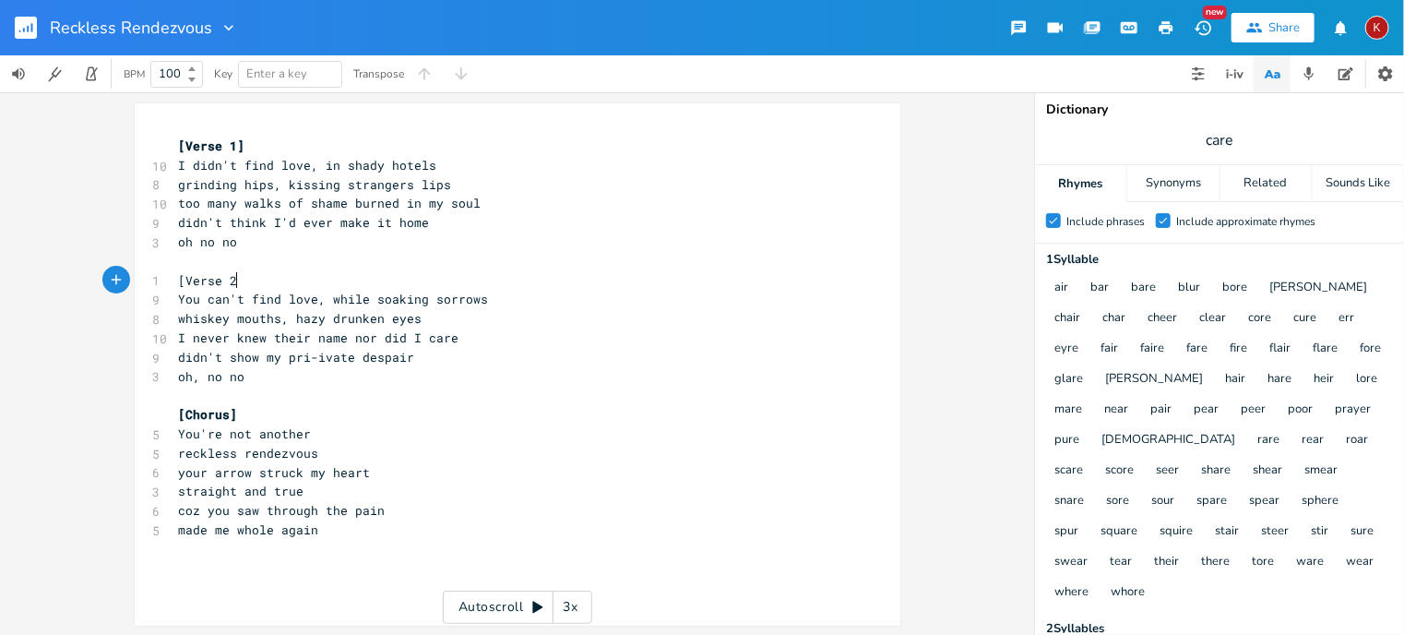
type textarea "[Verse 2]"
click at [175, 493] on pre "straight and true" at bounding box center [508, 490] width 666 height 19
type textarea "my heart"
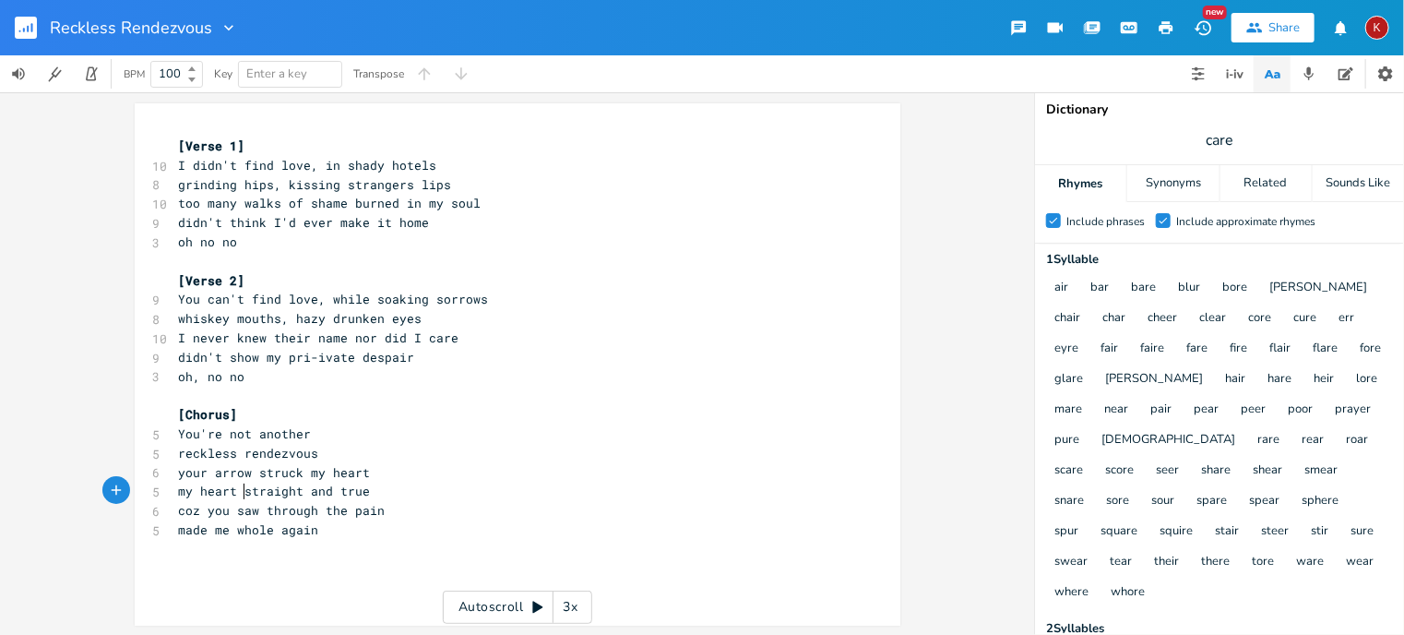
scroll to position [0, 51]
click at [367, 470] on pre "your arrow struck my heart" at bounding box center [508, 472] width 666 height 19
click at [270, 470] on span "your arrow struck" at bounding box center [241, 472] width 125 height 17
type textarea "my heart"
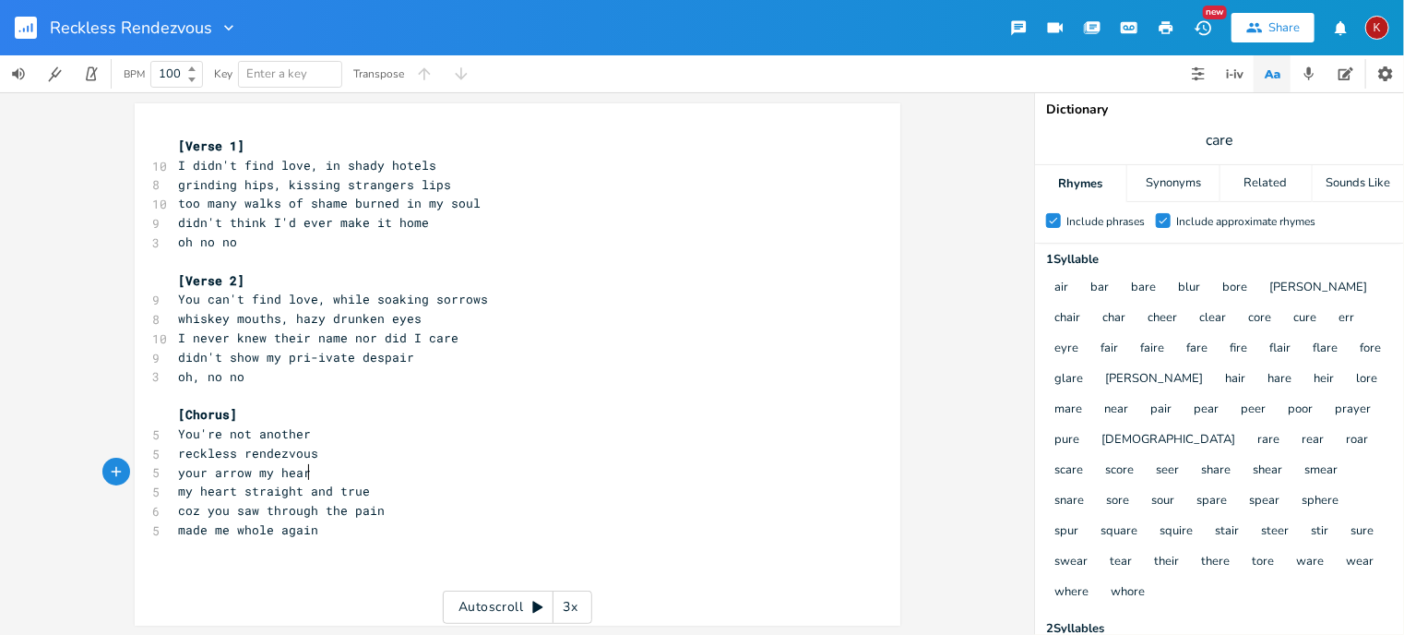
scroll to position [0, 48]
click at [179, 491] on span "my heart straight and true" at bounding box center [275, 490] width 192 height 17
type textarea "struck me"
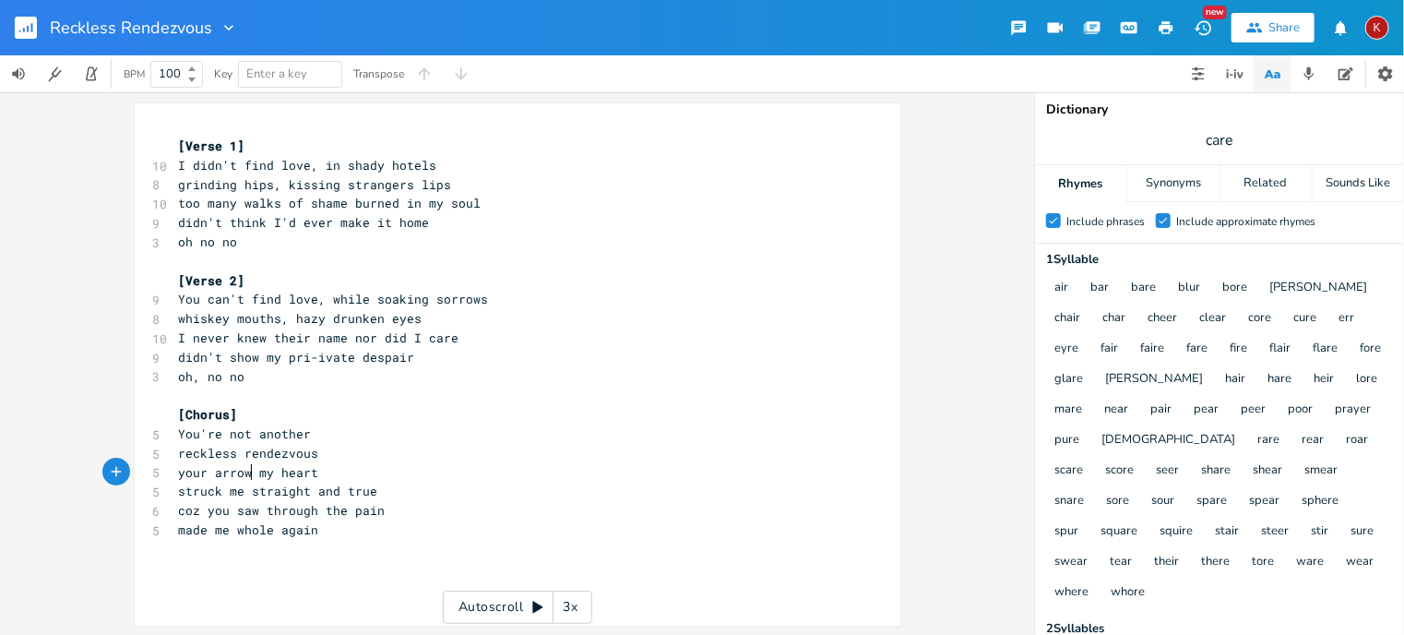
click at [243, 471] on span "your arrow my heart" at bounding box center [249, 472] width 140 height 17
type textarea ", struck my"
click at [192, 493] on span "struck me straight and true" at bounding box center [278, 490] width 199 height 17
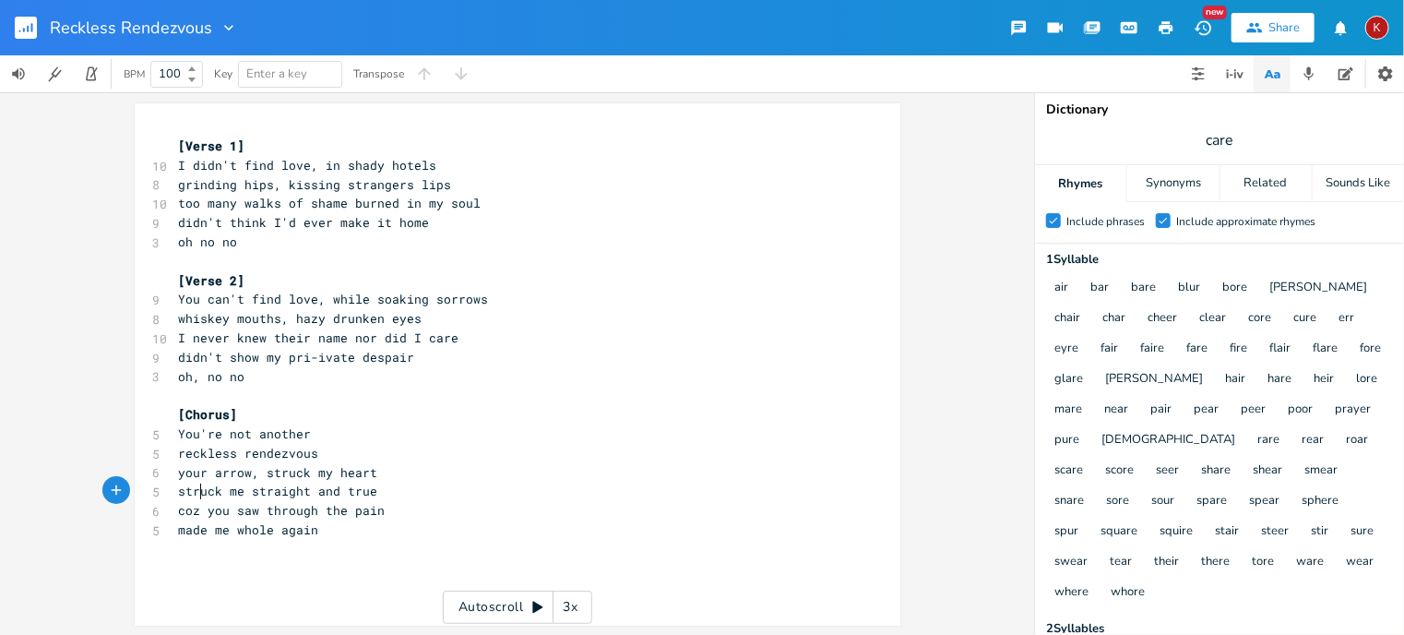
click at [192, 493] on span "struck me straight and true" at bounding box center [278, 490] width 199 height 17
type textarea "entered"
click at [382, 298] on span "You can't find love, while soaking sorrows" at bounding box center [334, 299] width 310 height 17
click at [250, 472] on span "your arrow, struck my heart" at bounding box center [278, 472] width 199 height 17
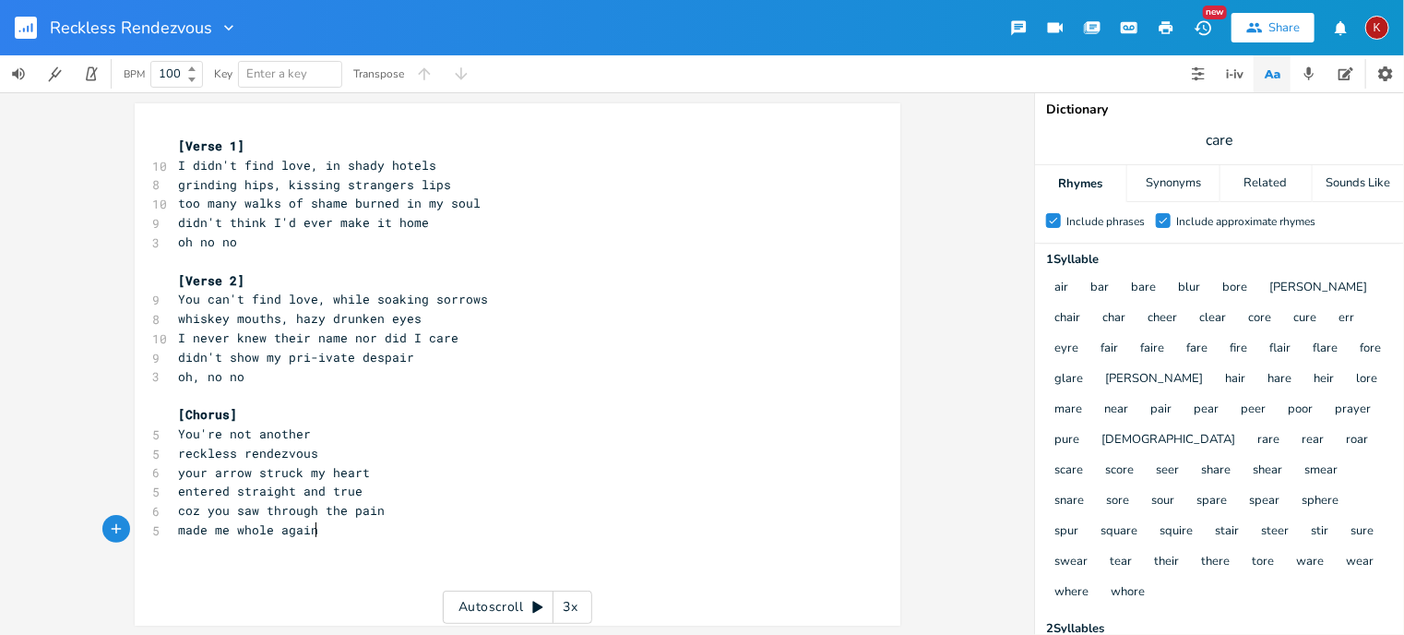
click at [339, 526] on pre "made me whole again" at bounding box center [508, 529] width 666 height 19
click at [333, 525] on pre "made me whole again" at bounding box center [508, 529] width 666 height 19
type textarea "na na na"
type textarea "[Verse 3]"
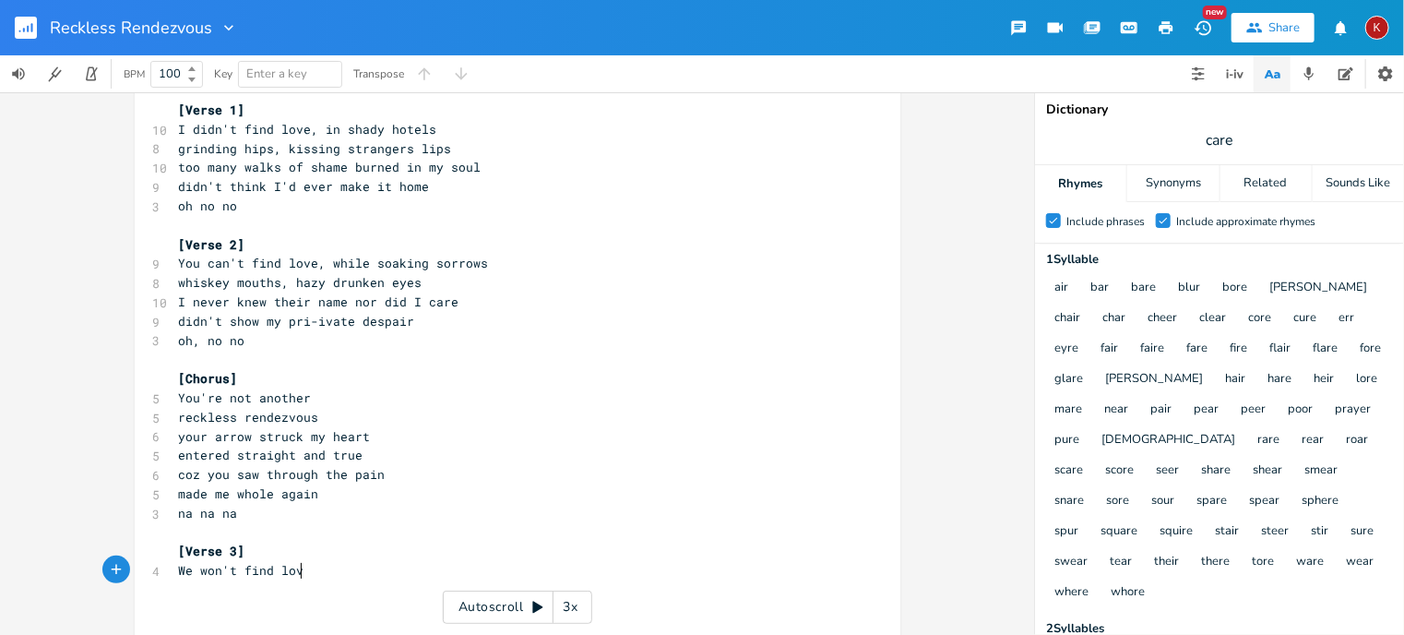
scroll to position [0, 102]
type textarea "We won't find love,"
click at [244, 511] on pre "na na na" at bounding box center [508, 513] width 666 height 19
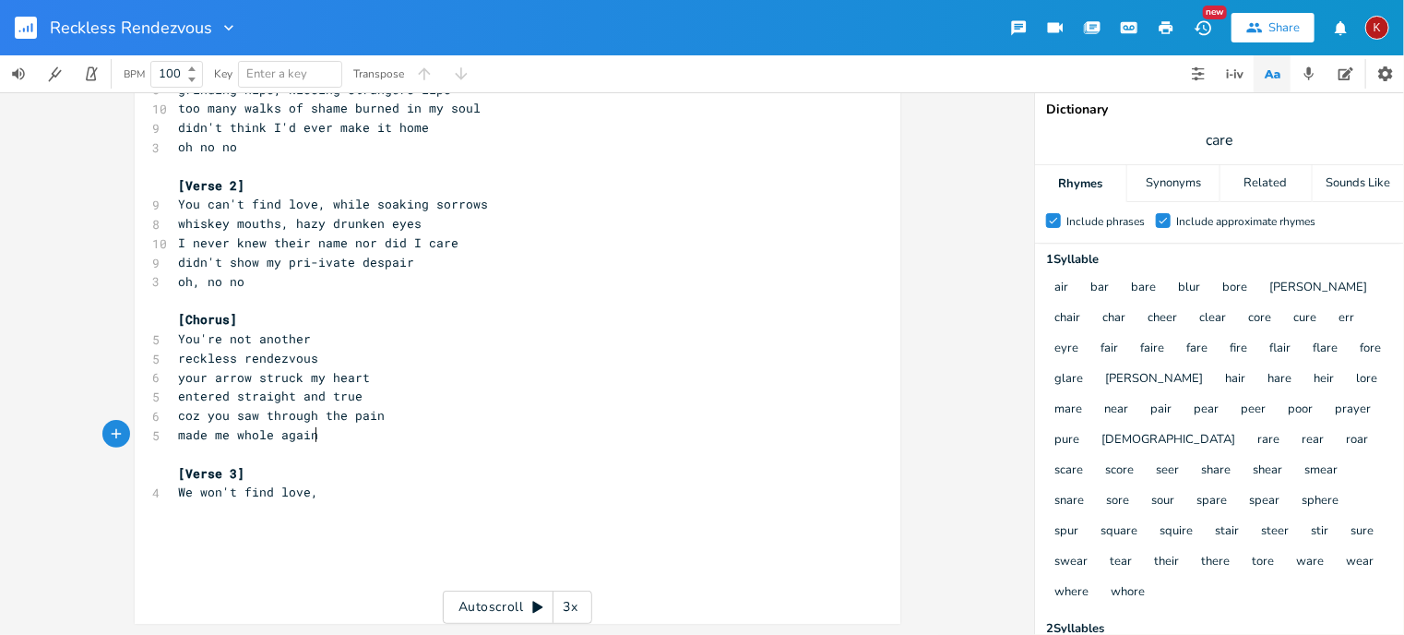
click at [322, 490] on pre "We won't find love," at bounding box center [508, 491] width 666 height 19
type textarea "hiding"
click at [332, 492] on pre "We won't find love," at bounding box center [508, 491] width 666 height 19
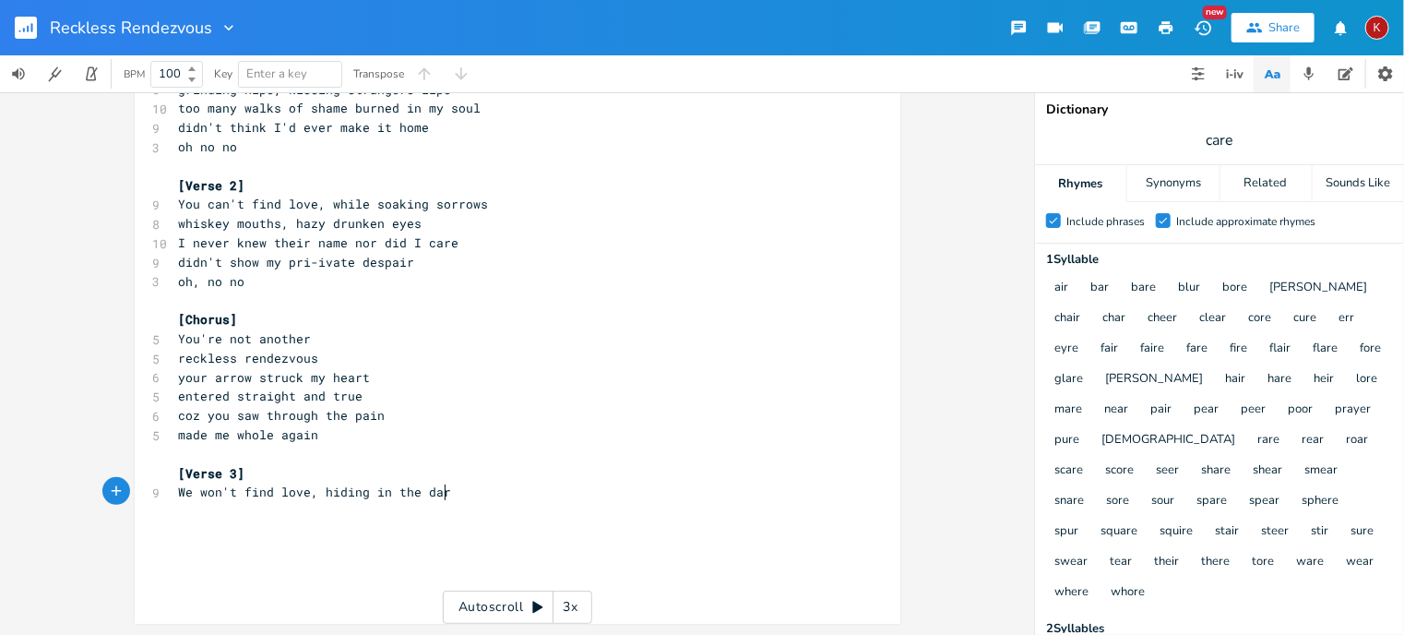
type textarea "hiding in the dark"
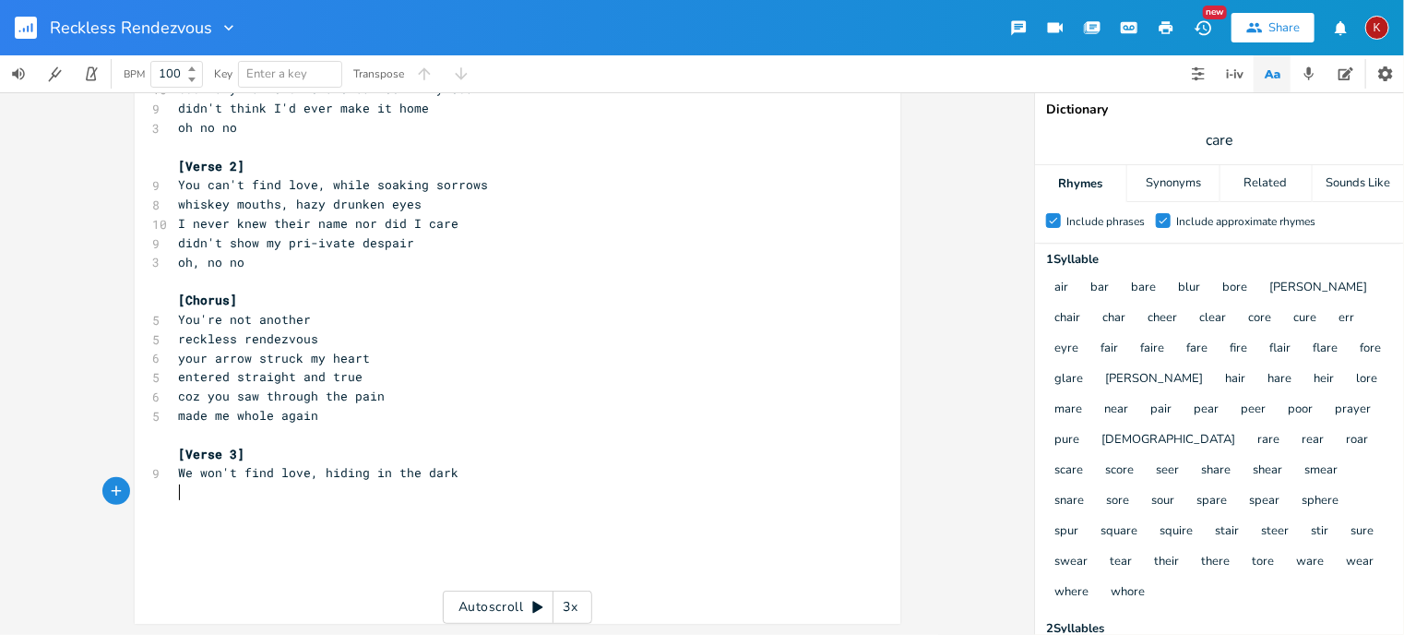
click at [454, 474] on pre "We won't find love, hiding in the dark" at bounding box center [508, 472] width 666 height 19
type textarea "telling lies,"
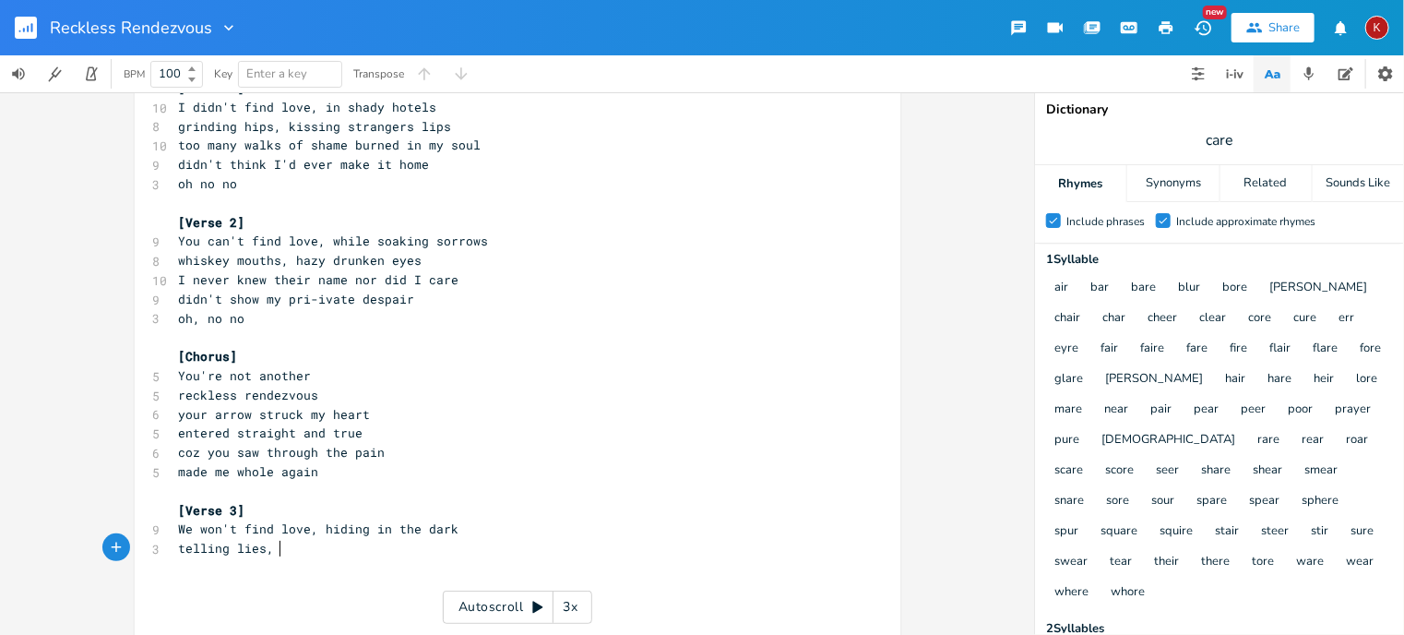
scroll to position [59, 0]
click at [454, 474] on pre "made me whole again" at bounding box center [508, 470] width 666 height 19
click at [303, 262] on span "whiskey mouths, hazy drunken eyes" at bounding box center [301, 259] width 244 height 17
type textarea "and a cocaine nose"
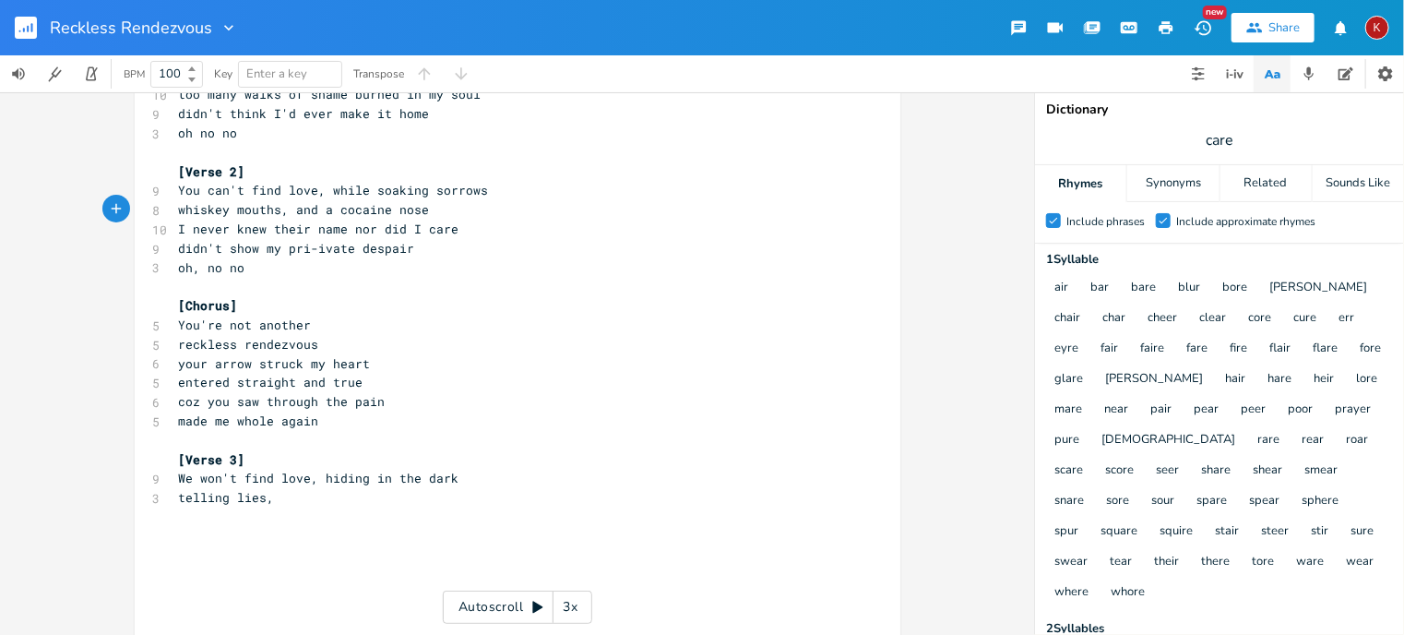
scroll to position [133, 0]
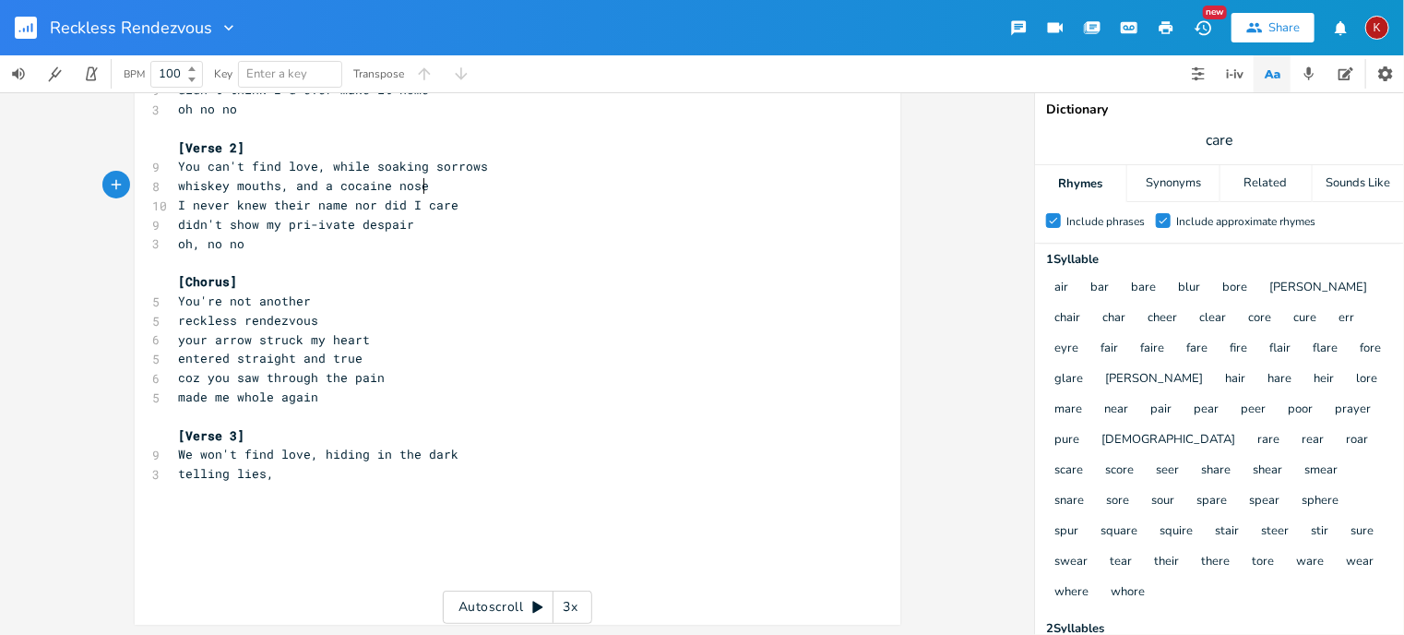
click at [278, 472] on pre "telling lies," at bounding box center [508, 473] width 666 height 19
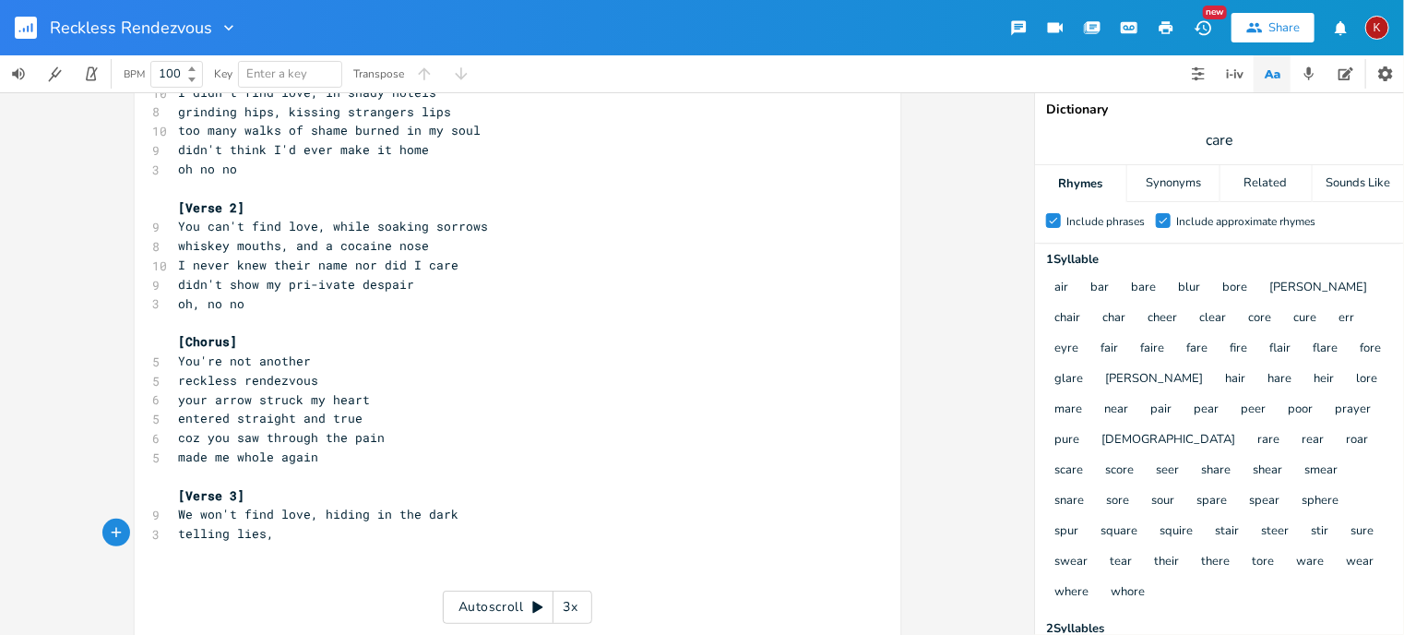
scroll to position [74, 0]
click at [1218, 145] on input "care" at bounding box center [1220, 140] width 28 height 20
type input "lies"
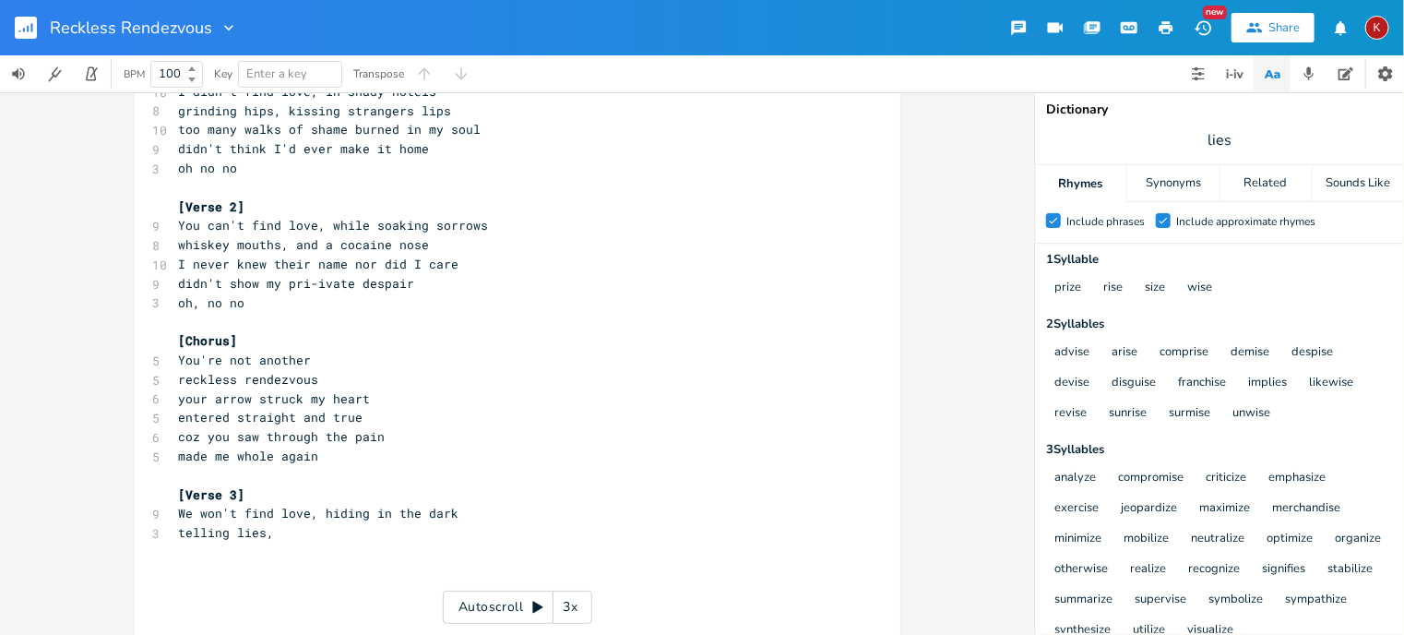
scroll to position [0, 0]
click at [199, 535] on span "telling lies," at bounding box center [227, 532] width 96 height 17
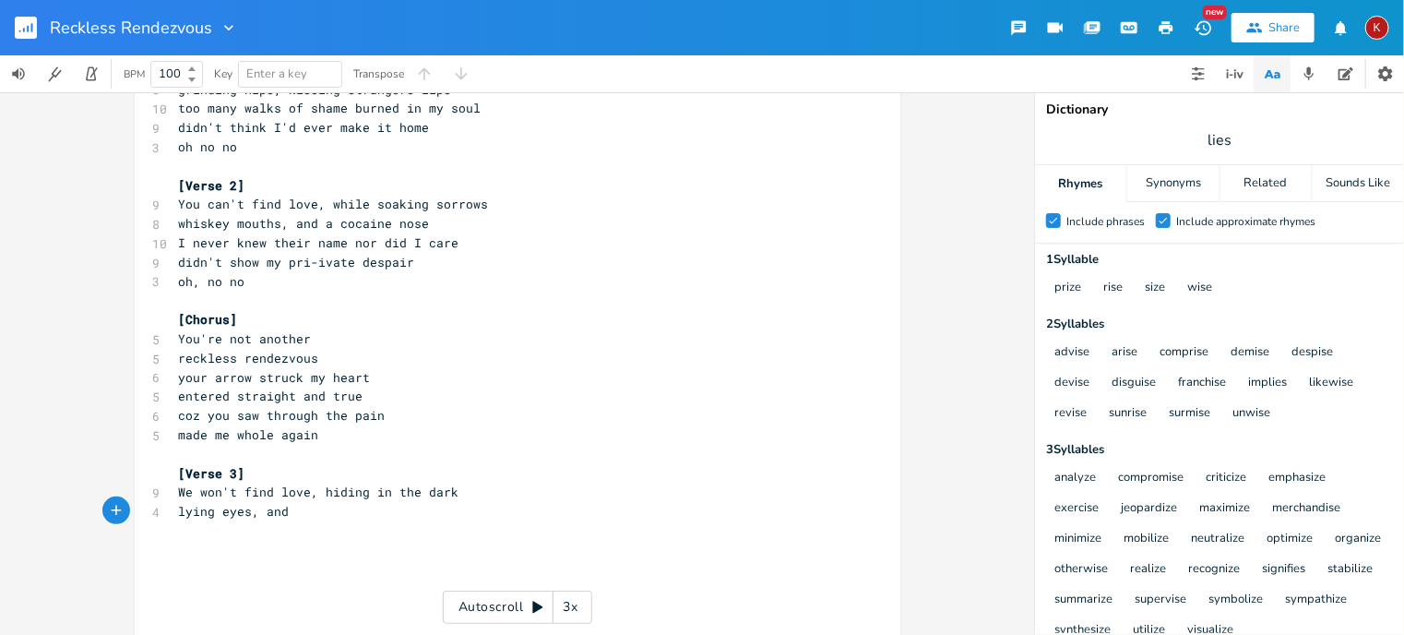
scroll to position [129, 0]
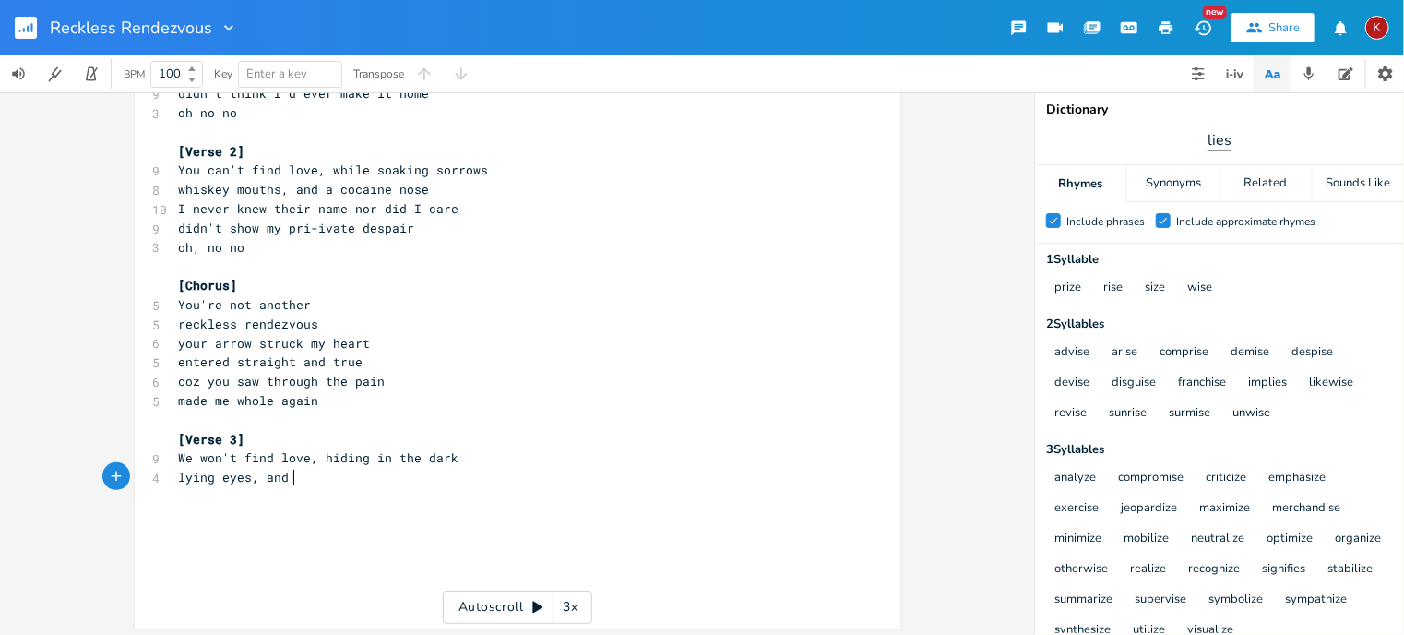
type textarea "lying eyes, and"
click at [1230, 138] on input "lies" at bounding box center [1218, 140] width 23 height 20
type input "eyes"
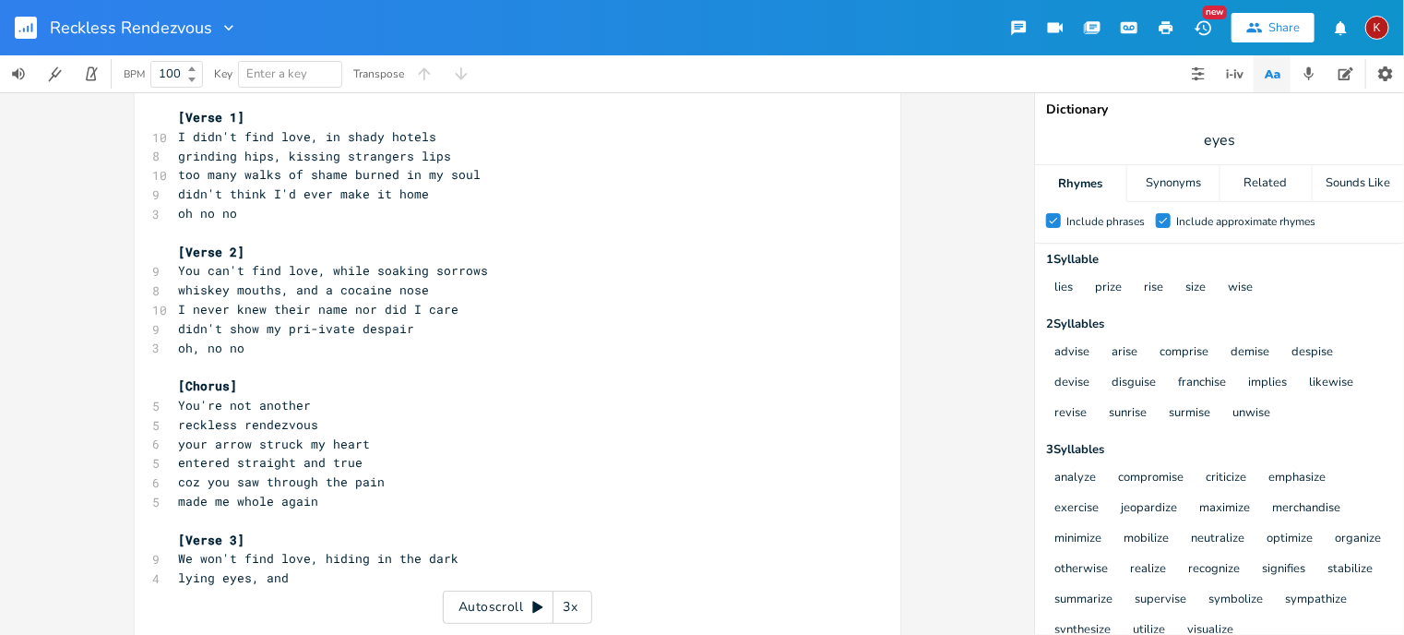
scroll to position [133, 0]
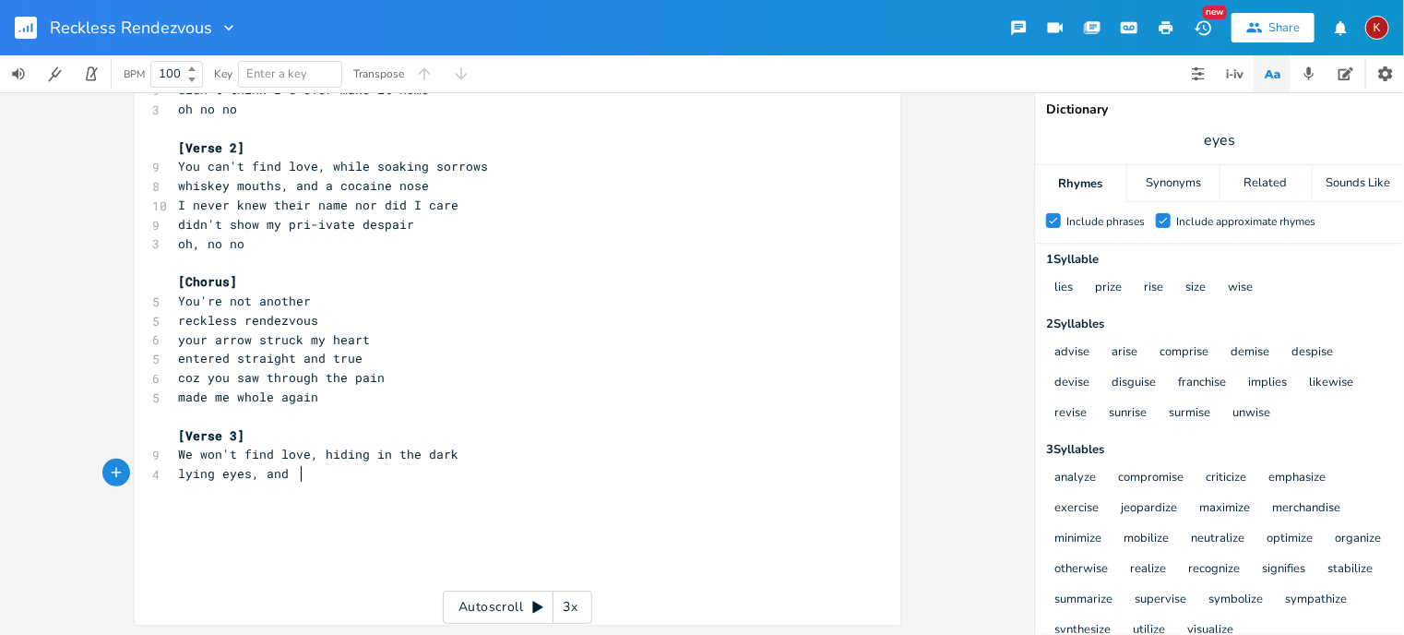
click at [318, 469] on pre "lying eyes, and" at bounding box center [508, 473] width 666 height 19
type textarea "a shi"
type textarea "rivelled heartr"
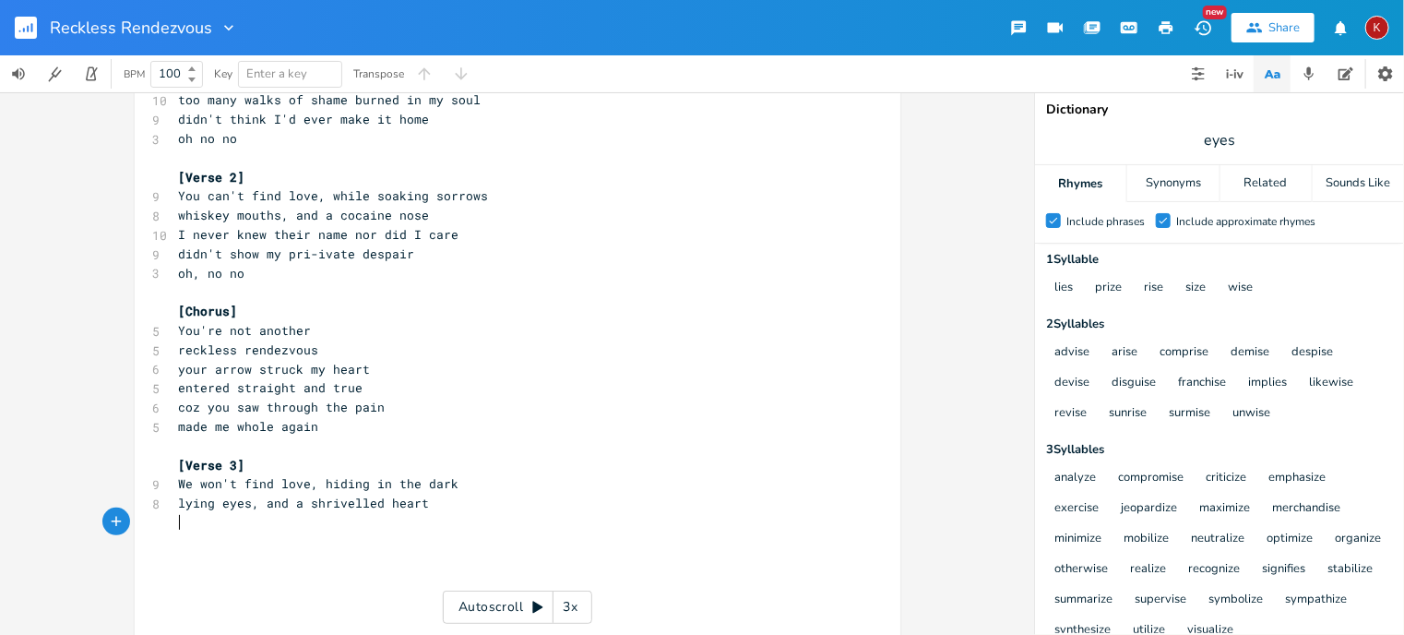
scroll to position [131, 0]
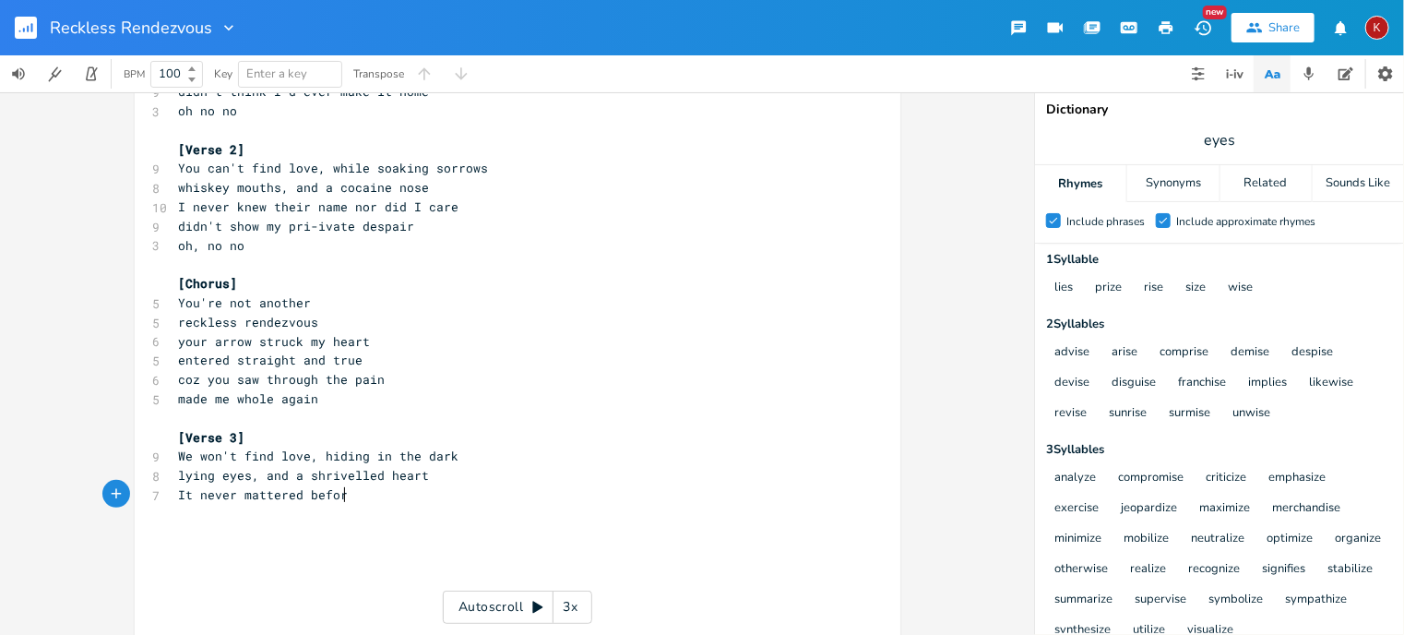
type textarea "It never mattered before"
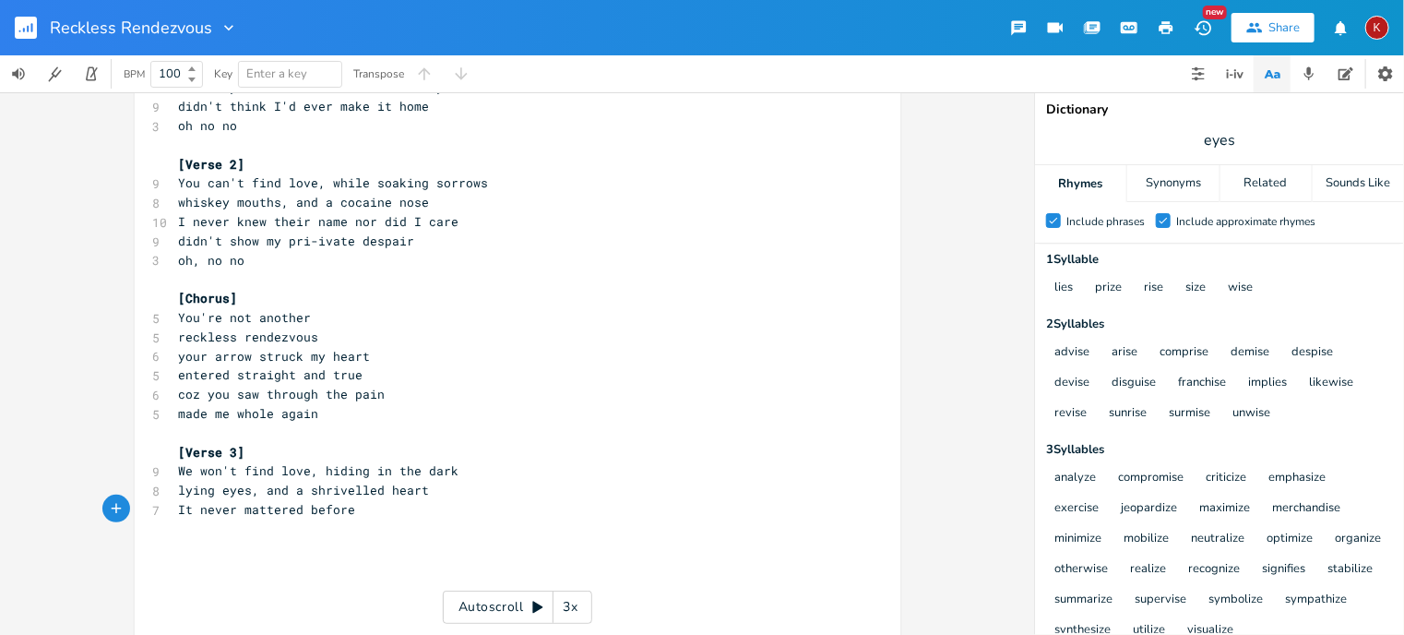
scroll to position [153, 0]
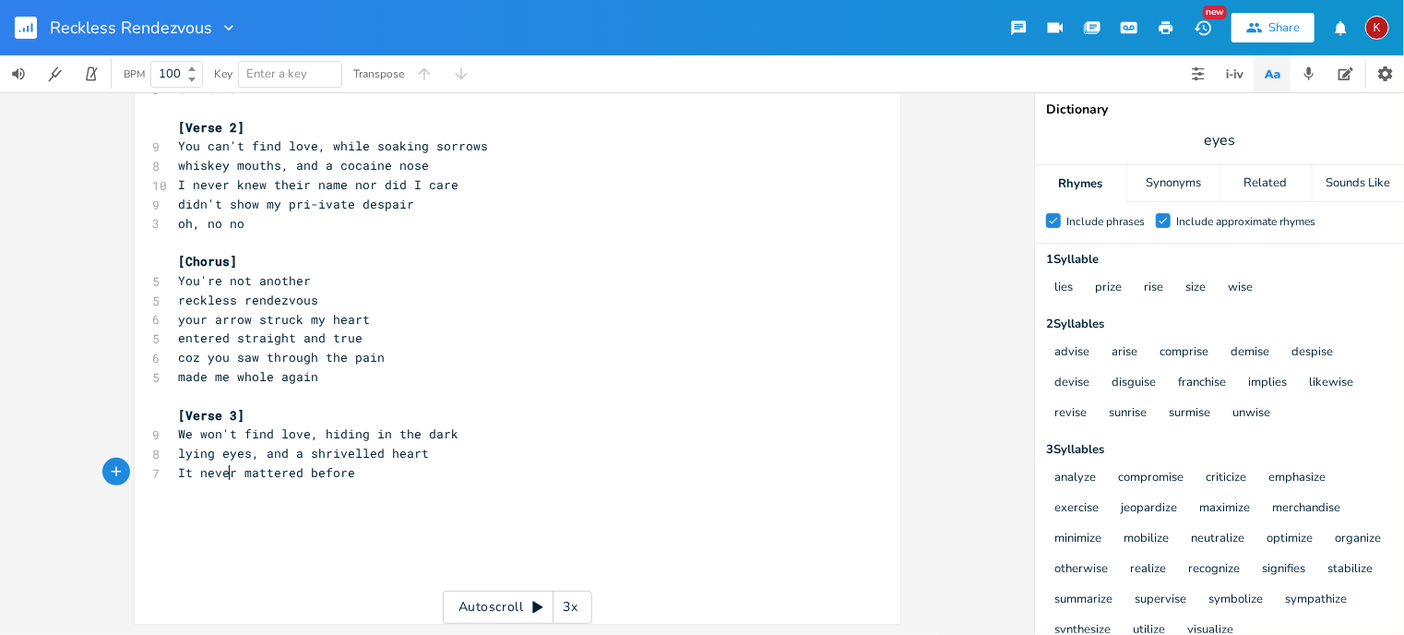
click at [220, 472] on span "It never mattered before" at bounding box center [267, 472] width 177 height 17
type textarea "didn't"
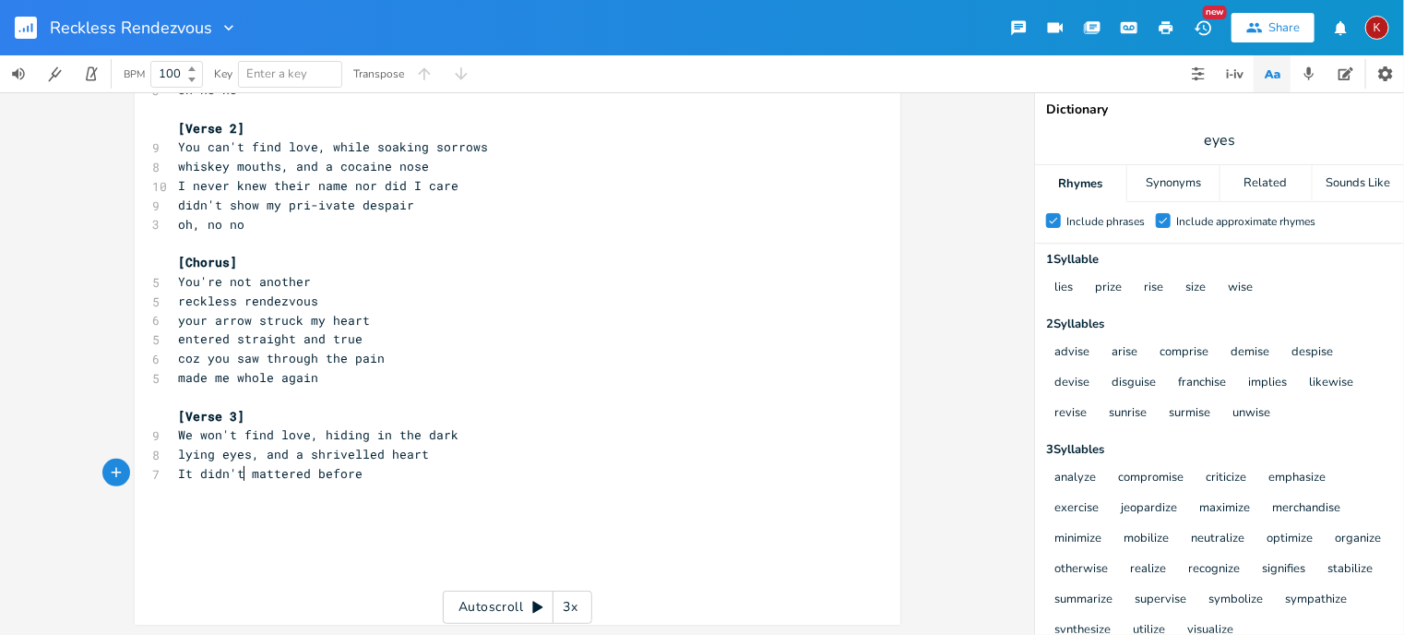
click at [347, 471] on span "It didn't mattered before" at bounding box center [271, 473] width 184 height 17
type textarea "then but it does now"
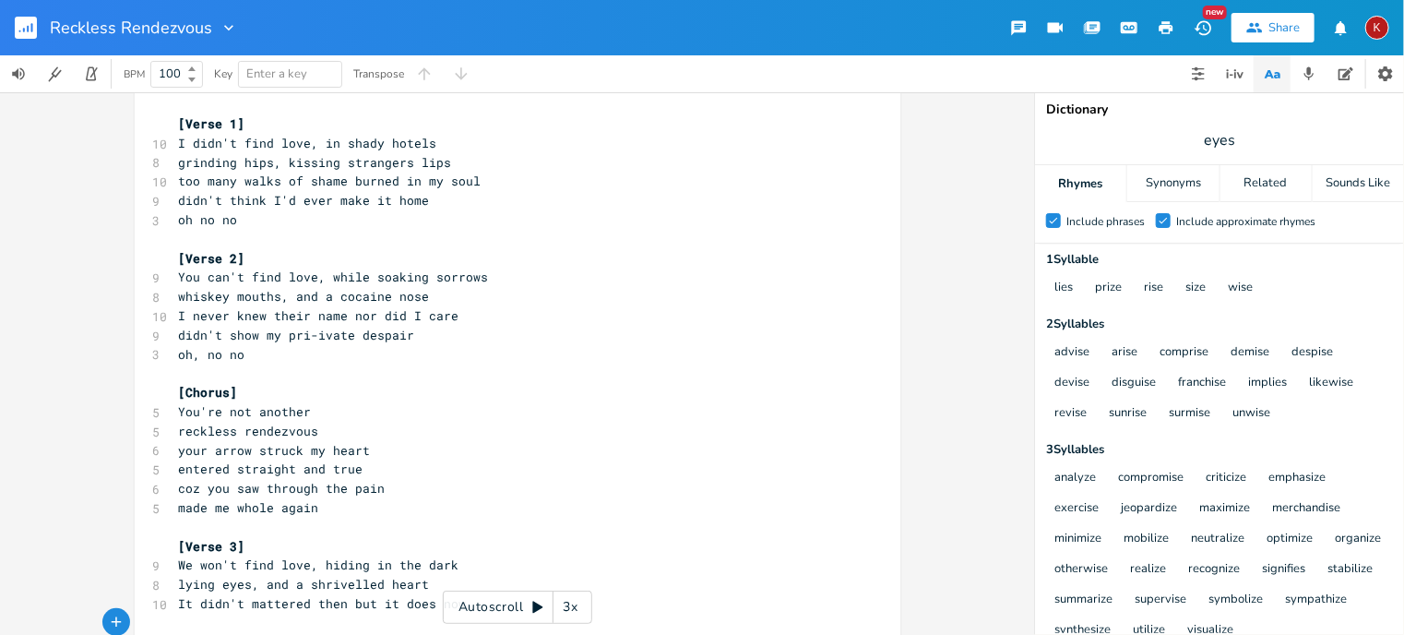
scroll to position [172, 0]
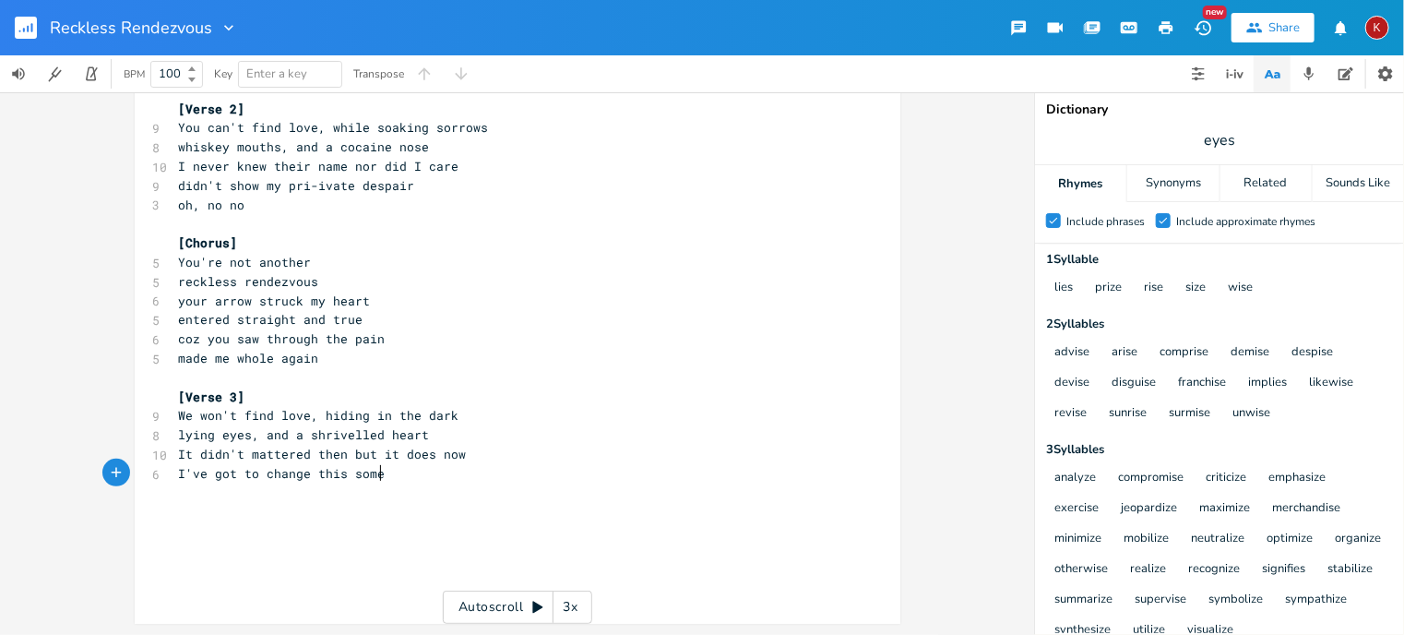
type textarea "I've got to change this someo"
type textarea "hoe"
type textarea "w"
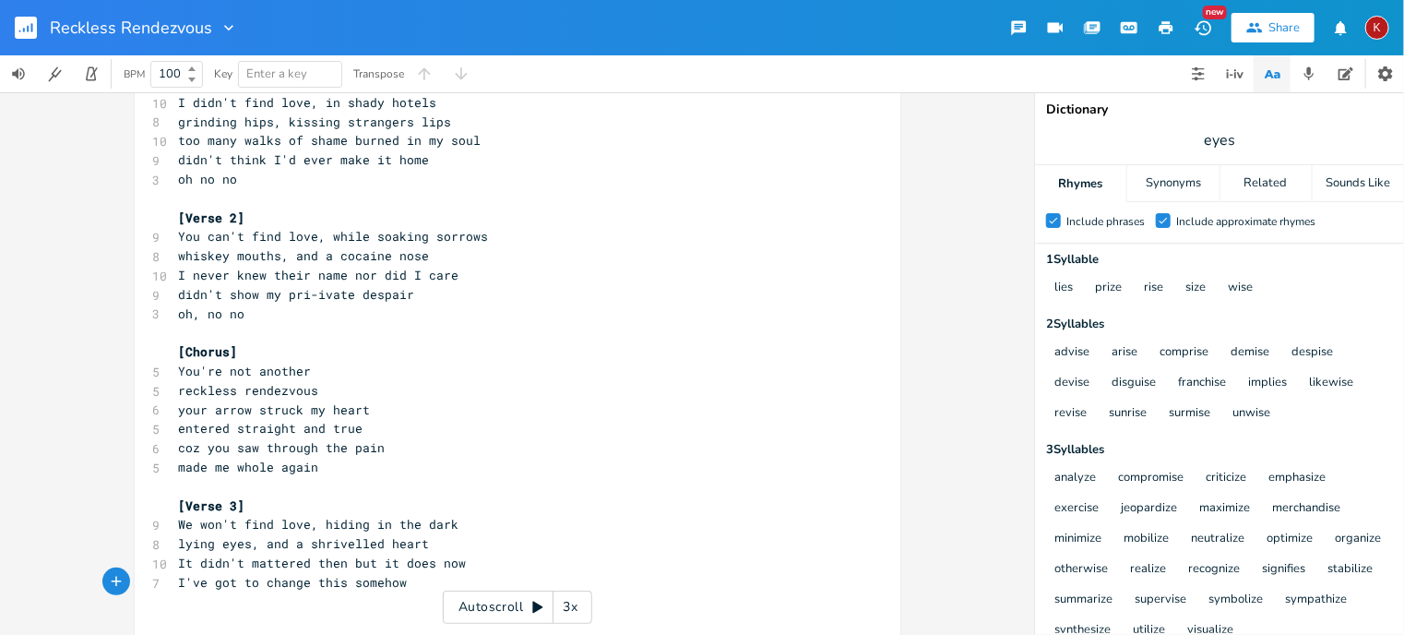
scroll to position [172, 0]
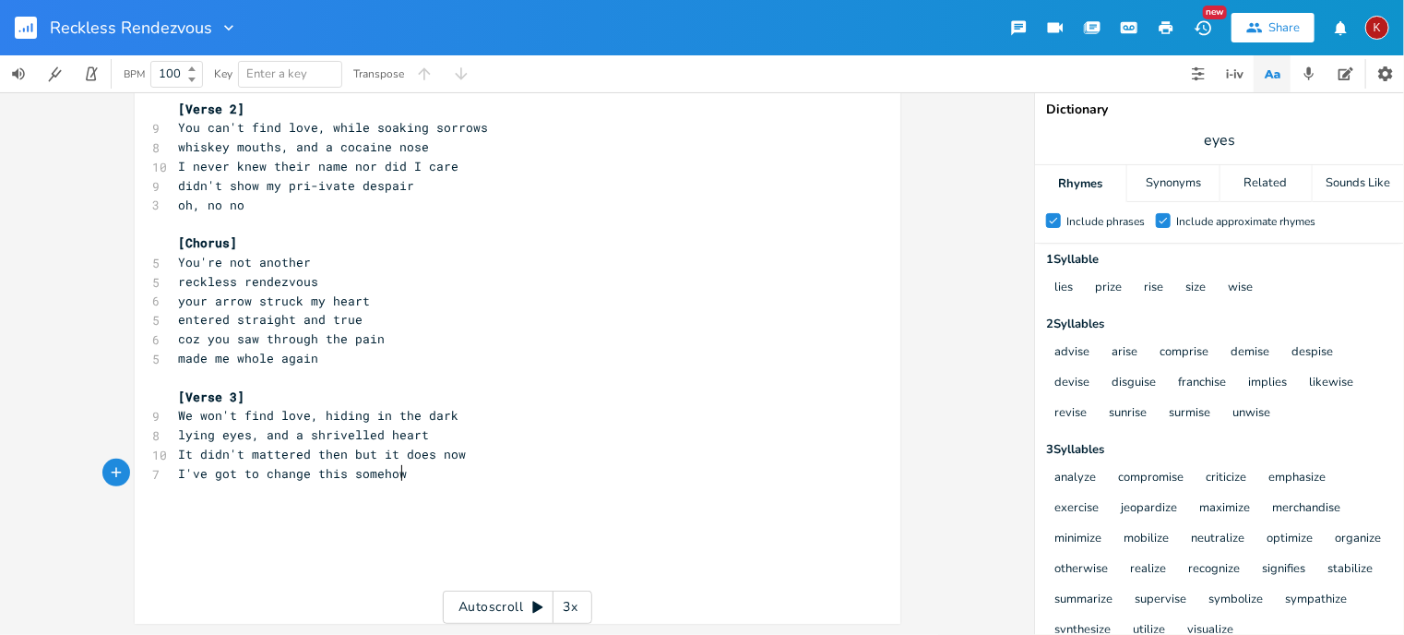
click at [185, 479] on span "I've got to change this somehow" at bounding box center [293, 473] width 229 height 17
type textarea "'"
click at [185, 479] on span "I've got to change this somehow" at bounding box center [293, 473] width 229 height 17
type textarea "Gotta"
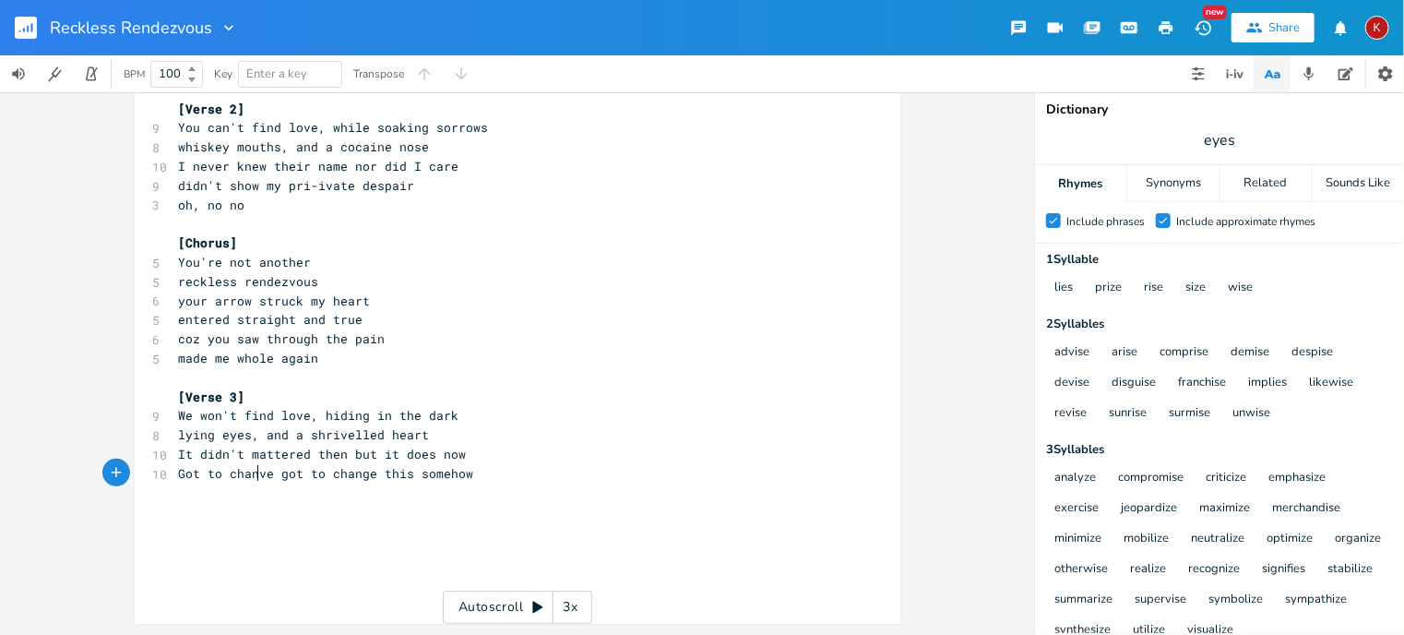
type textarea "to chane"
type textarea "ge"
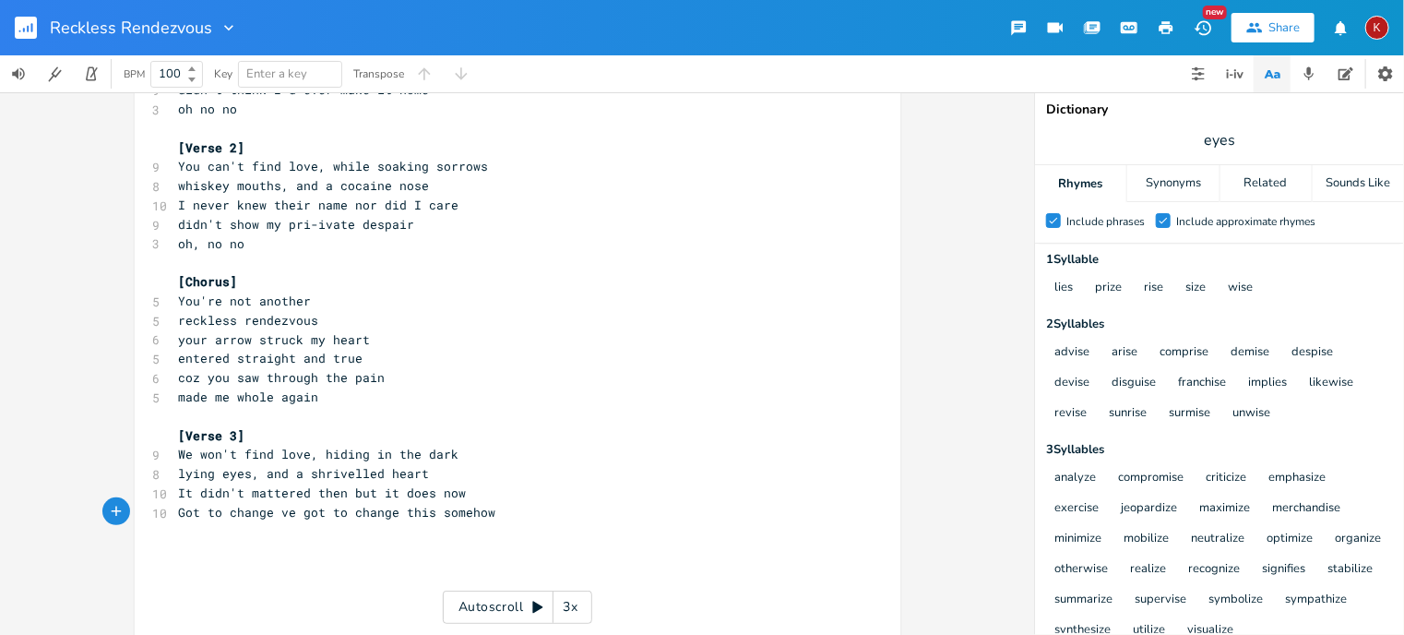
scroll to position [172, 0]
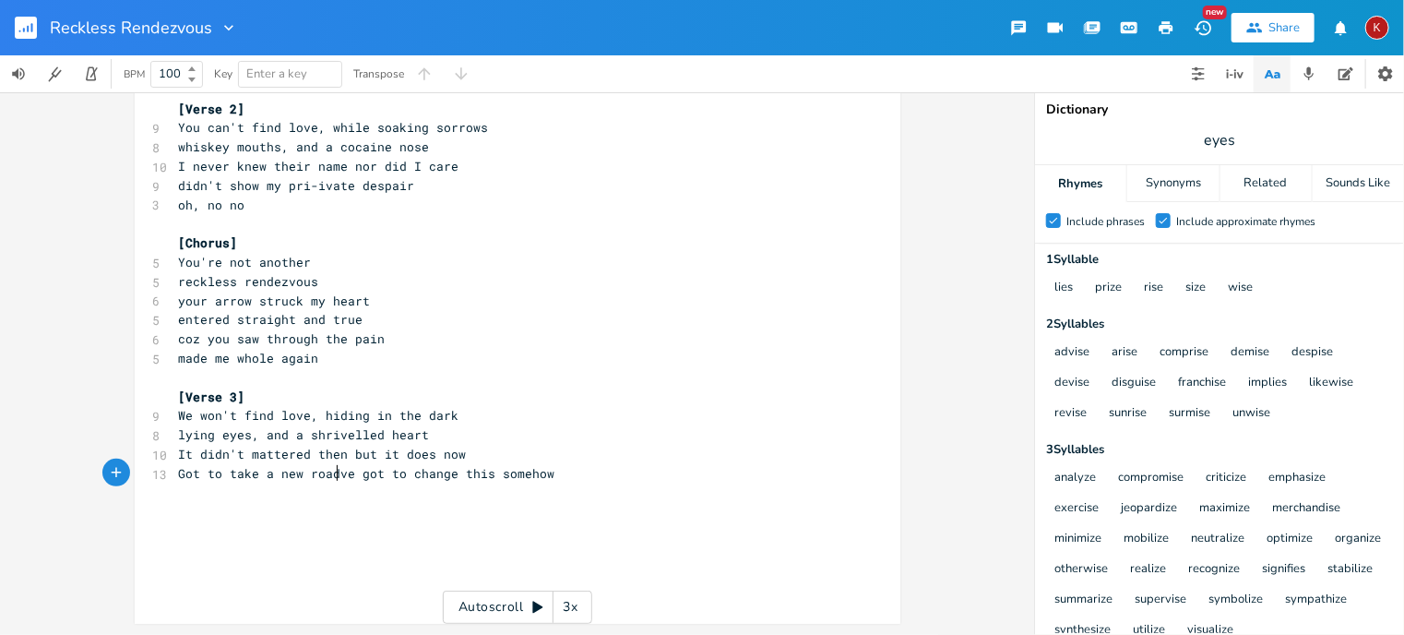
type textarea "take a new road"
click at [282, 475] on span "Got to take a new road somehow" at bounding box center [289, 473] width 221 height 17
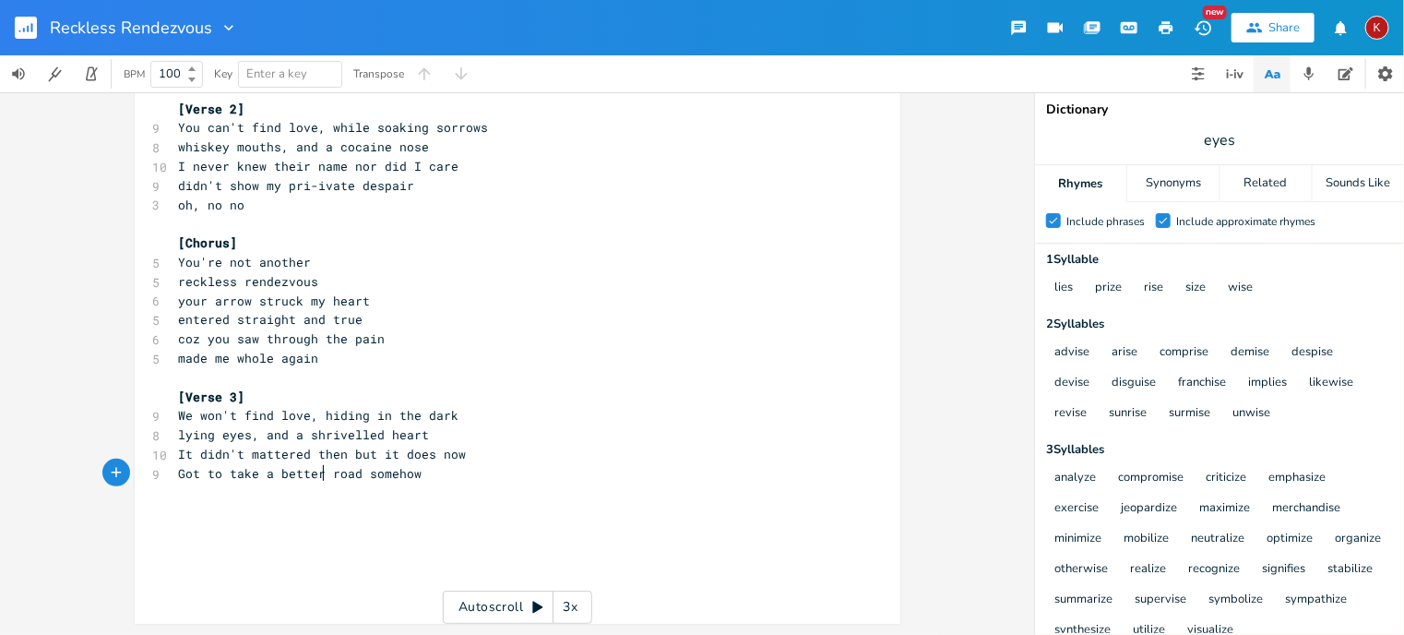
type textarea "better"
type textarea "​"
drag, startPoint x: 490, startPoint y: 366, endPoint x: 806, endPoint y: 422, distance: 321.2
click at [806, 422] on pre "We won't find love, hiding in the dark" at bounding box center [508, 415] width 666 height 19
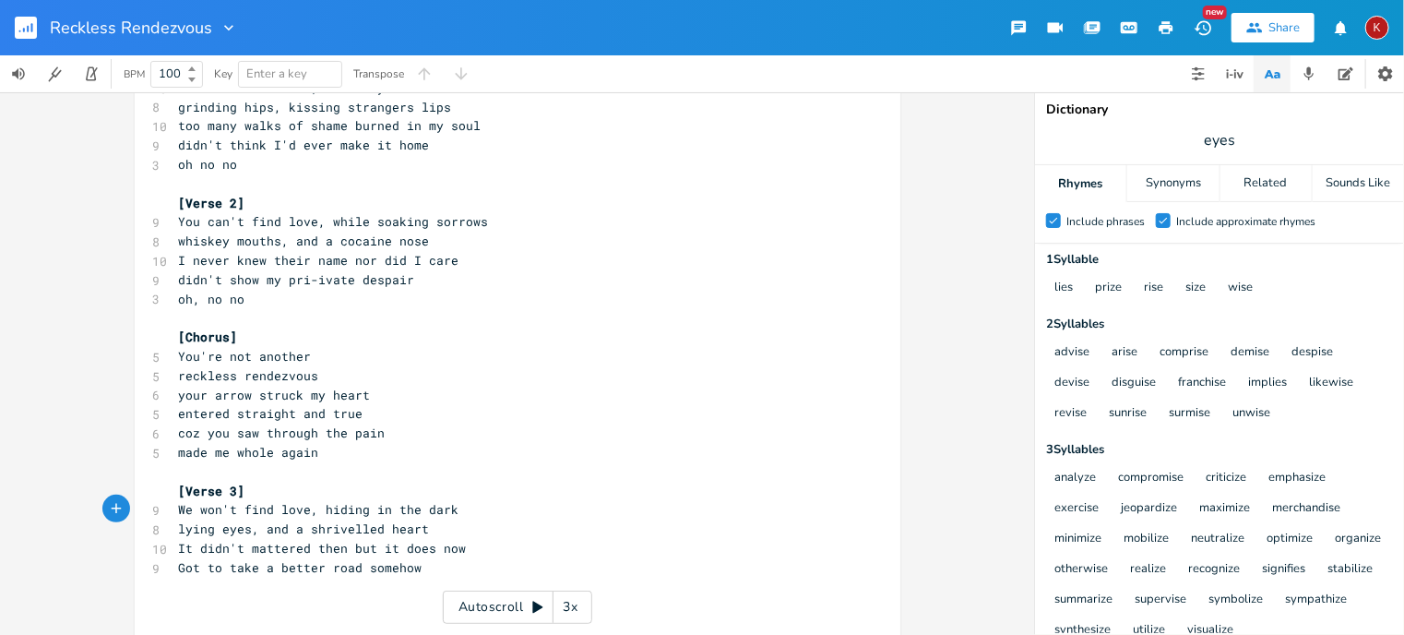
scroll to position [172, 0]
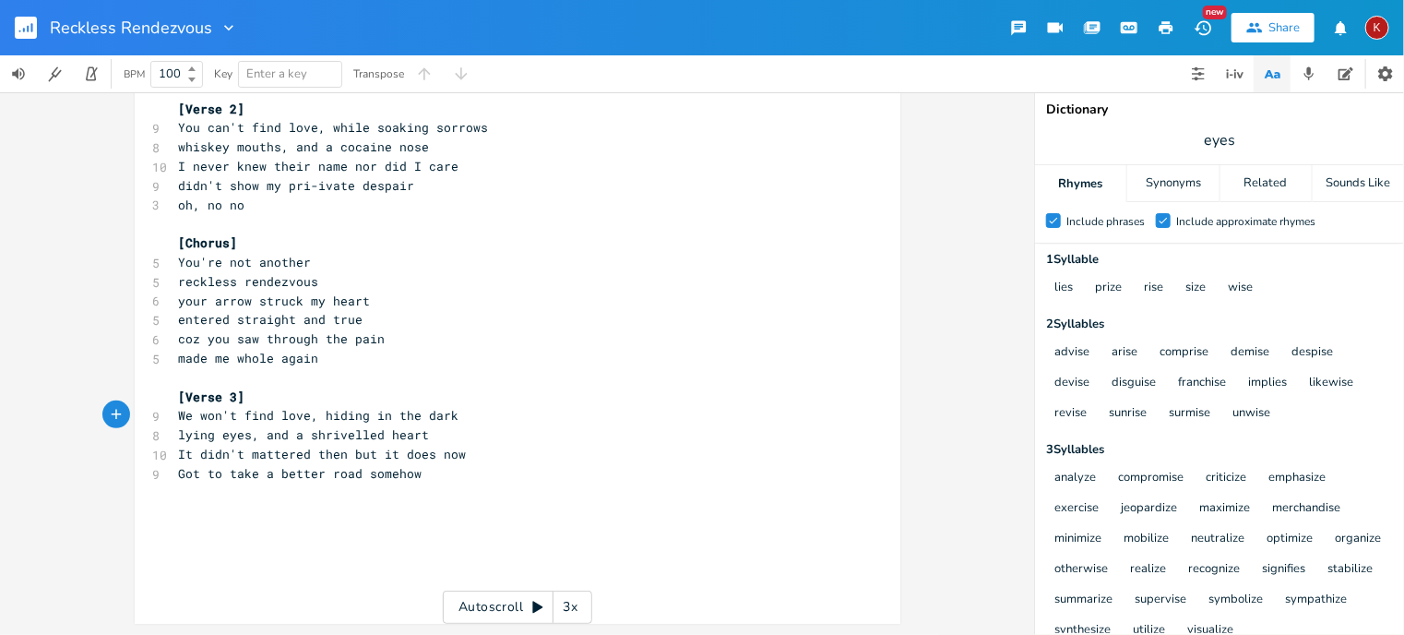
click at [420, 475] on pre "Got to take a better road somehow" at bounding box center [508, 473] width 666 height 19
type textarea "oh yeah, yea"
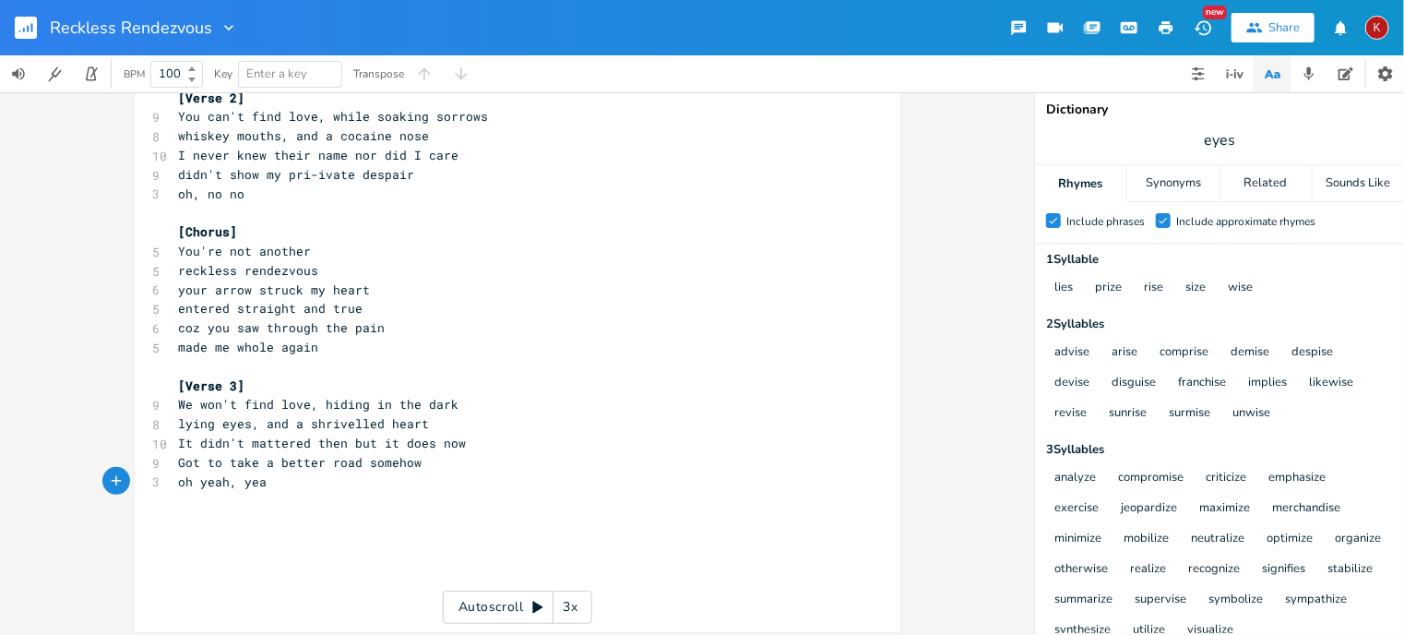
scroll to position [191, 0]
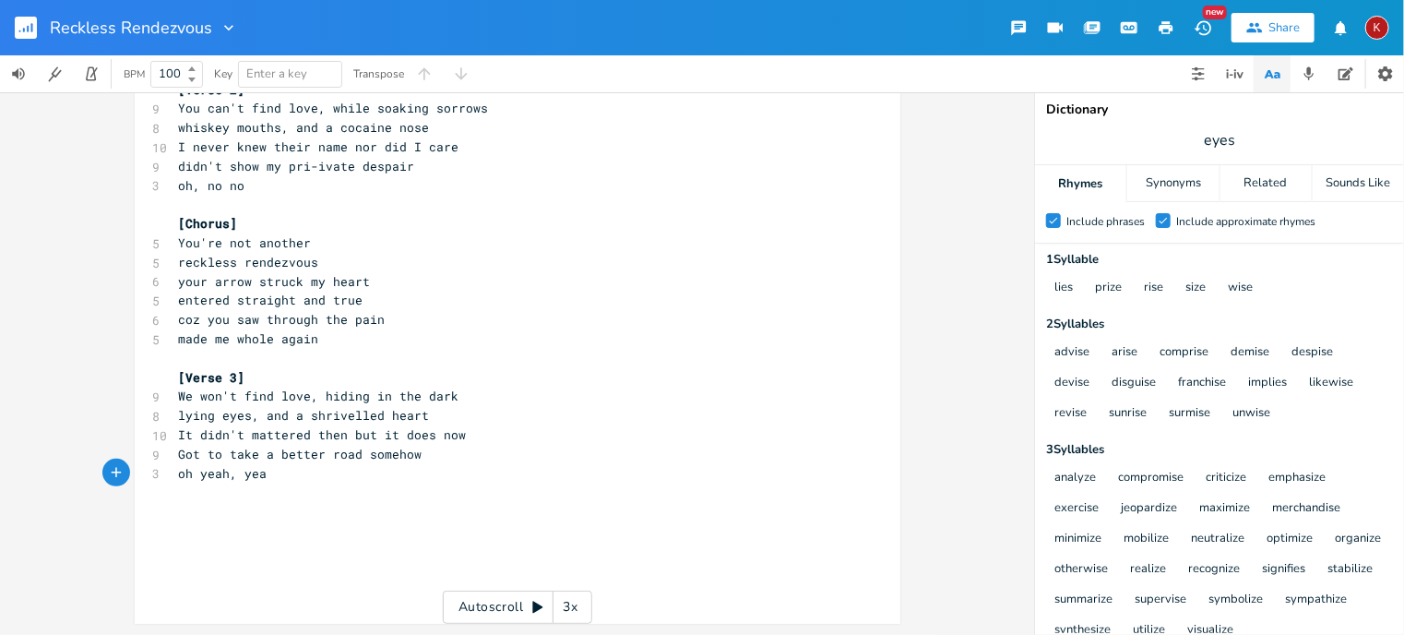
click at [303, 434] on span "It didn't mattered then but it does now" at bounding box center [323, 434] width 288 height 17
click at [399, 437] on span "It didn't matter then but it does now" at bounding box center [315, 434] width 273 height 17
click at [276, 470] on pre "oh yeah, yea" at bounding box center [508, 473] width 666 height 19
type textarea ", [PERSON_NAME]"
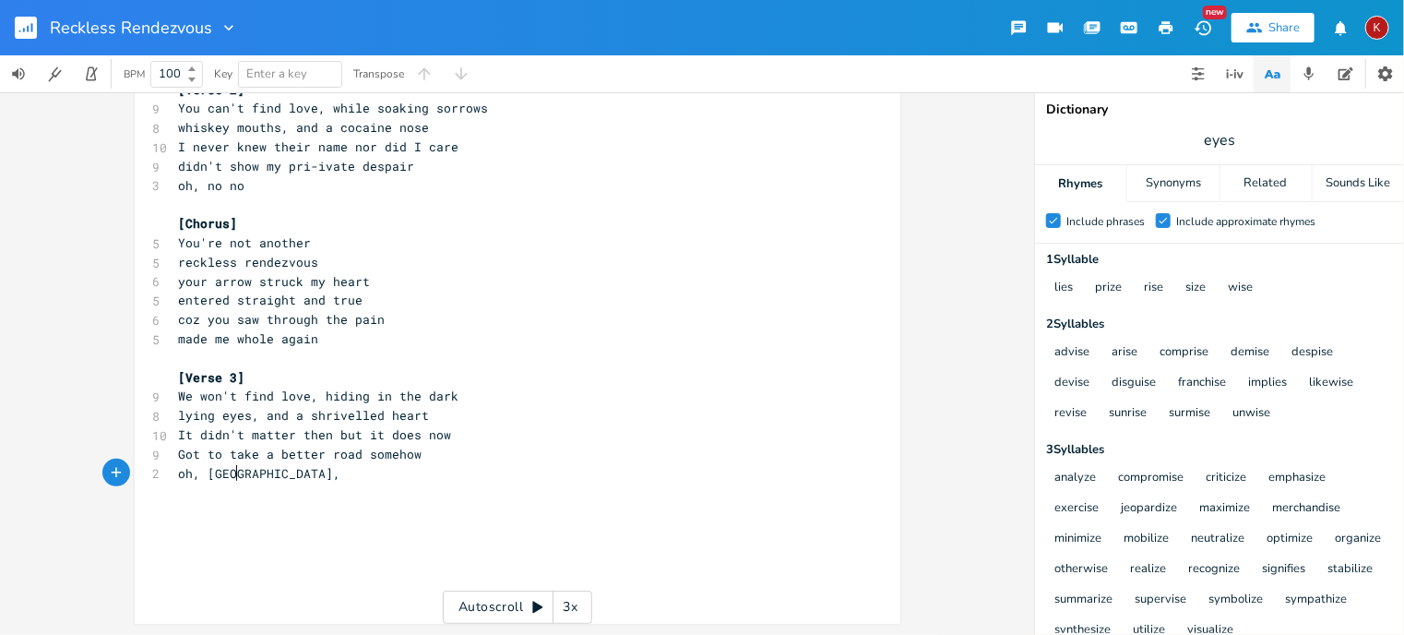
type textarea "oh, [GEOGRAPHIC_DATA]"
type textarea "Bridge]"
type textarea "["
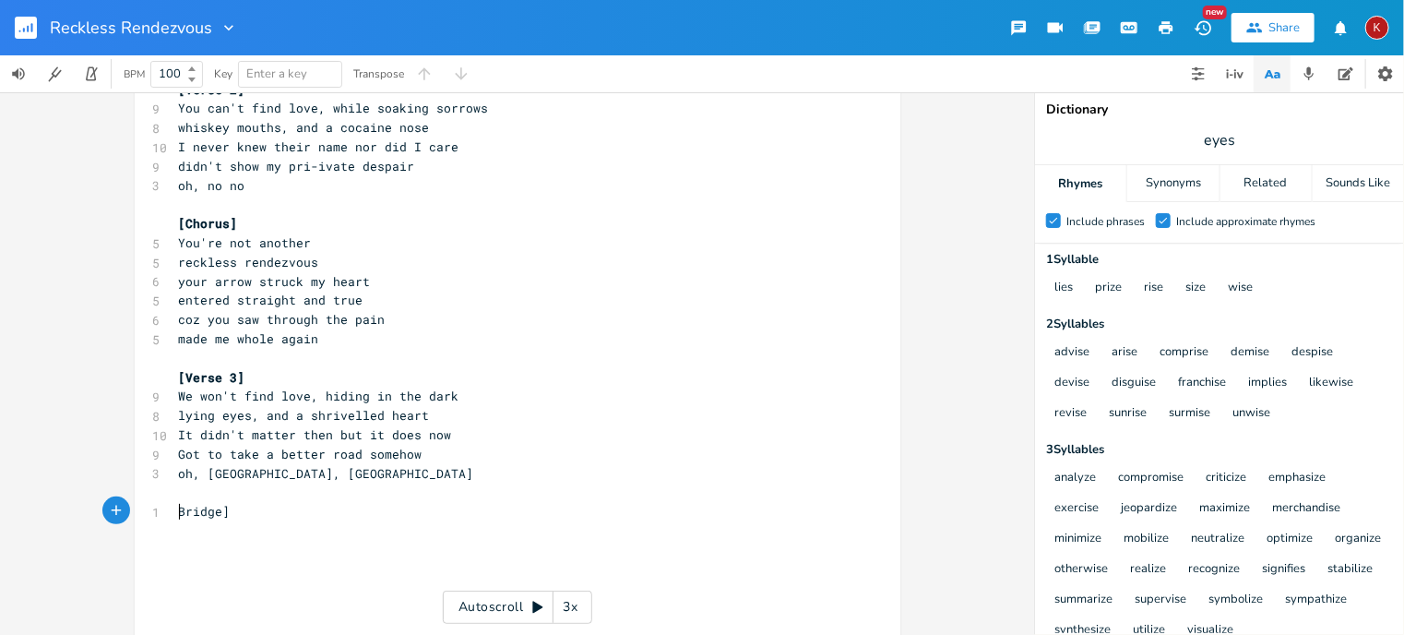
scroll to position [0, 4]
click at [204, 535] on pre "​" at bounding box center [508, 530] width 666 height 19
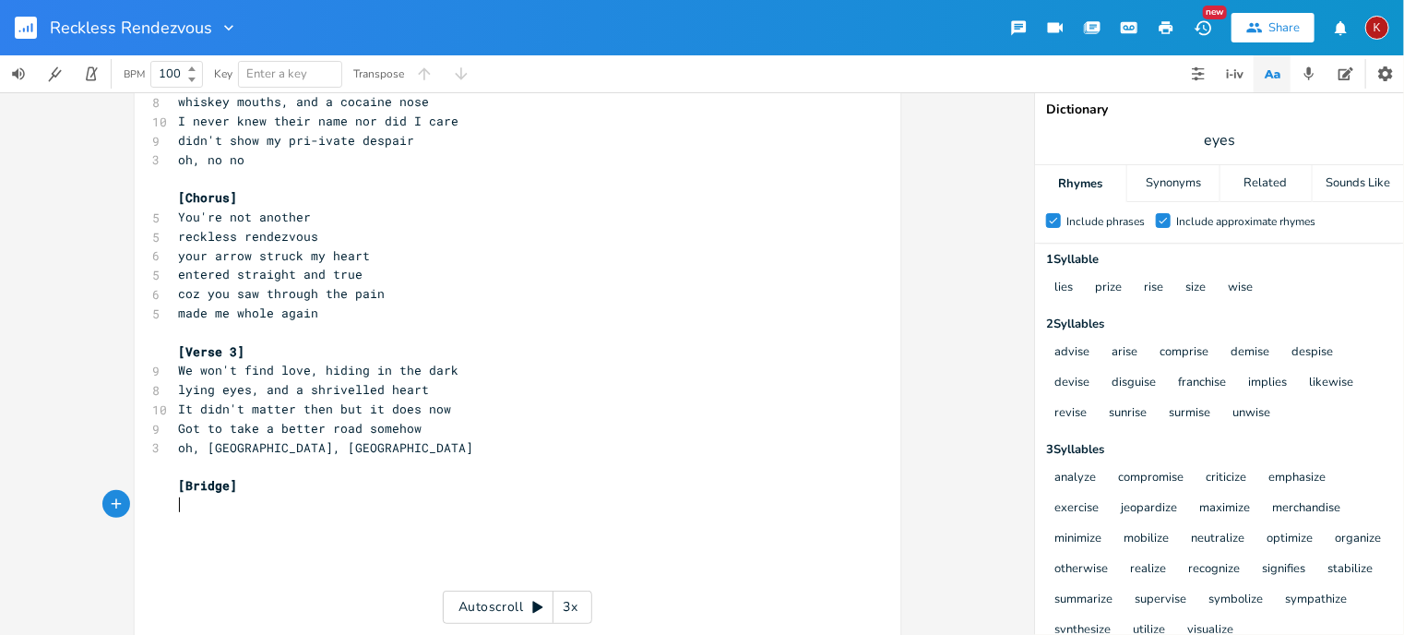
scroll to position [229, 0]
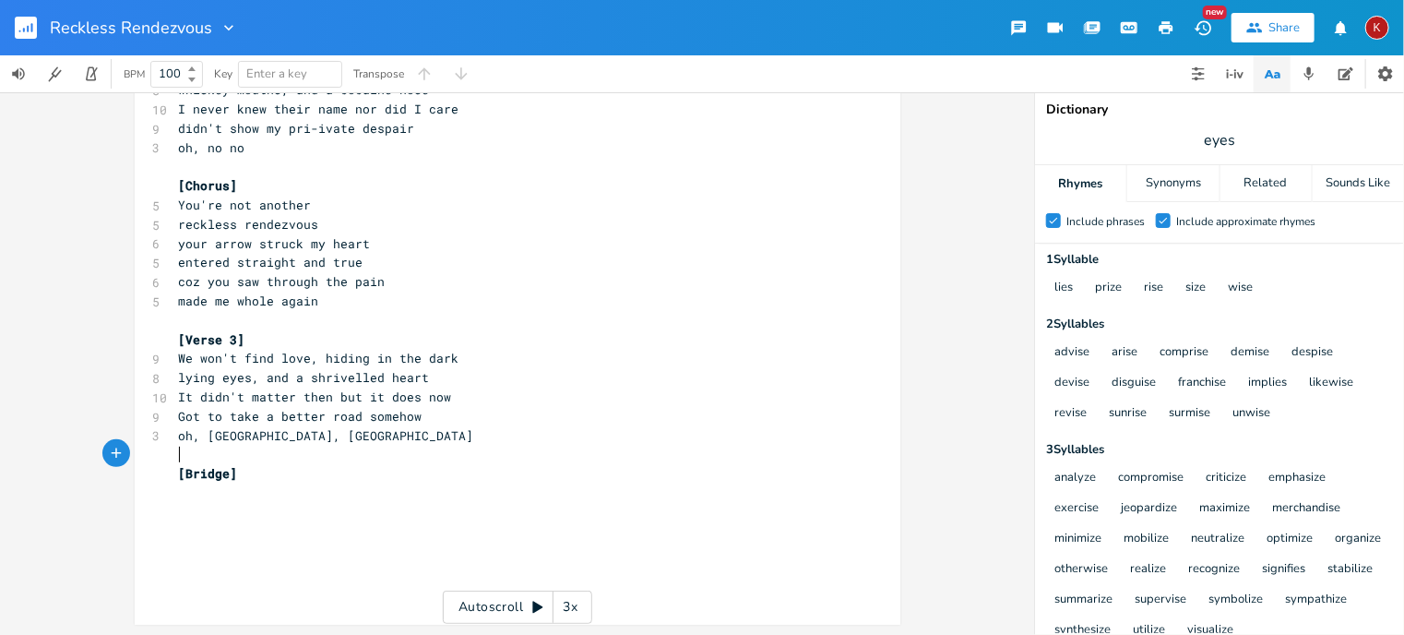
click at [184, 455] on pre "​" at bounding box center [508, 454] width 666 height 19
type textarea "{chou"
type textarea "rus]"
click at [184, 475] on span "{chorus]" at bounding box center [208, 473] width 59 height 17
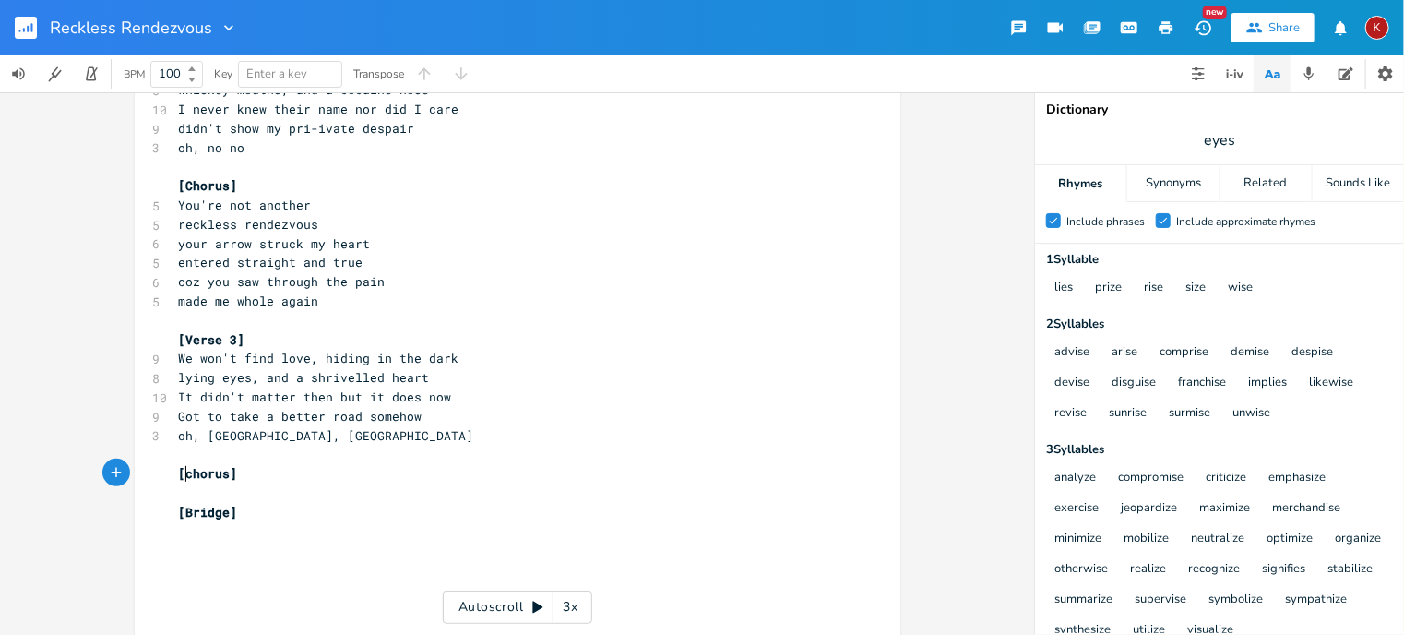
type textarea "[C"
click at [184, 544] on pre "​" at bounding box center [508, 550] width 666 height 19
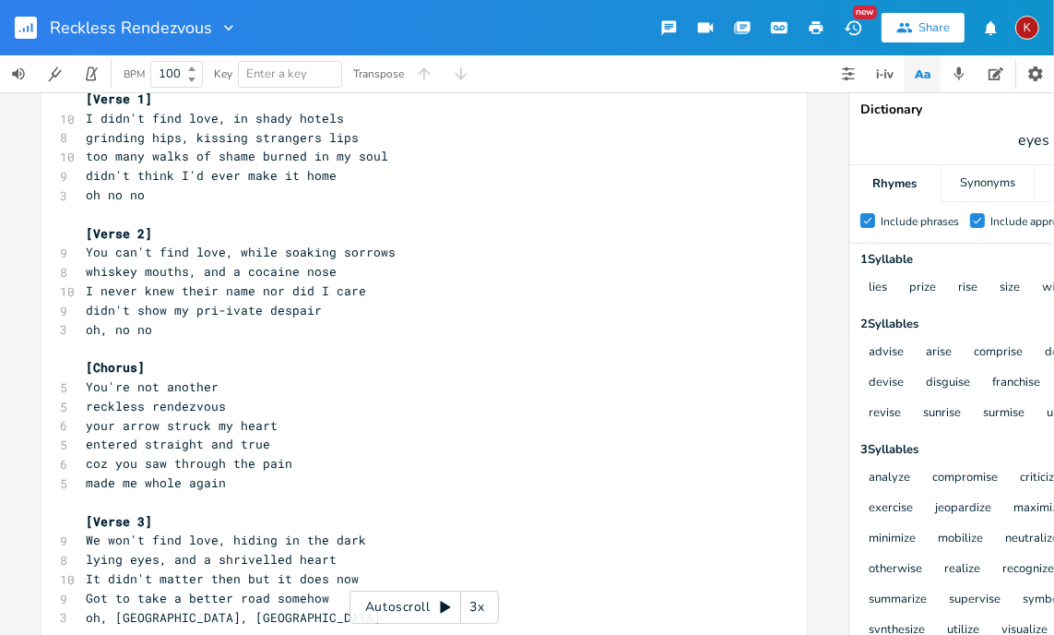
scroll to position [0, 0]
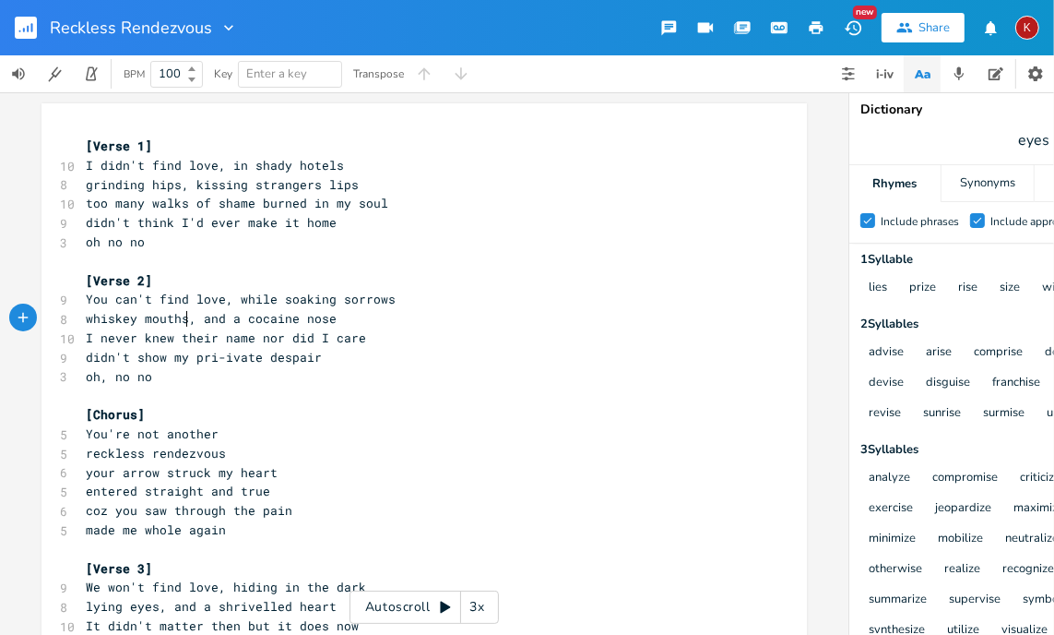
click at [180, 319] on span "whiskey mouths, and a cocaine nose" at bounding box center [211, 318] width 251 height 17
click at [94, 300] on span "You can't find love, while soaking sorrows" at bounding box center [241, 299] width 310 height 17
type textarea "I didn't"
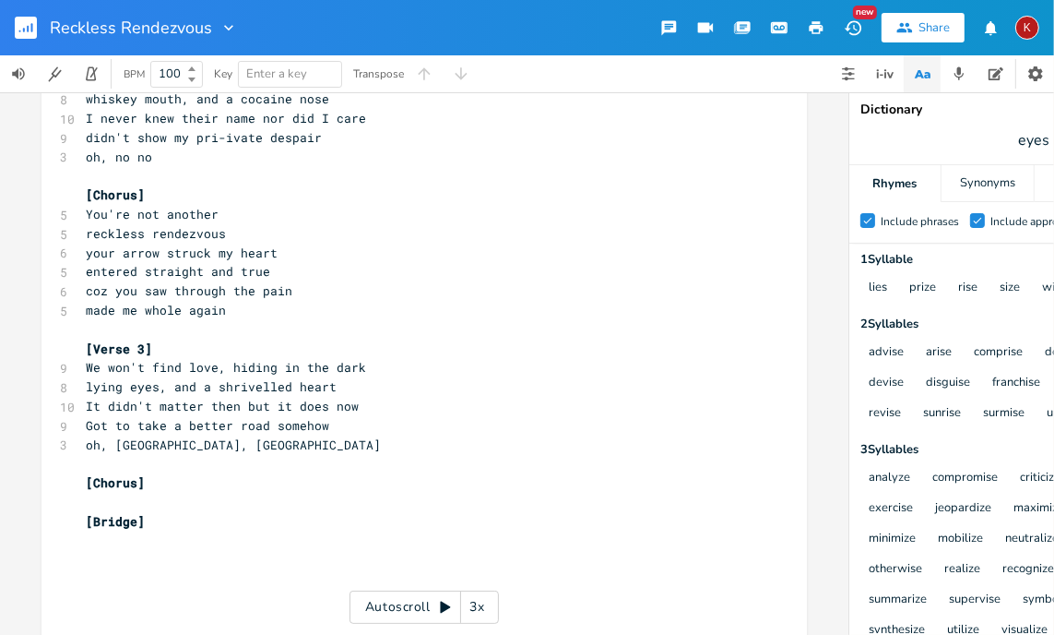
scroll to position [279, 0]
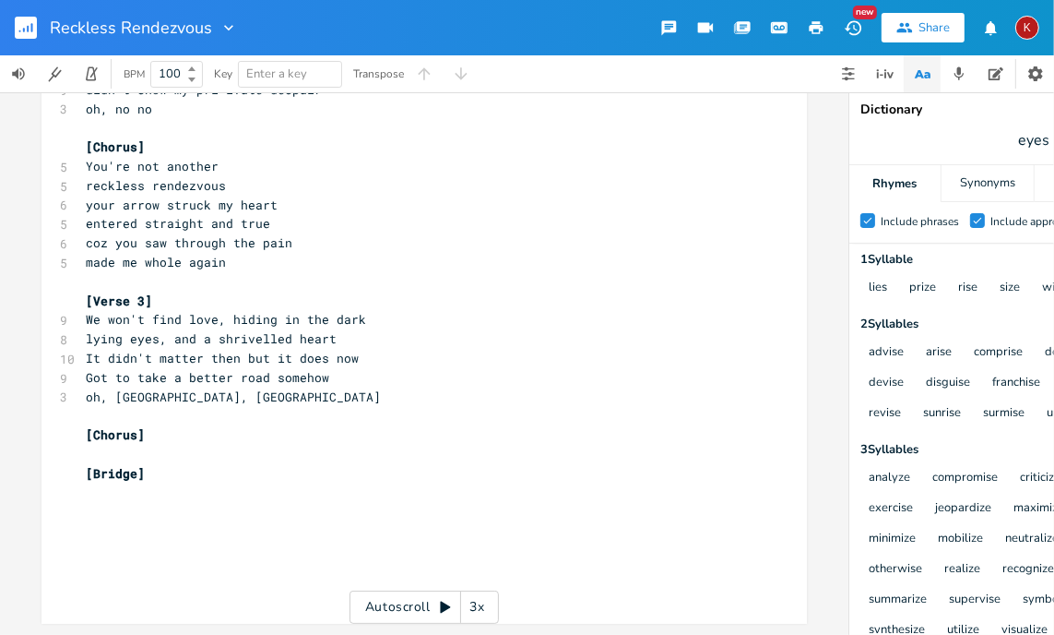
click at [86, 315] on span "We won't find love, hiding in the dark" at bounding box center [226, 319] width 280 height 17
type textarea "I didn't find"
click at [318, 217] on pre "entered straight and true" at bounding box center [415, 223] width 666 height 19
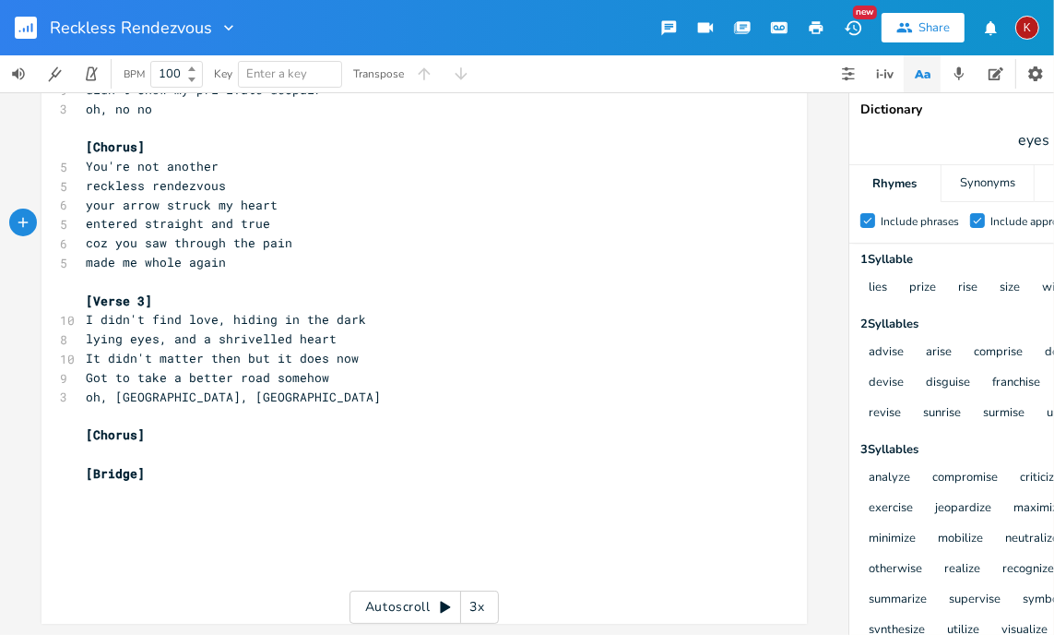
scroll to position [0, 0]
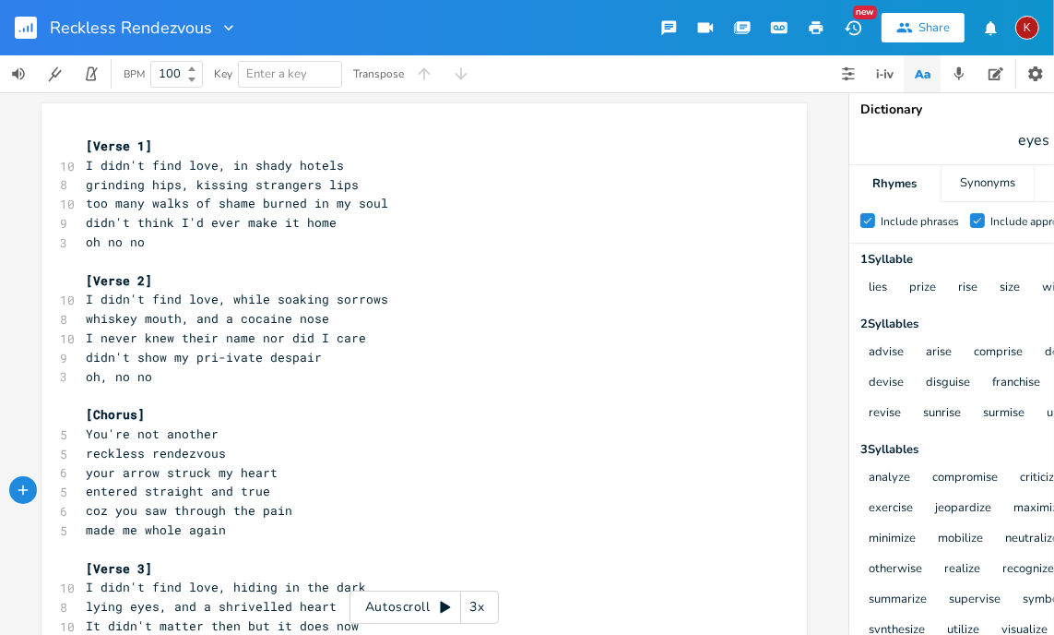
click at [819, 24] on icon "button" at bounding box center [817, 27] width 14 height 13
